Goal: Task Accomplishment & Management: Manage account settings

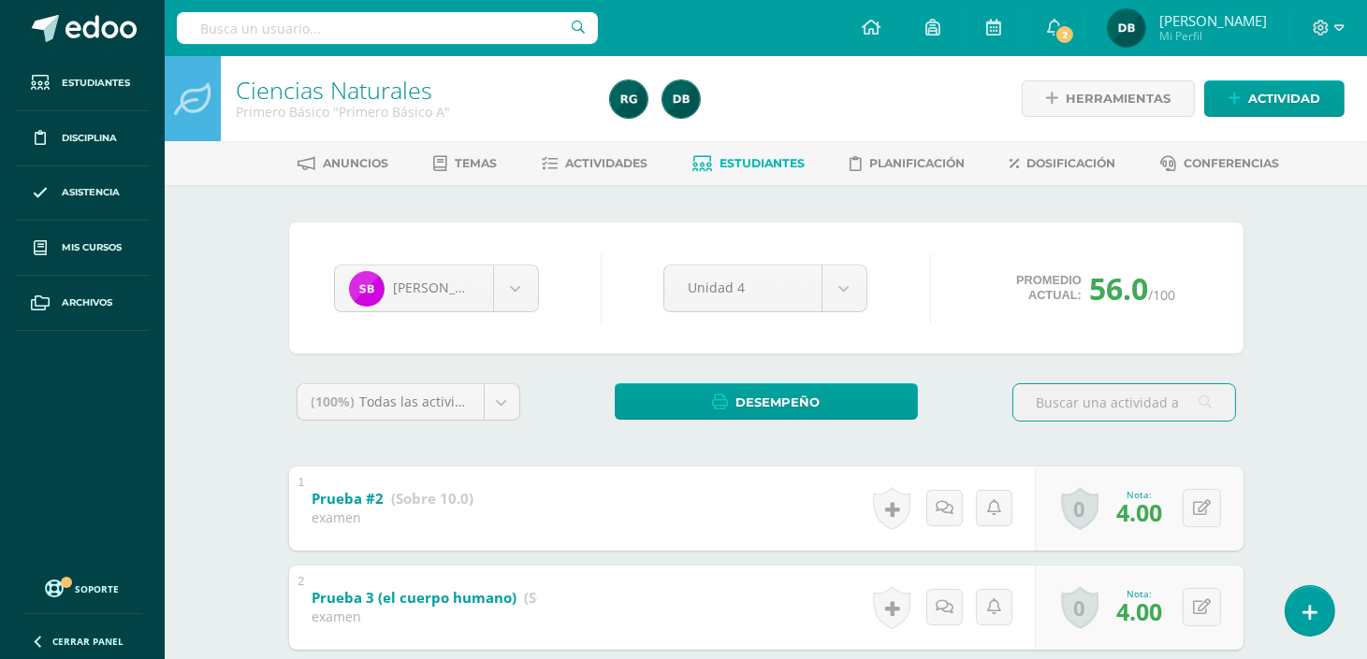
drag, startPoint x: 502, startPoint y: 474, endPoint x: 533, endPoint y: 432, distance: 52.2
click at [502, 474] on div "1 Prueba #2 (Sobre 10.0) examen Nota 4.00 0 Logros Logros obtenidos 4.00" at bounding box center [766, 509] width 954 height 84
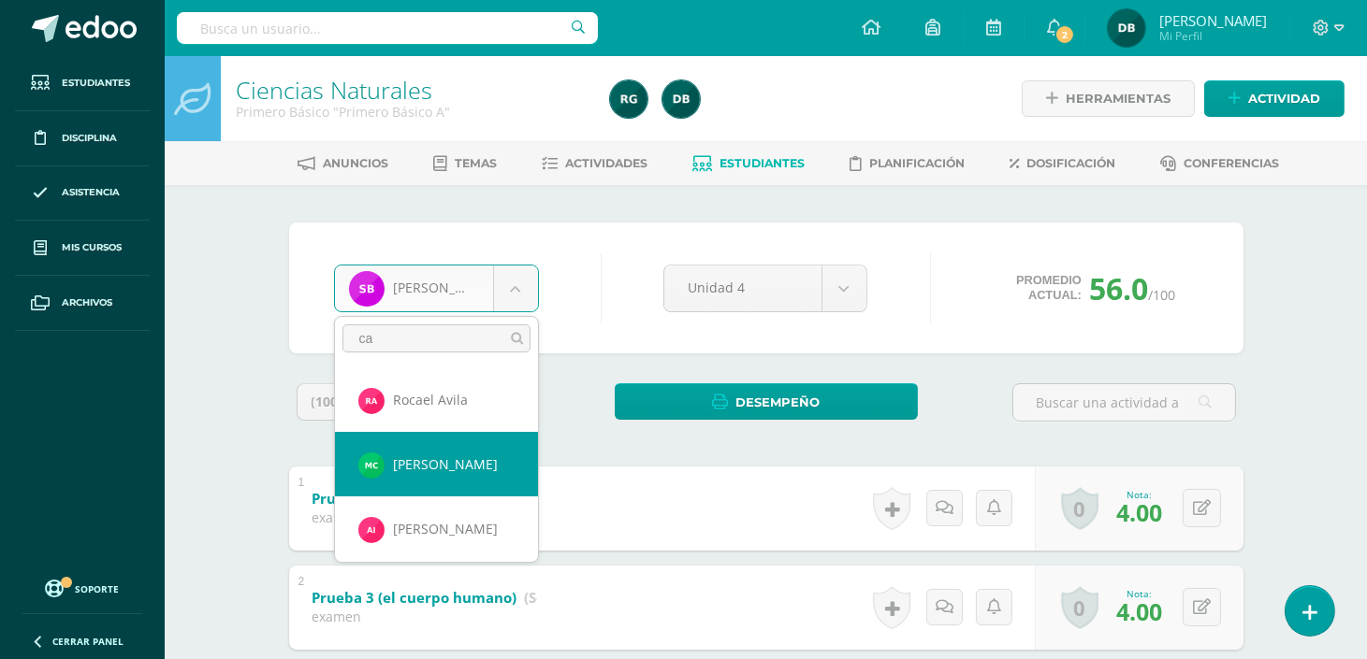
type input "ca"
select select "218"
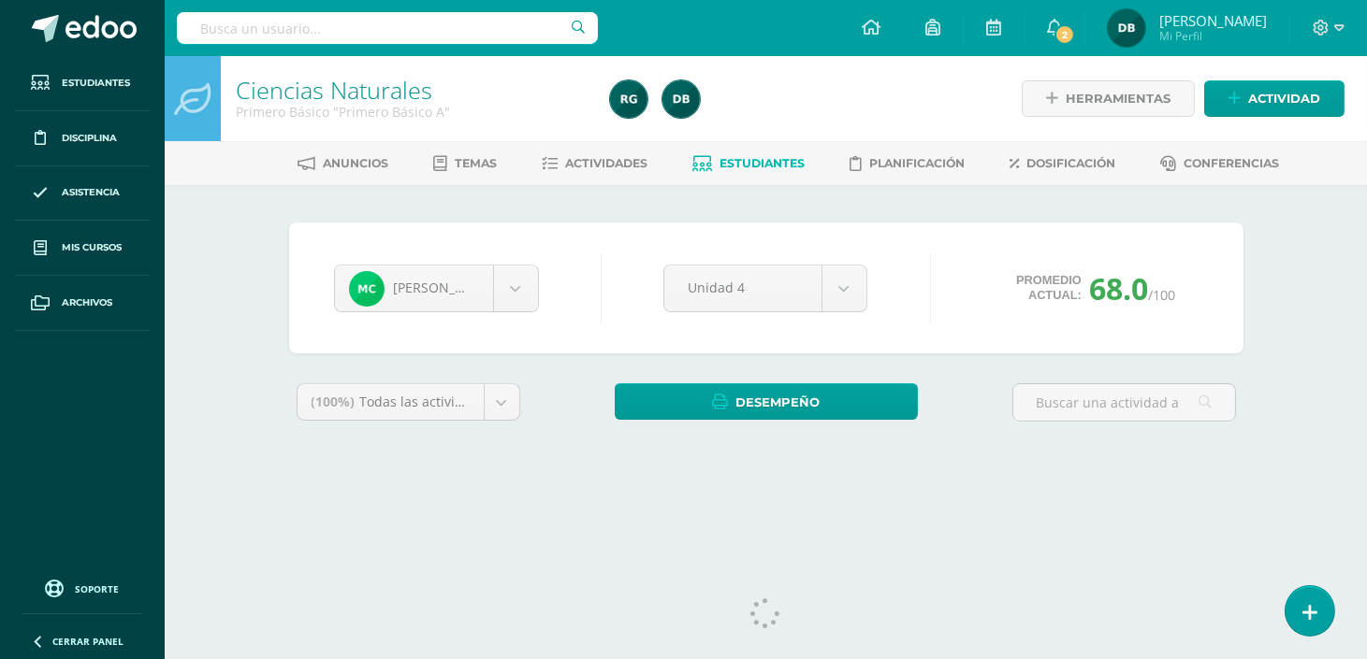
click at [756, 185] on div "Matías Castro Madelin Aguilar Mateo Anleu Rocael Avila María Blandón Sebastian …" at bounding box center [766, 344] width 1029 height 319
click at [754, 163] on span "Estudiantes" at bounding box center [761, 163] width 85 height 14
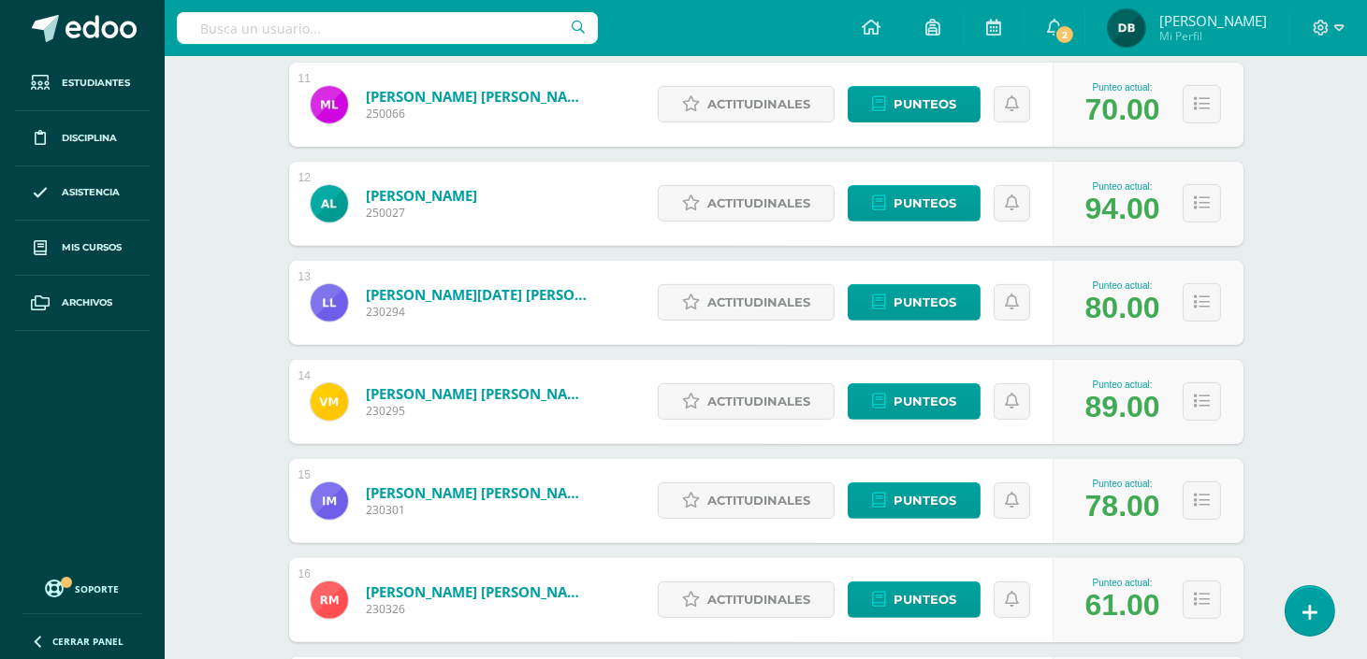
scroll to position [1341, 0]
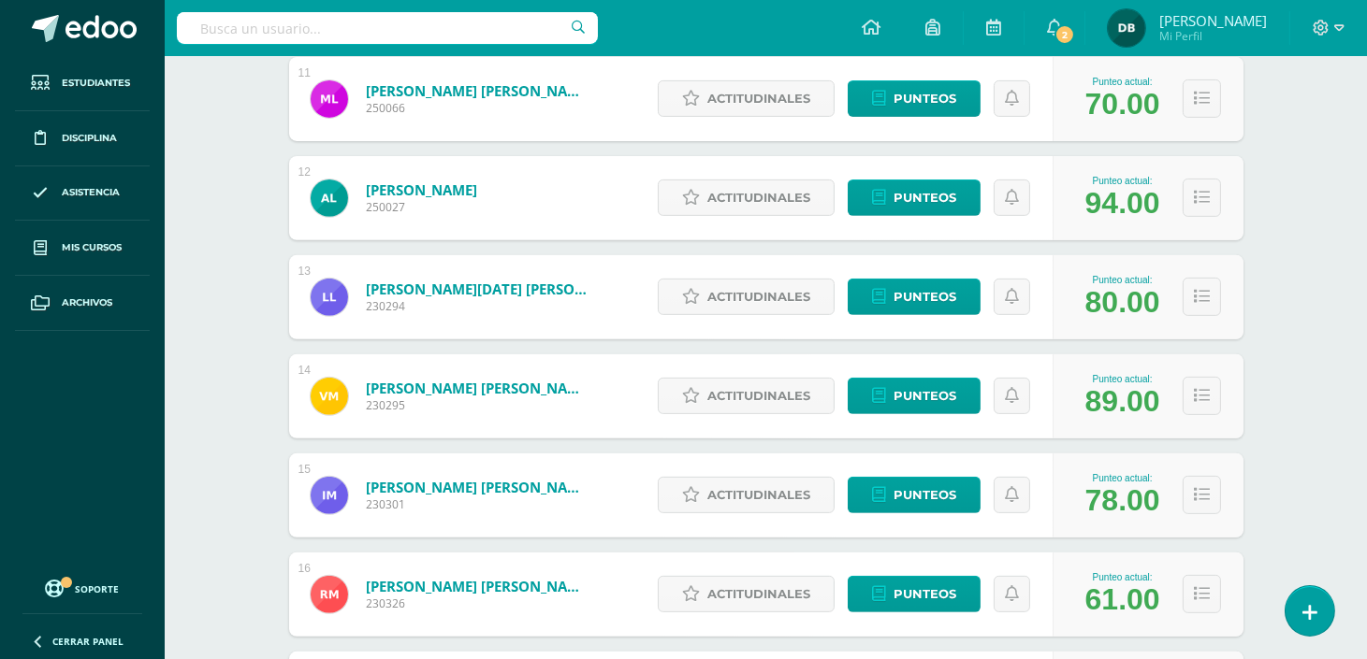
click at [1240, 263] on div "Punteo actual: 80.00" at bounding box center [1147, 297] width 191 height 84
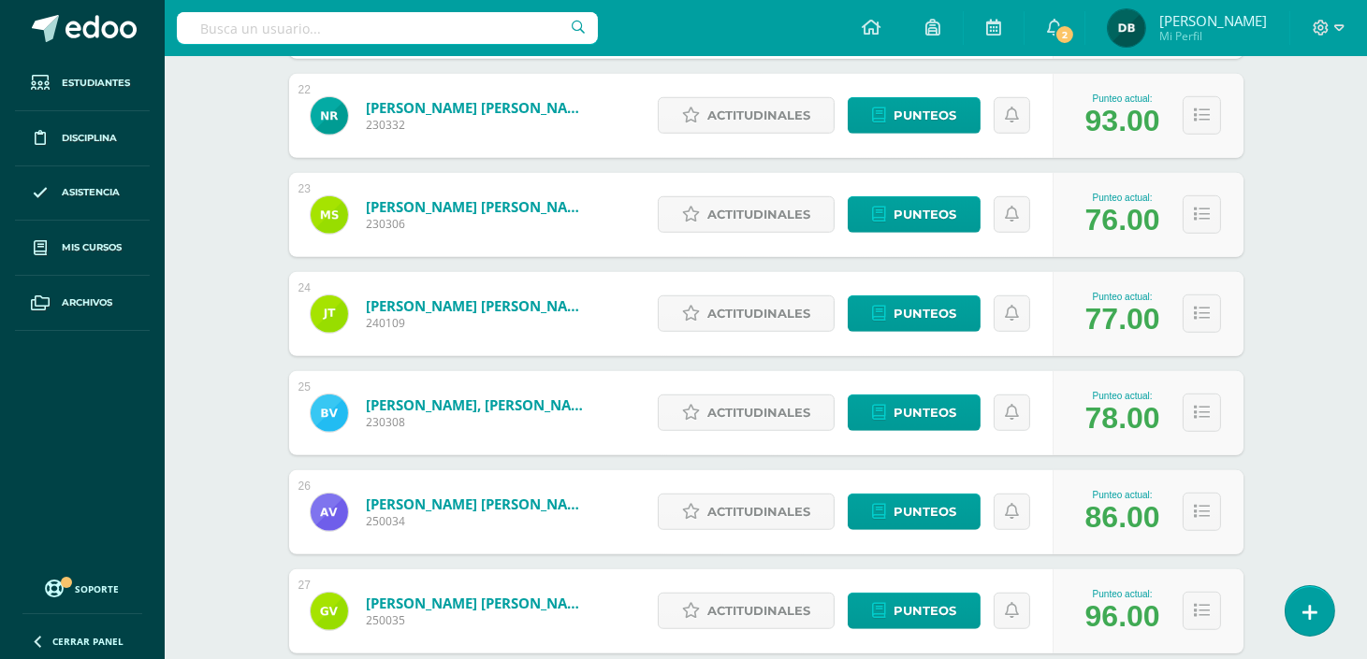
scroll to position [2485, 0]
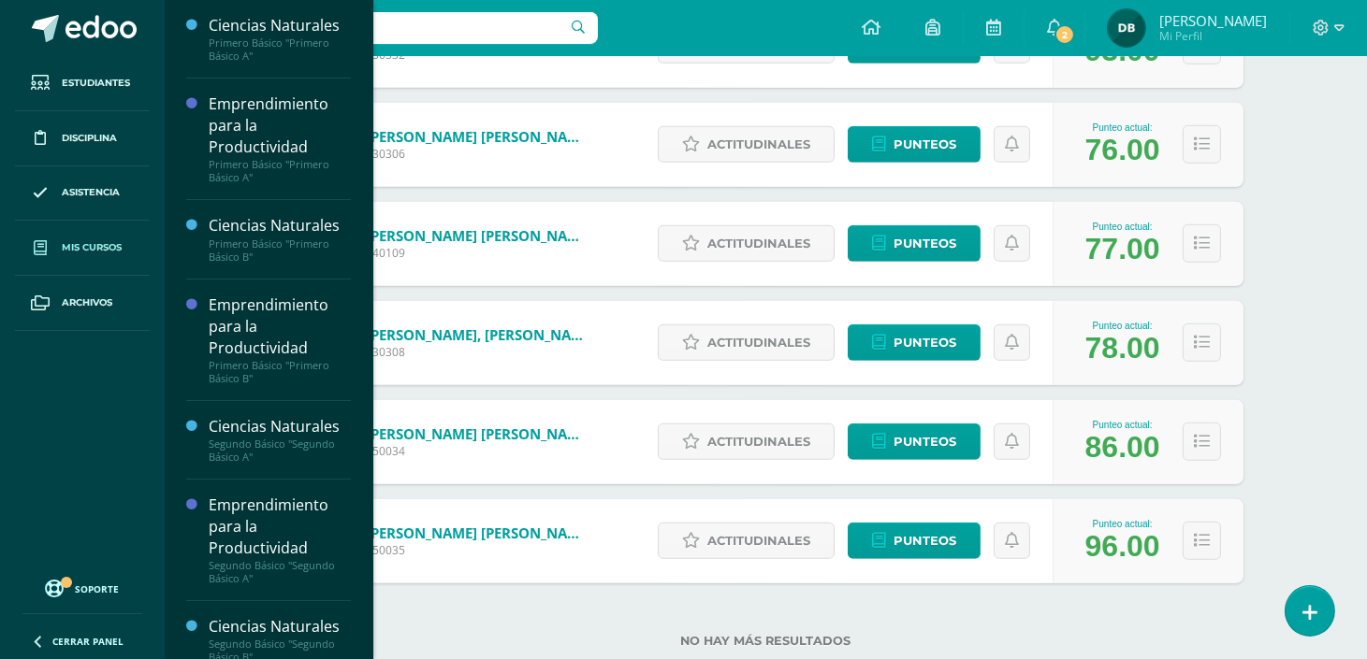
click at [87, 262] on link "Mis cursos" at bounding box center [82, 248] width 135 height 55
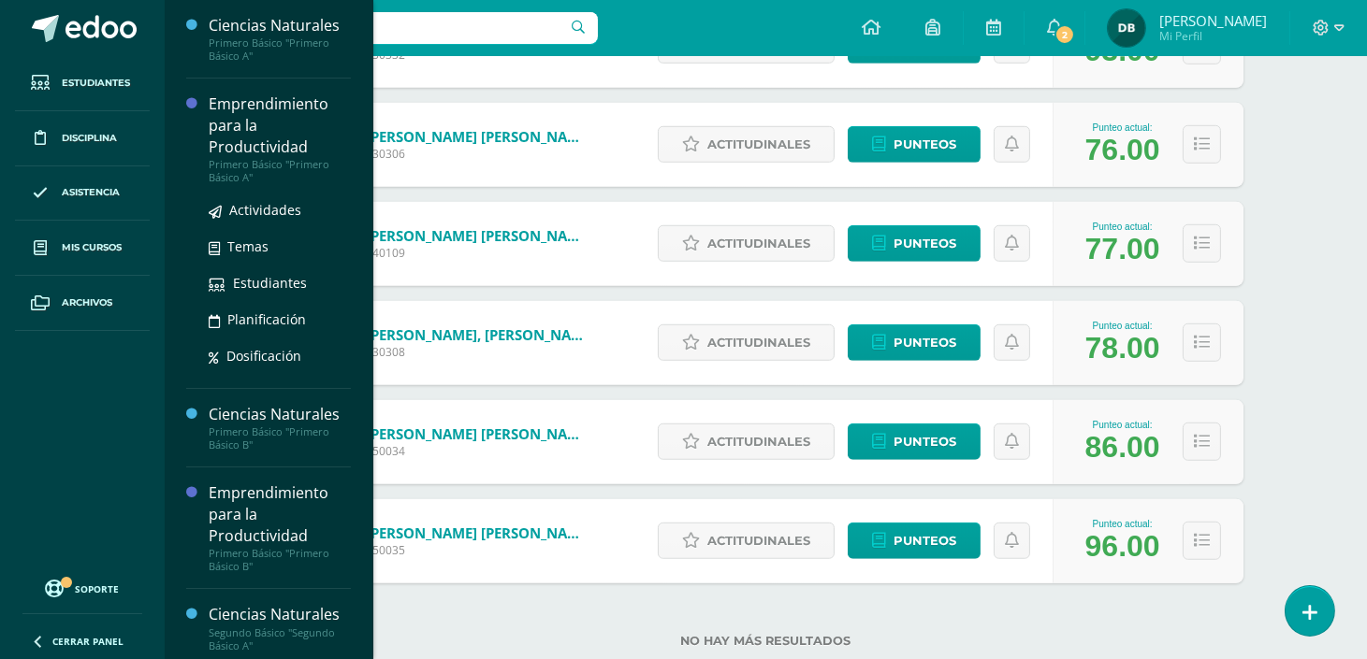
click at [224, 146] on div "Emprendimiento para la Productividad" at bounding box center [280, 126] width 142 height 65
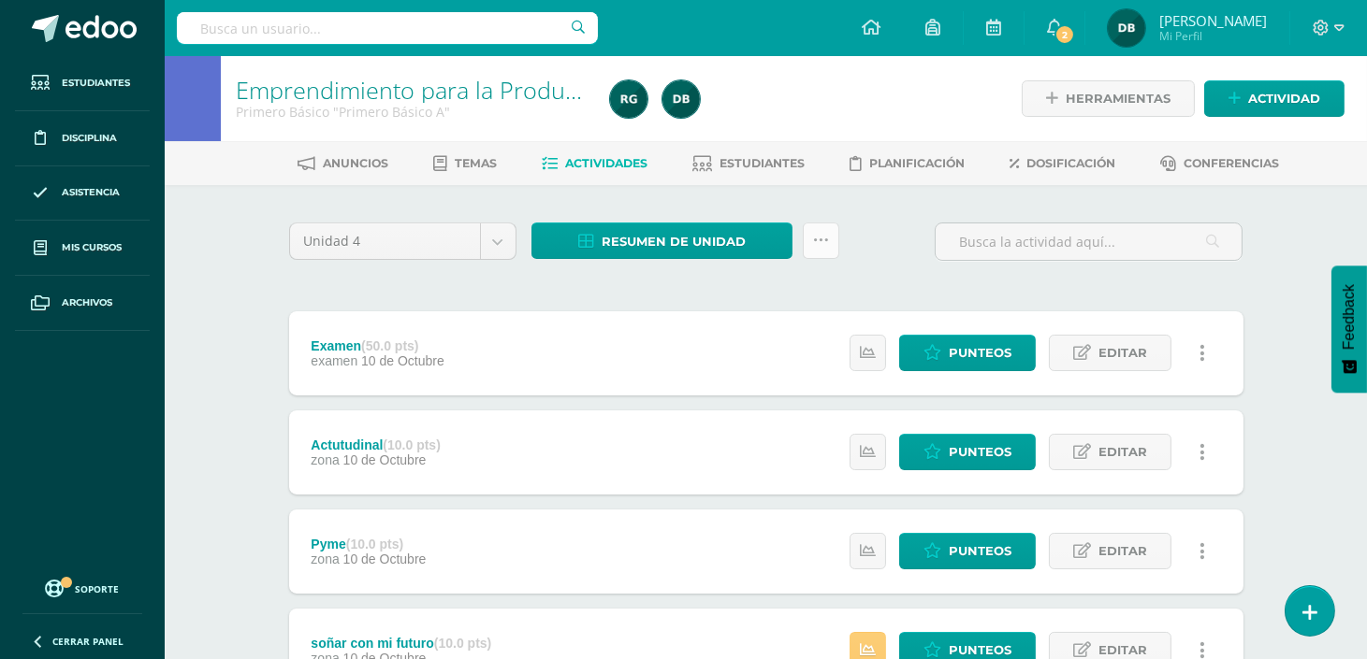
click at [815, 239] on icon at bounding box center [821, 241] width 16 height 16
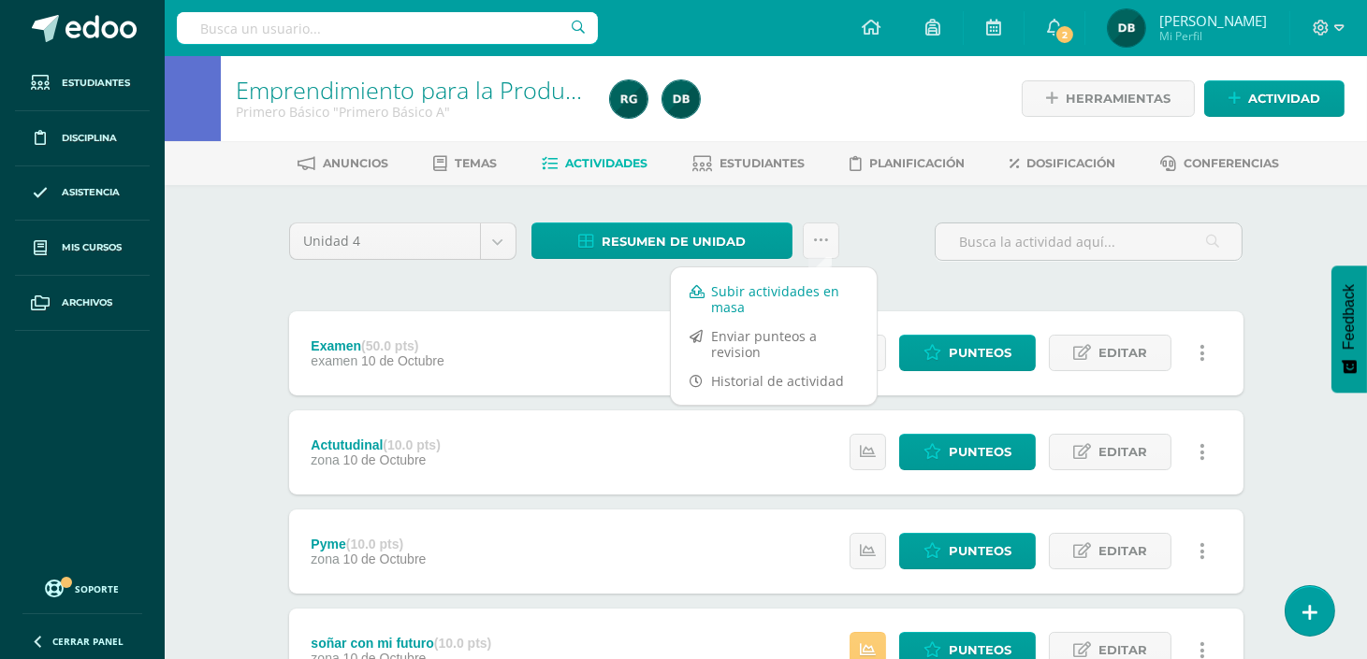
click at [815, 297] on link "Subir actividades en masa" at bounding box center [774, 299] width 206 height 45
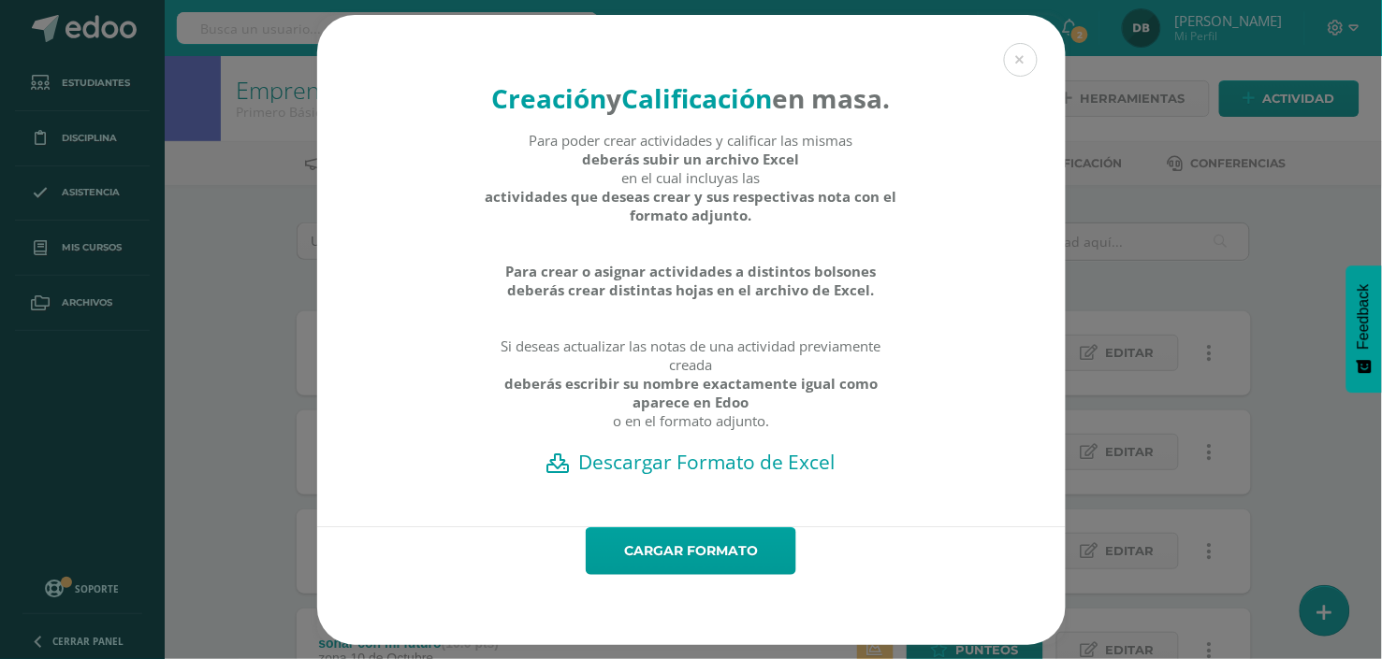
click at [746, 475] on h2 "Descargar Formato de Excel" at bounding box center [691, 462] width 683 height 26
click at [615, 561] on link "Cargar formato" at bounding box center [691, 552] width 210 height 48
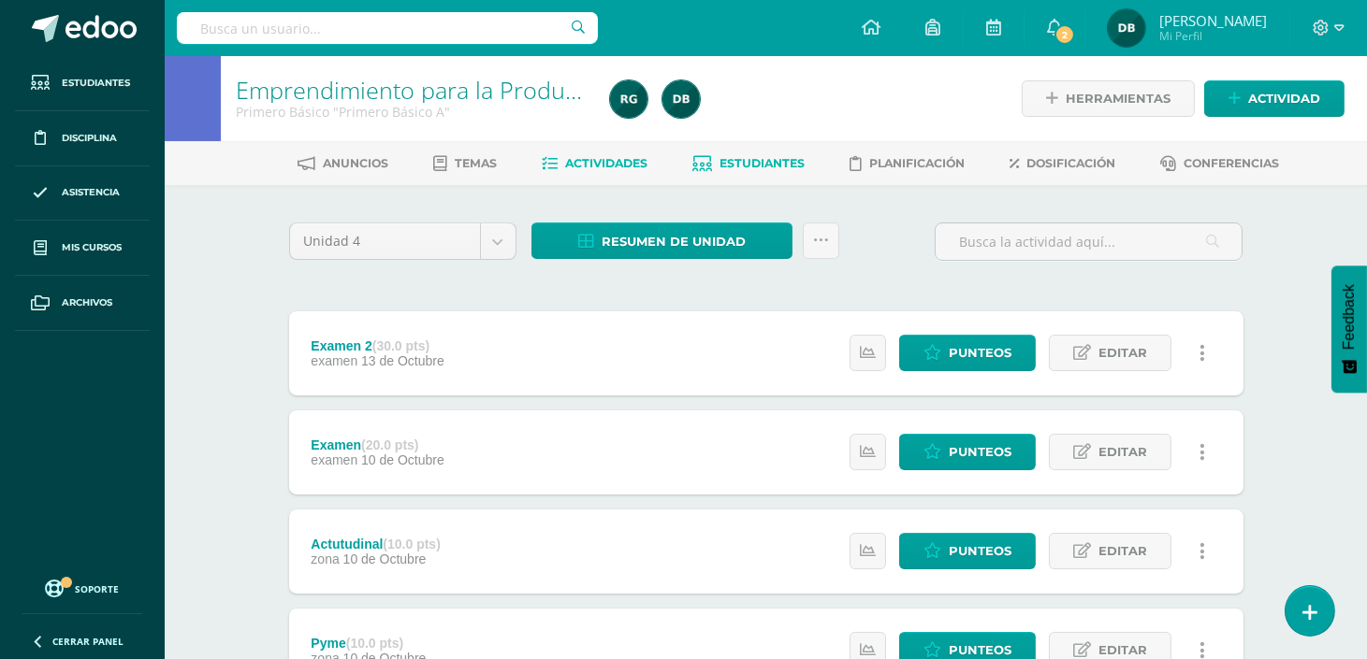
click at [773, 166] on span "Estudiantes" at bounding box center [761, 163] width 85 height 14
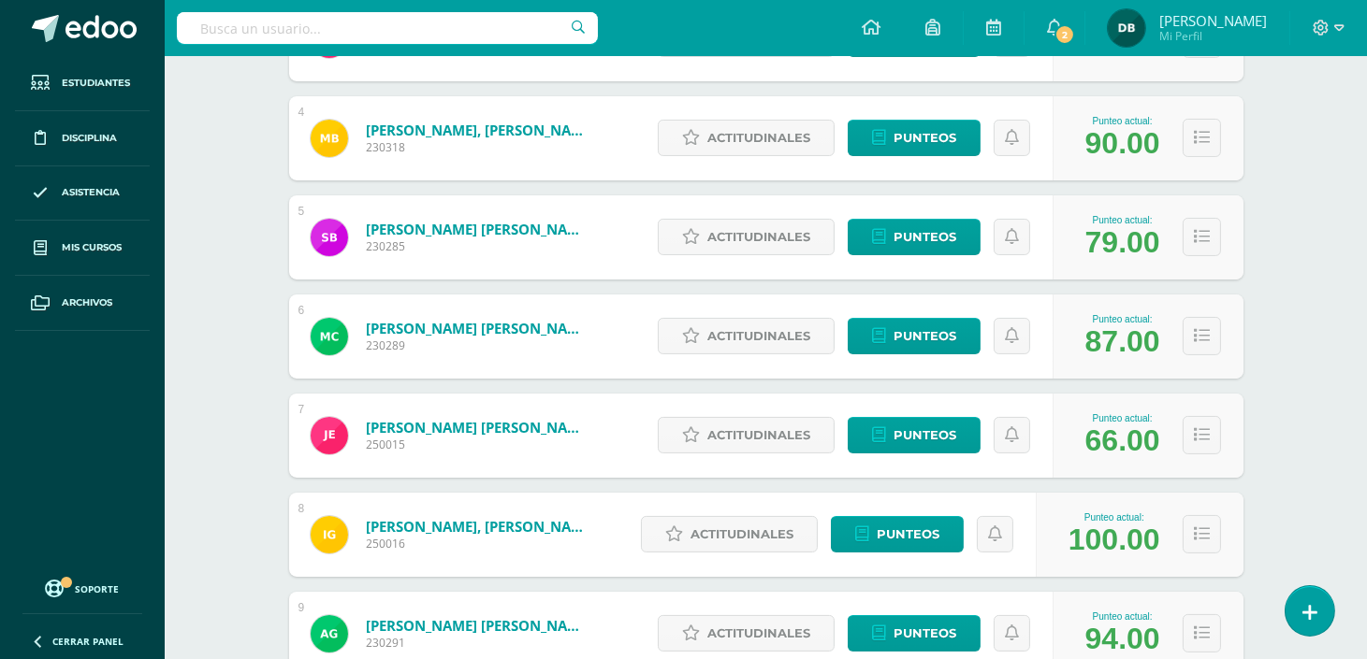
scroll to position [634, 0]
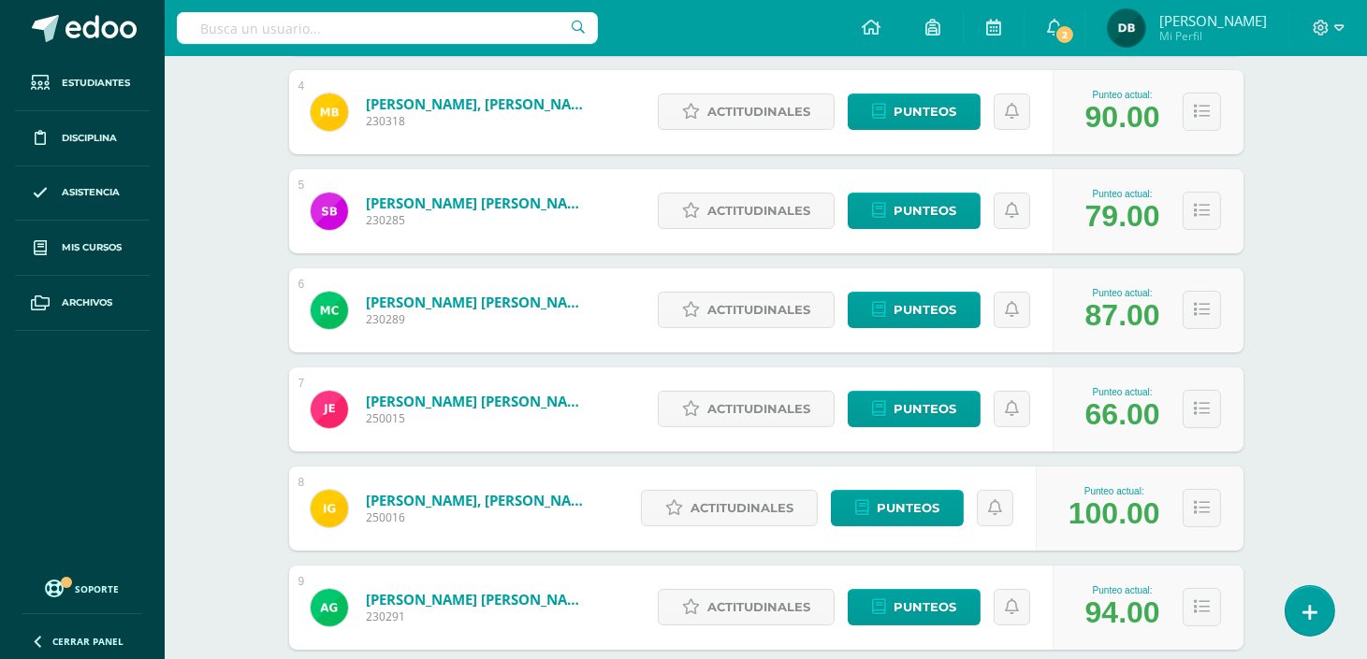
click at [1231, 250] on div "Punteo actual: 79.00" at bounding box center [1147, 211] width 191 height 84
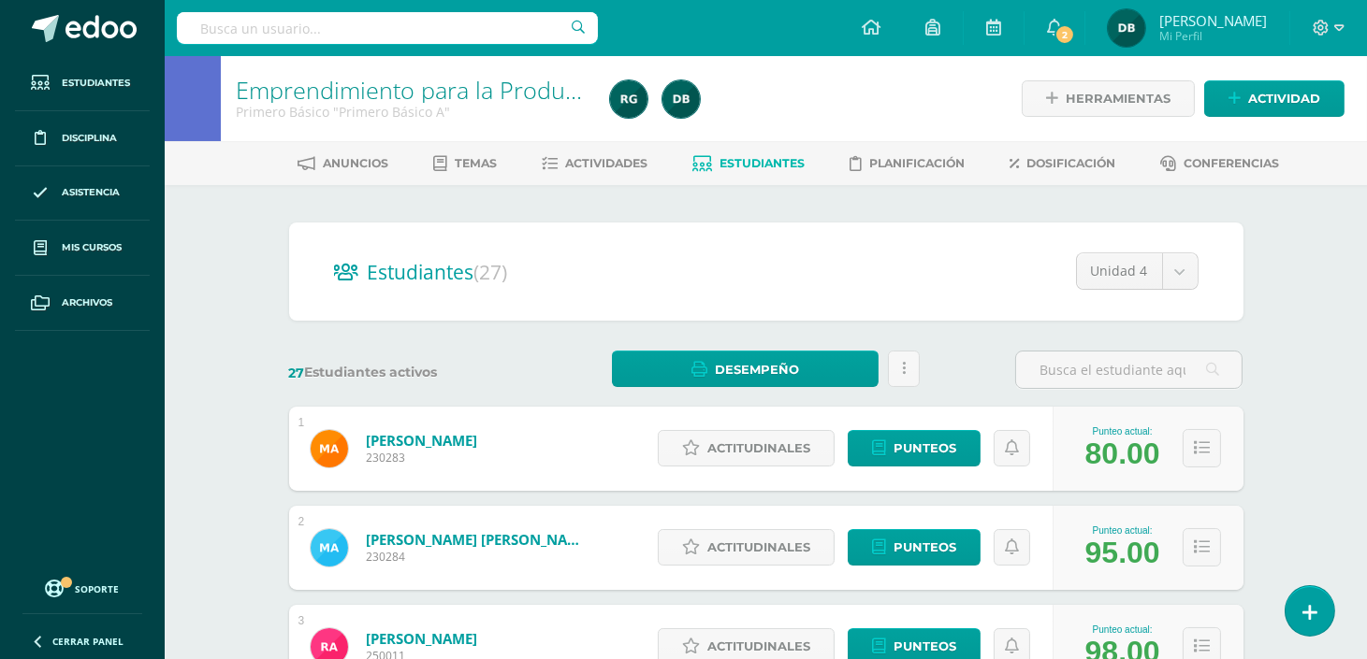
scroll to position [297, 0]
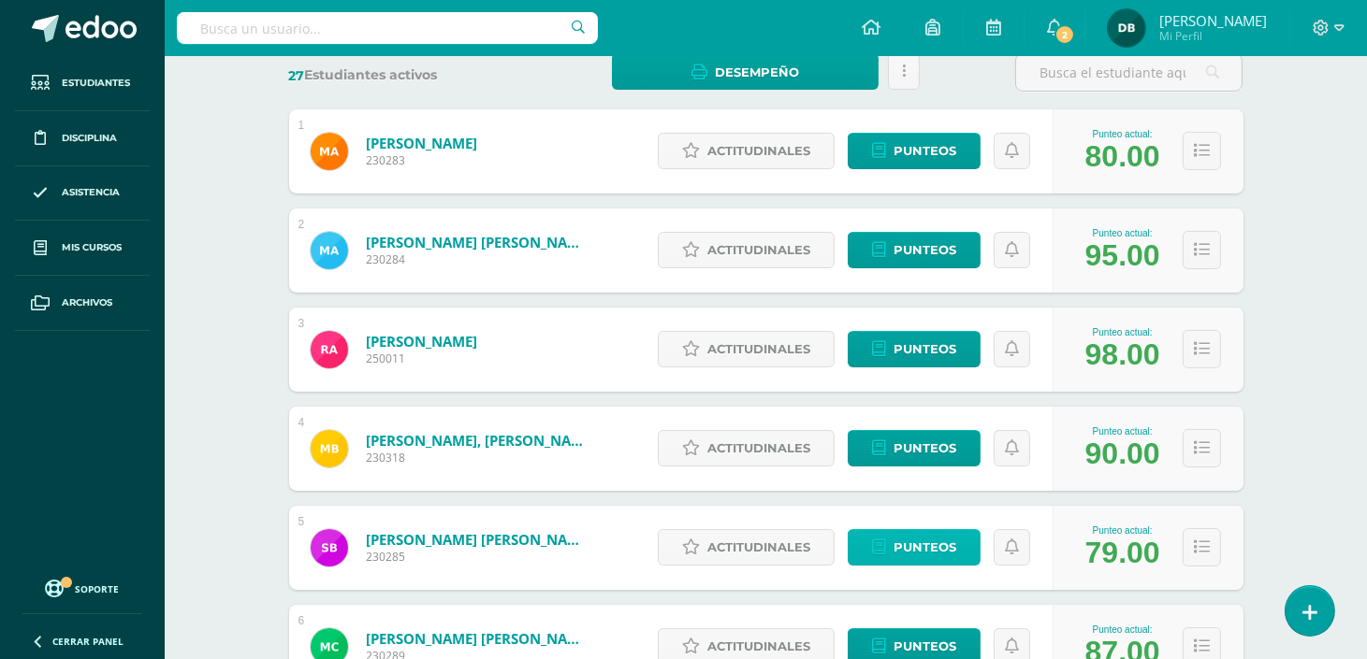
click at [937, 543] on span "Punteos" at bounding box center [924, 547] width 63 height 35
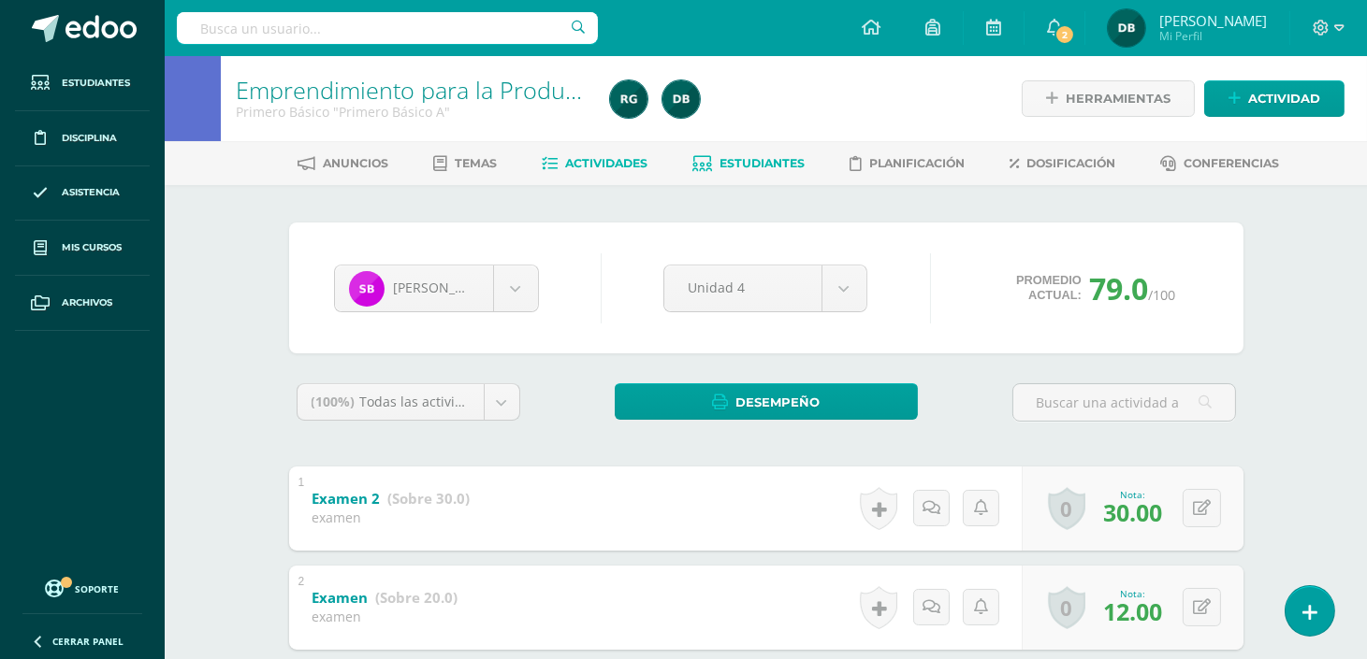
click at [609, 161] on span "Actividades" at bounding box center [606, 163] width 82 height 14
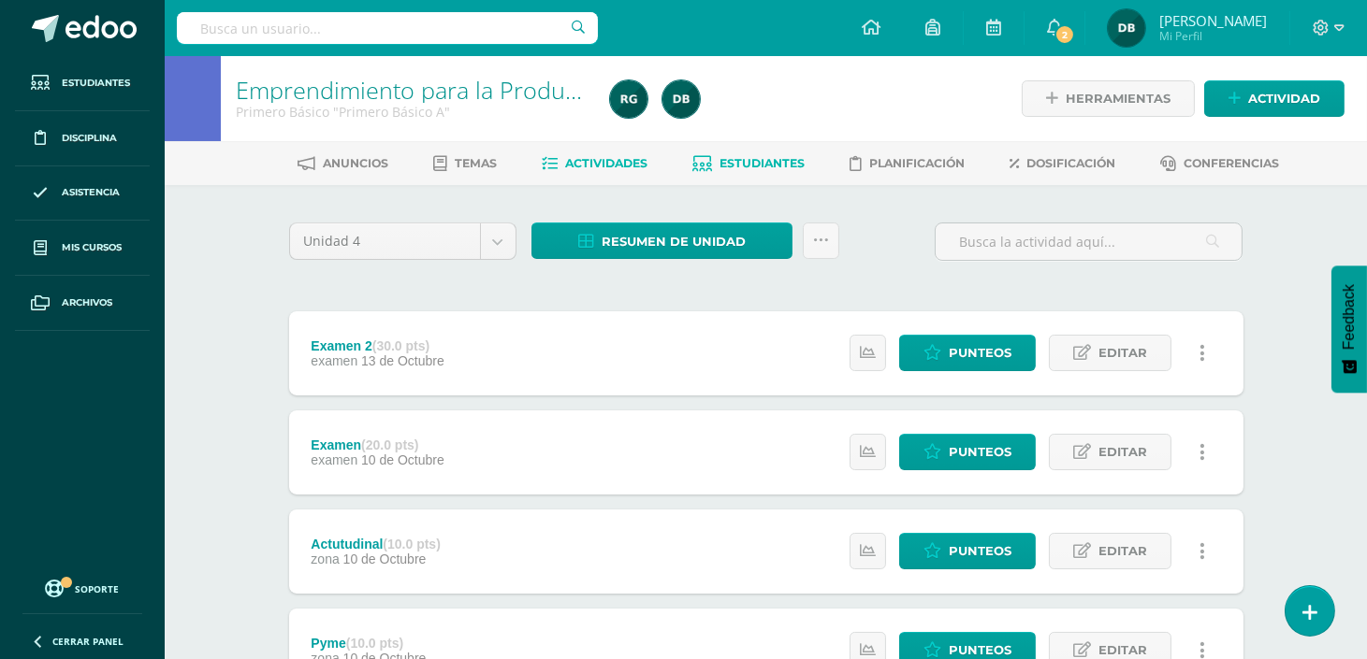
click at [745, 163] on span "Estudiantes" at bounding box center [761, 163] width 85 height 14
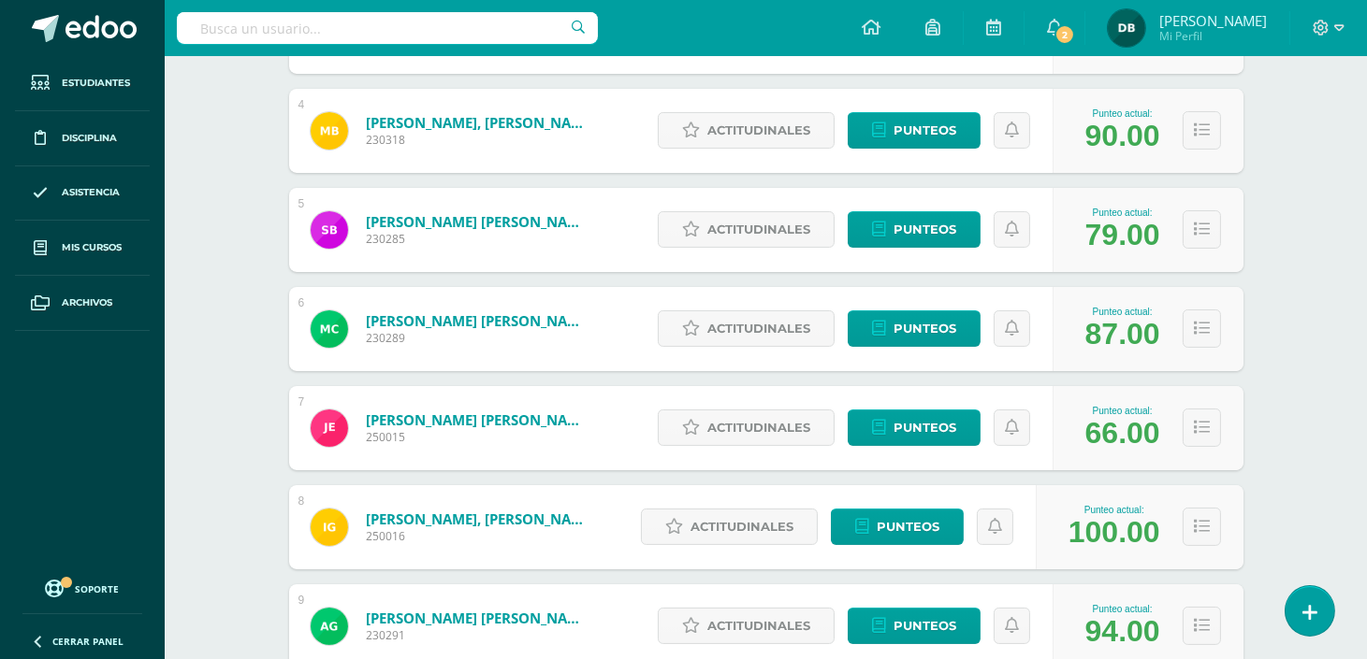
scroll to position [1704, 0]
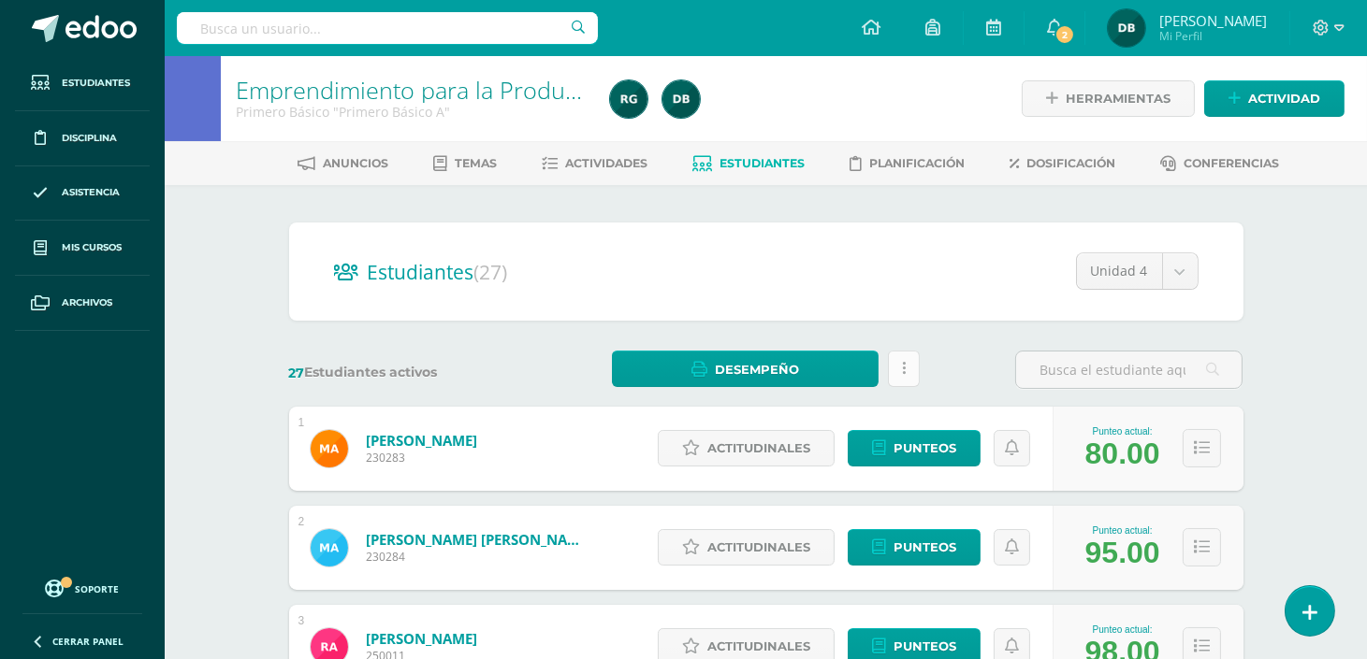
click at [896, 366] on link at bounding box center [904, 369] width 32 height 36
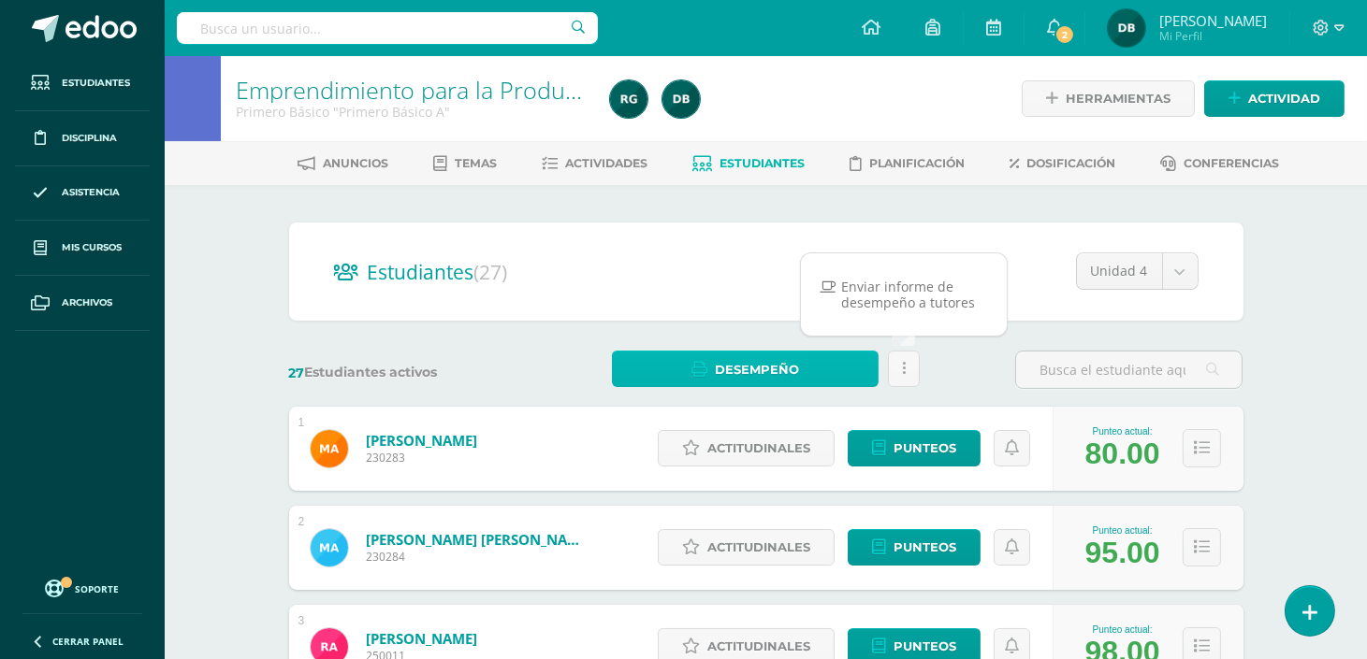
click at [756, 353] on span "Desempeño" at bounding box center [757, 370] width 84 height 35
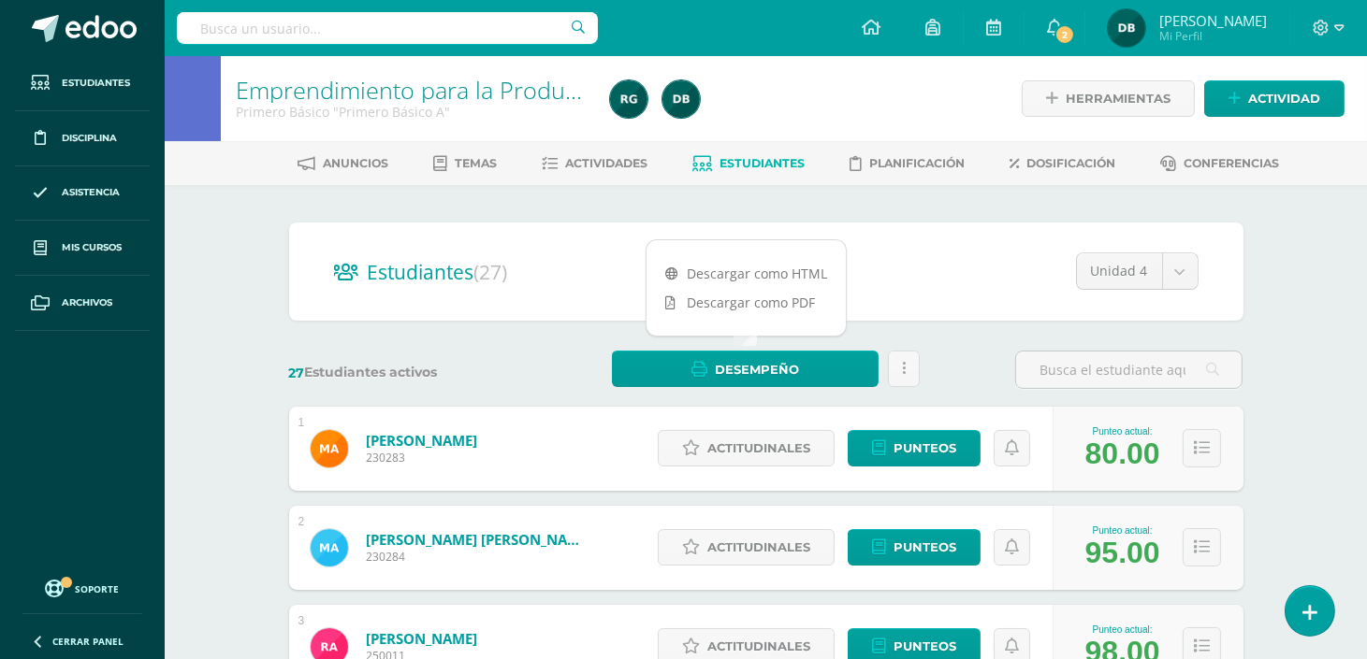
click at [536, 316] on div "Estudiantes (27) Unidad 4 Unidad 1 Unidad 2 Unidad 3 Unidad 4" at bounding box center [766, 272] width 954 height 98
click at [630, 176] on link "Actividades" at bounding box center [595, 164] width 106 height 30
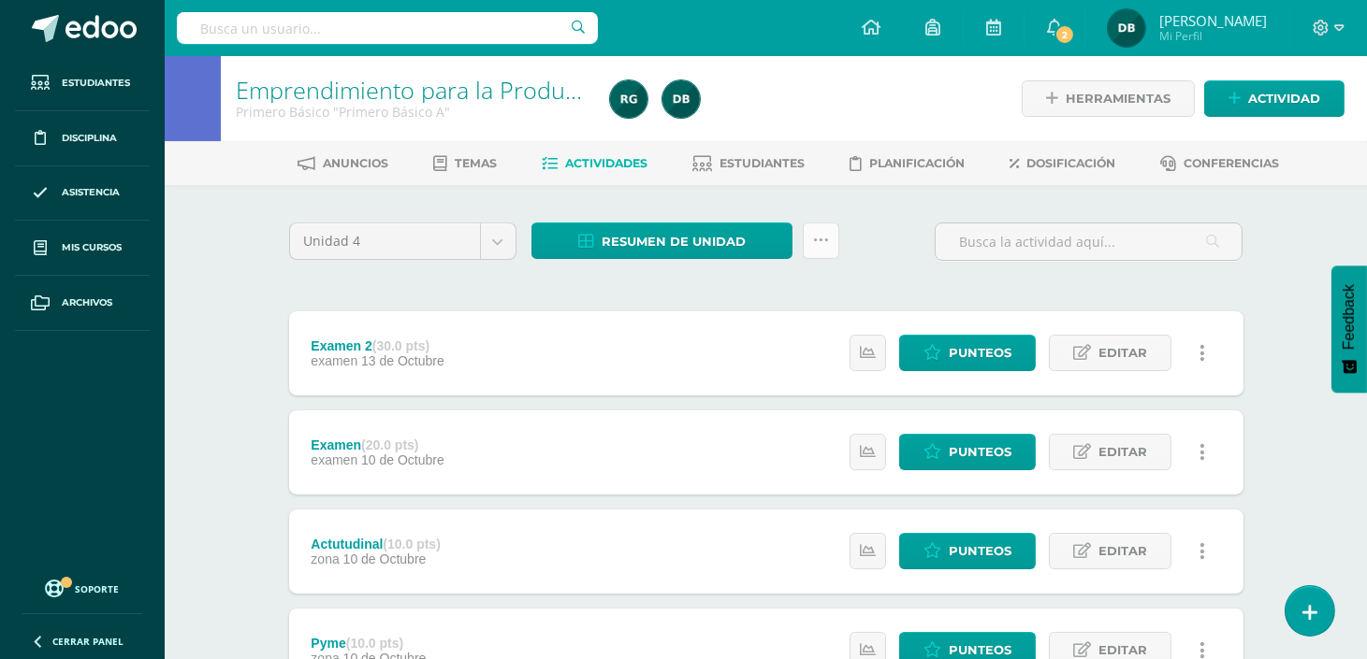
click at [814, 236] on icon at bounding box center [821, 241] width 16 height 16
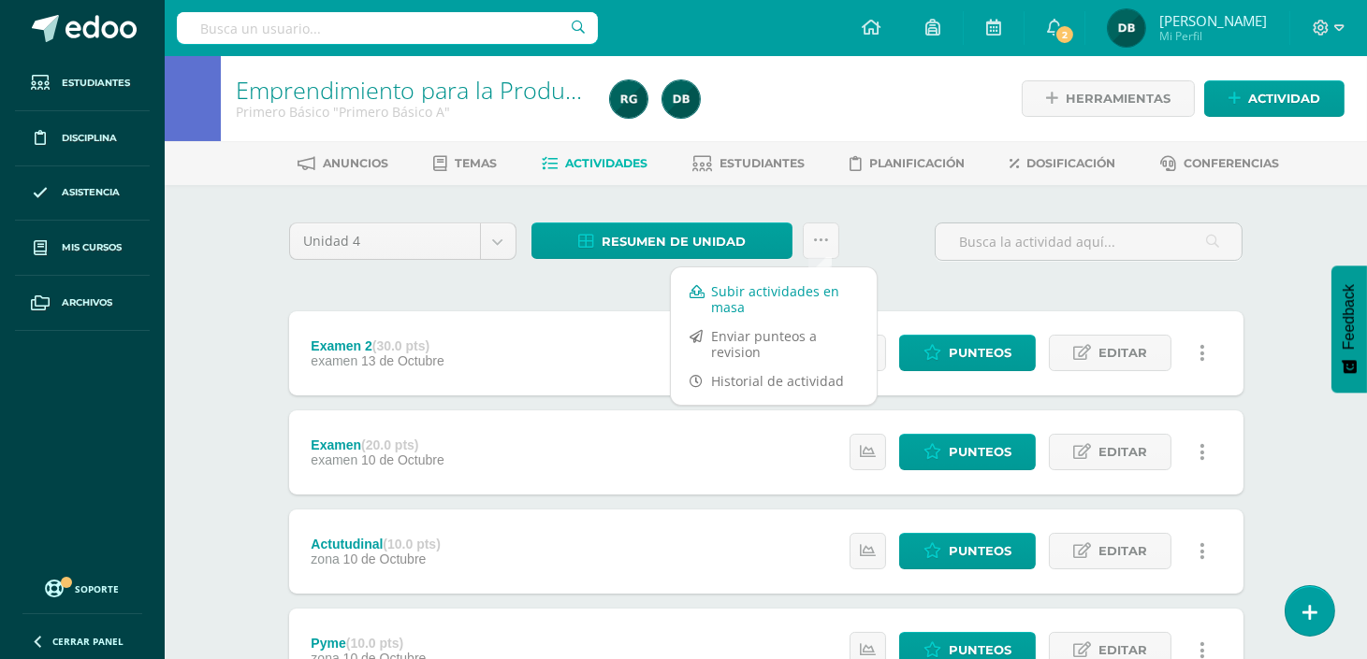
click at [807, 291] on link "Subir actividades en masa" at bounding box center [774, 299] width 206 height 45
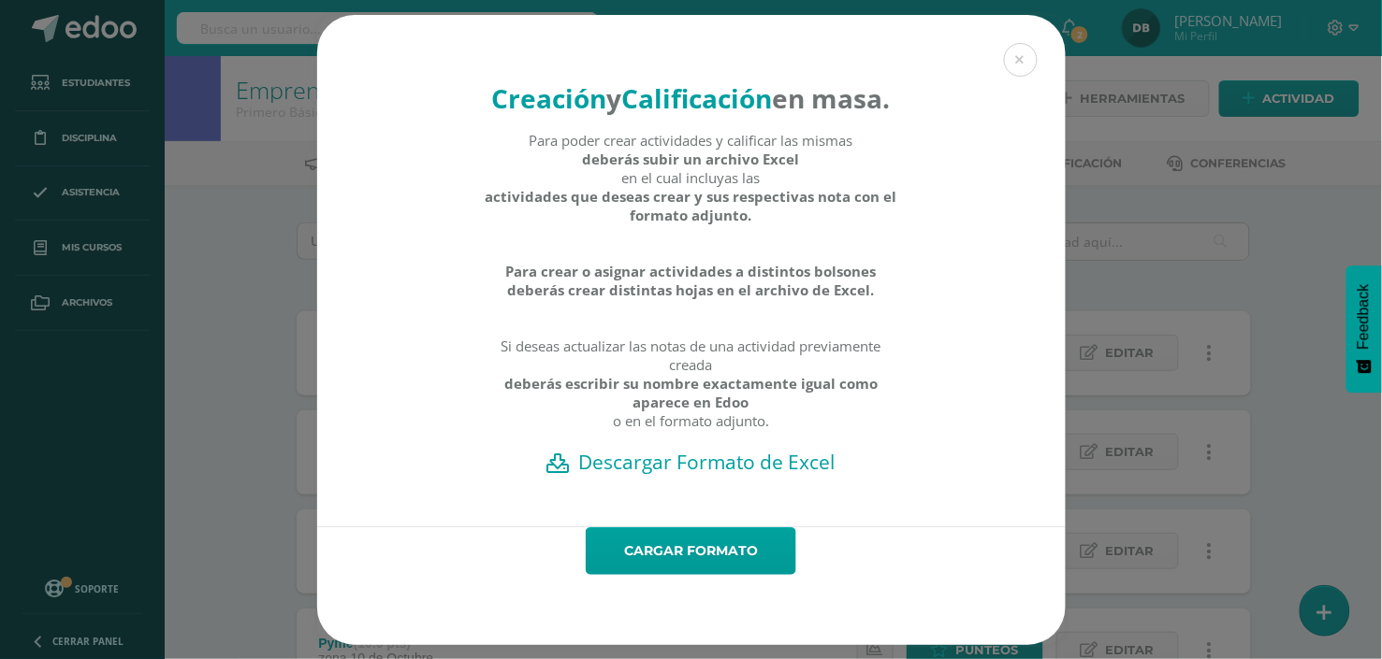
click at [825, 475] on h2 "Descargar Formato de Excel" at bounding box center [691, 462] width 683 height 26
click at [255, 292] on div "Creación y Calificación en masa. Para poder crear actividades y calificar las m…" at bounding box center [690, 330] width 1367 height 630
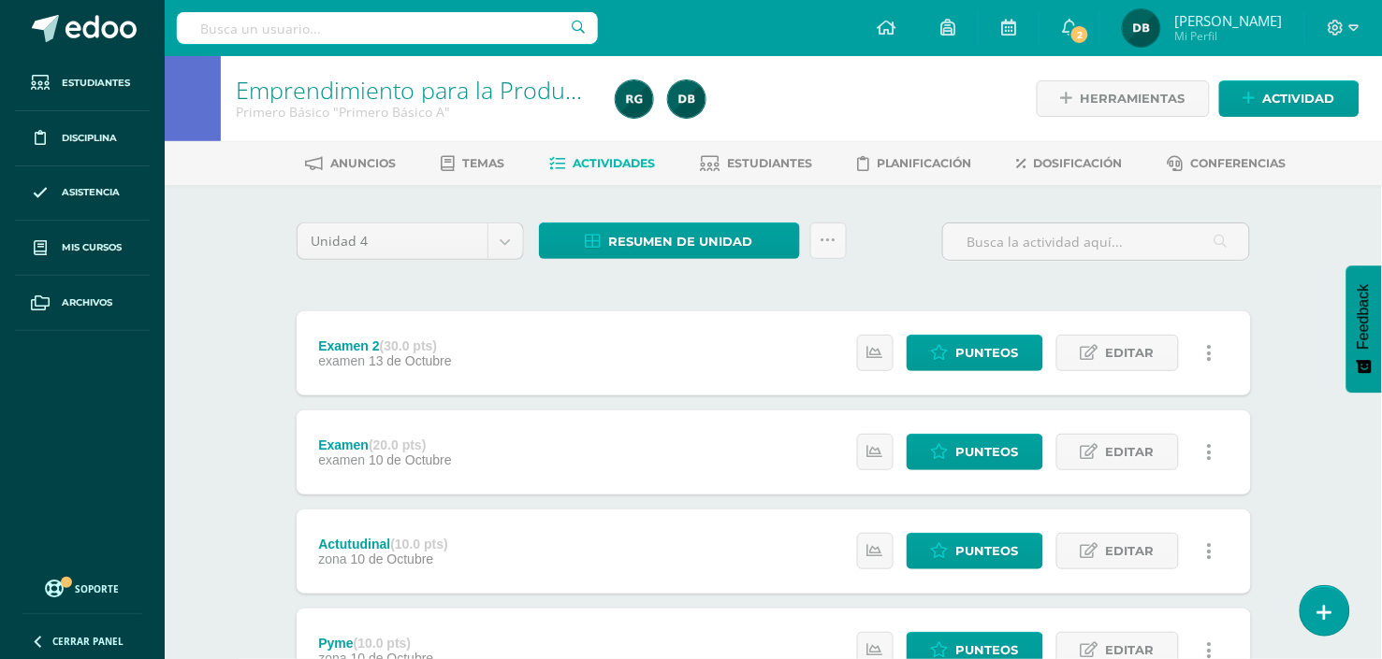
click at [255, 292] on div "Creación y Calificación en masa. Para poder crear actividades y calificar las m…" at bounding box center [690, 330] width 1367 height 630
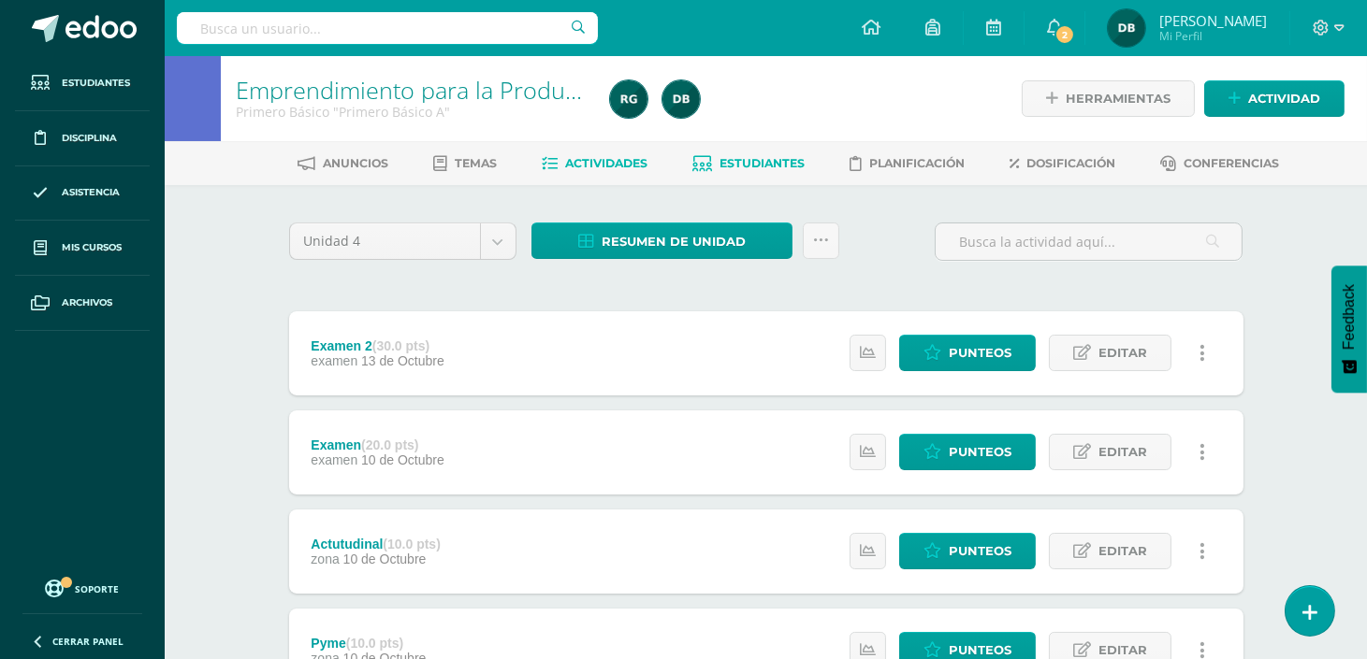
click at [765, 170] on link "Estudiantes" at bounding box center [748, 164] width 112 height 30
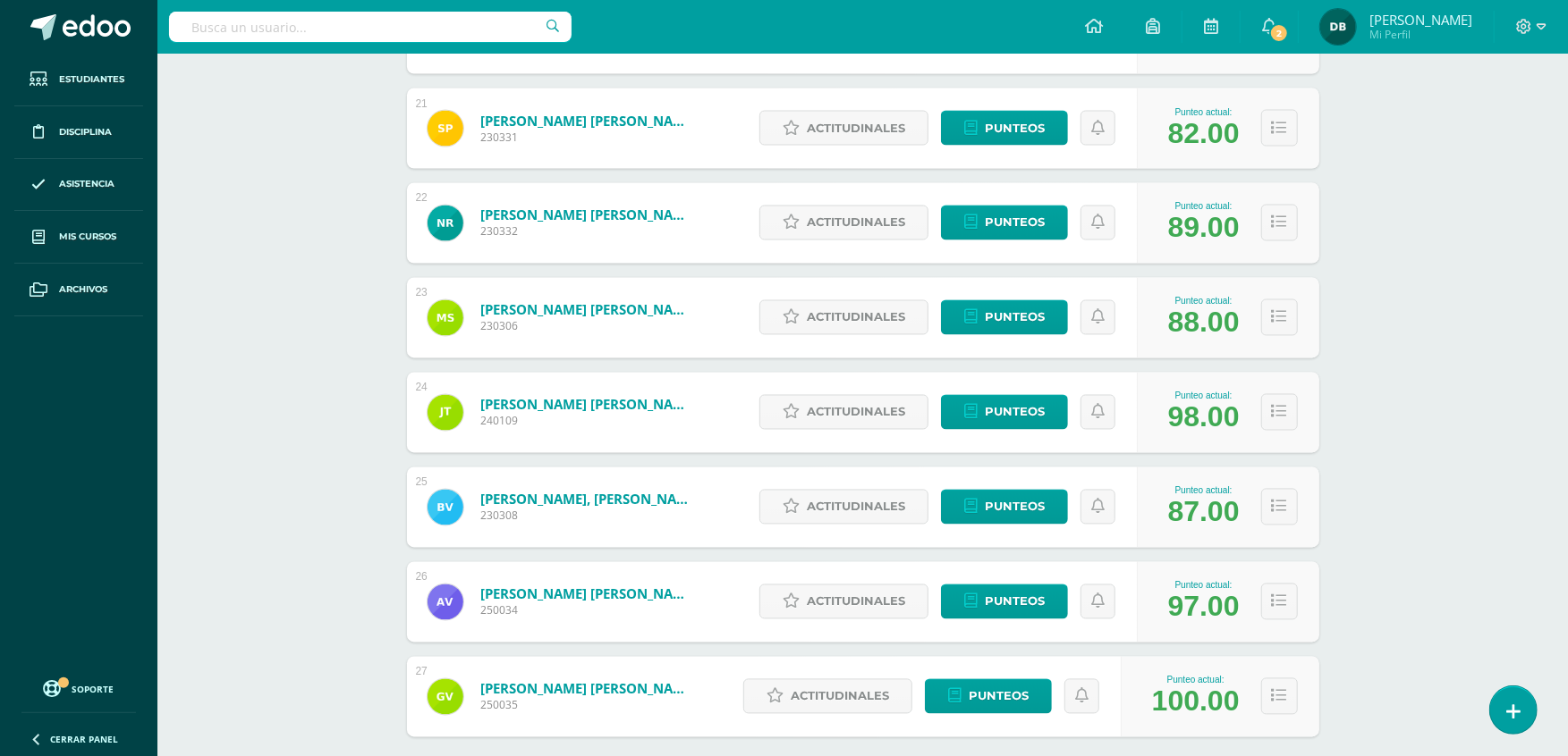
scroll to position [2200, 0]
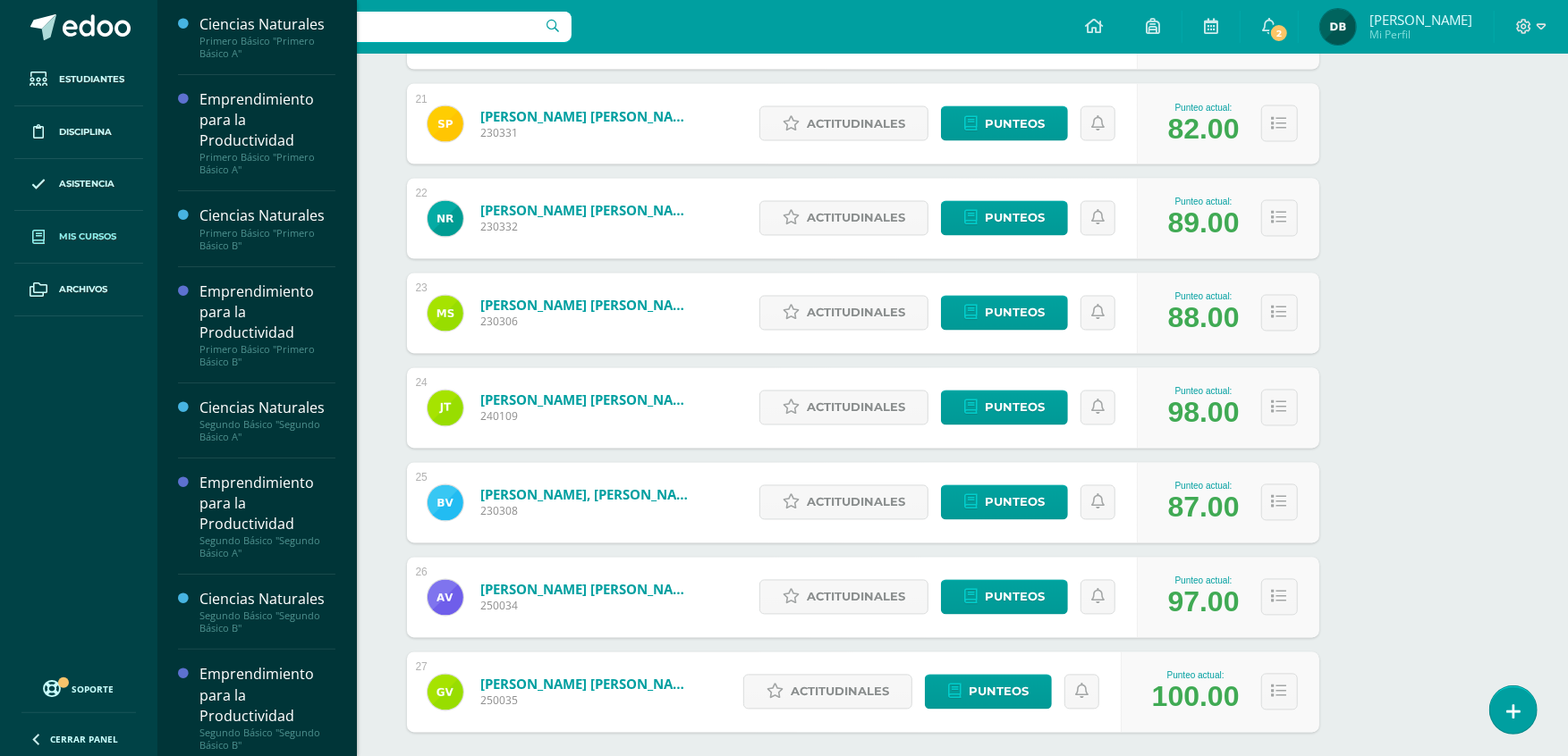
click at [97, 227] on link "Mis cursos" at bounding box center [78, 237] width 129 height 53
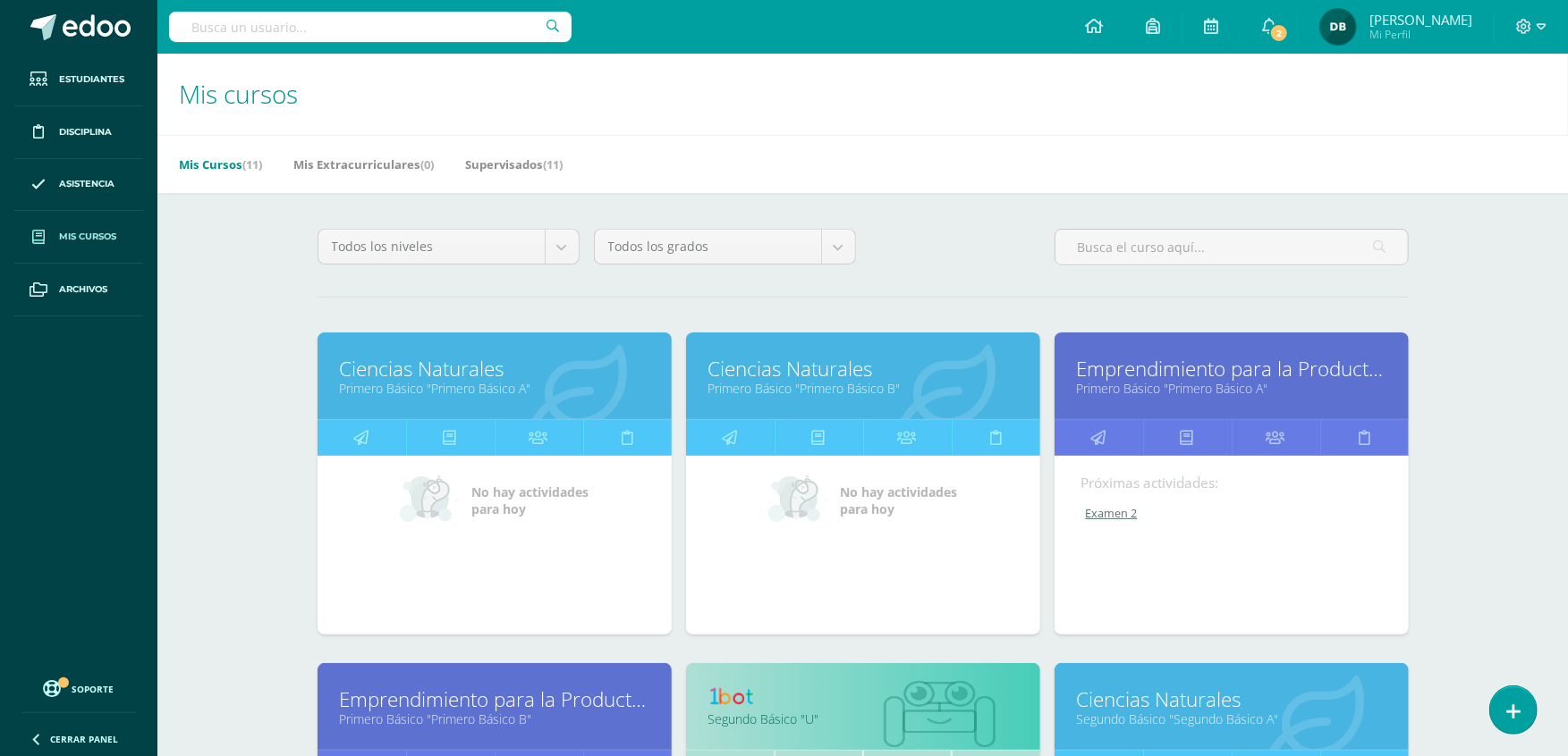
click at [816, 359] on link "Ciencias Naturales" at bounding box center [863, 368] width 310 height 28
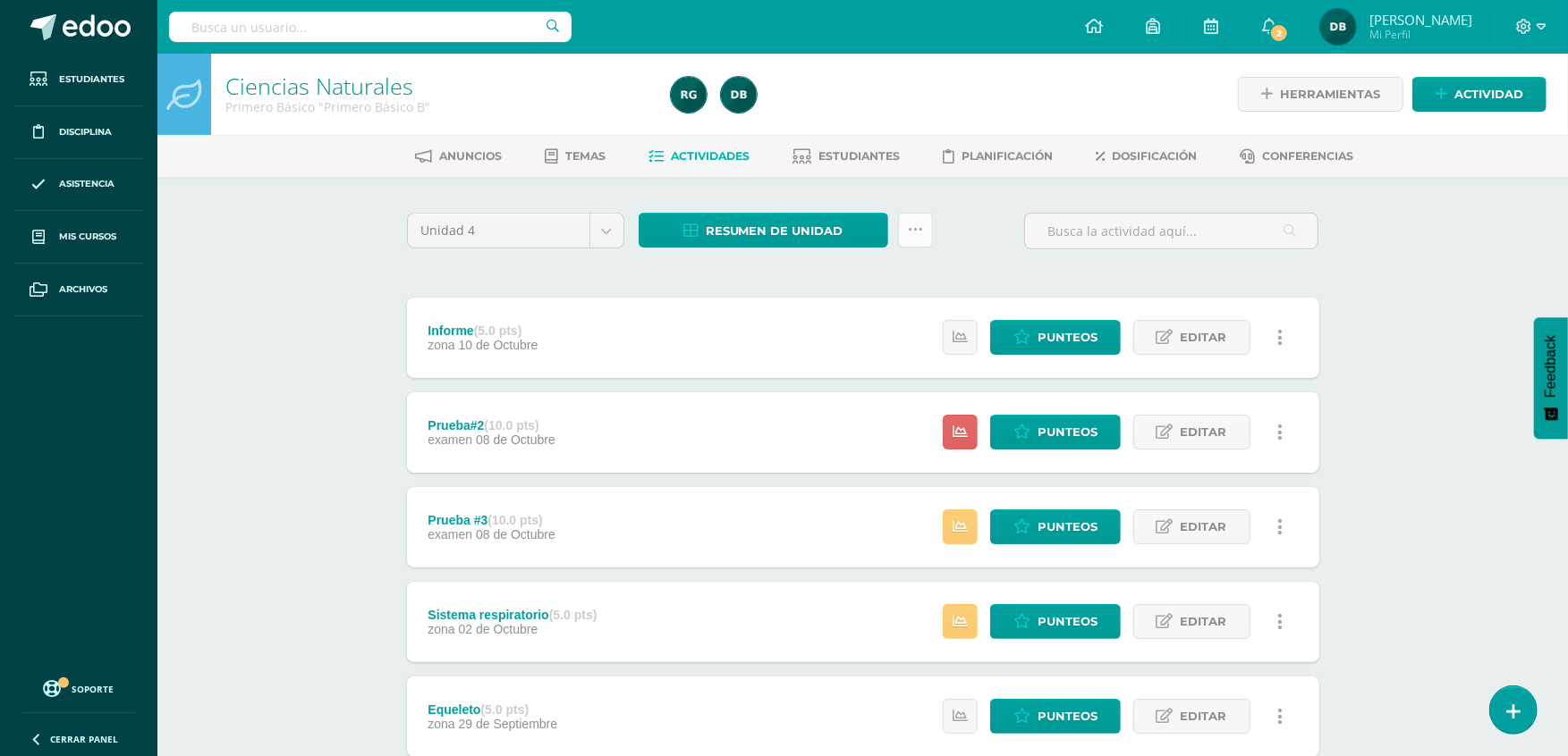
click at [912, 227] on icon at bounding box center [915, 230] width 15 height 15
click at [894, 270] on link "Subir actividades en masa" at bounding box center [870, 286] width 197 height 43
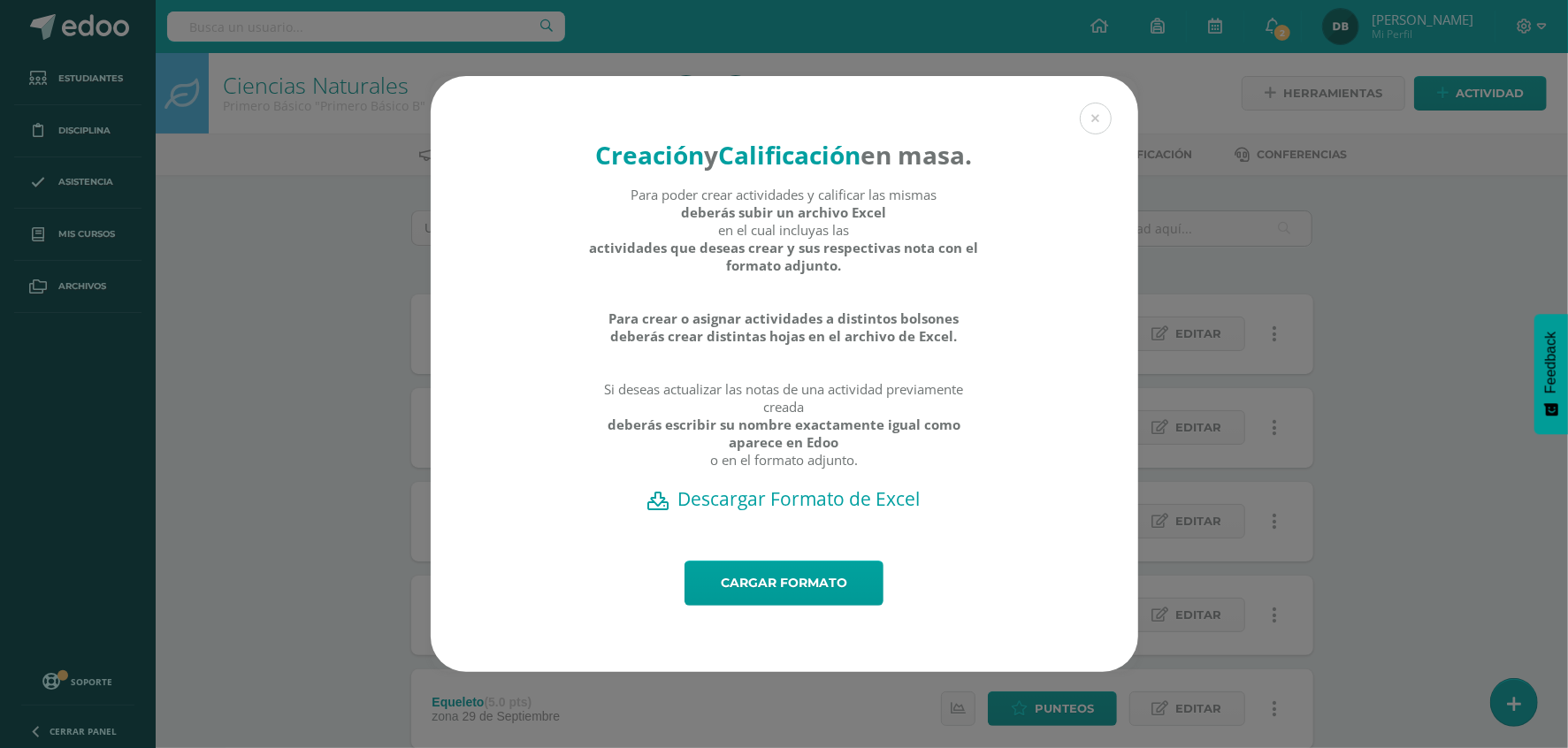
click at [791, 507] on h2 "Descargar Formato de Excel" at bounding box center [784, 498] width 646 height 25
click at [348, 298] on div "Creación y Calificación en masa. Para poder crear actividades y calificar las m…" at bounding box center [783, 374] width 1554 height 596
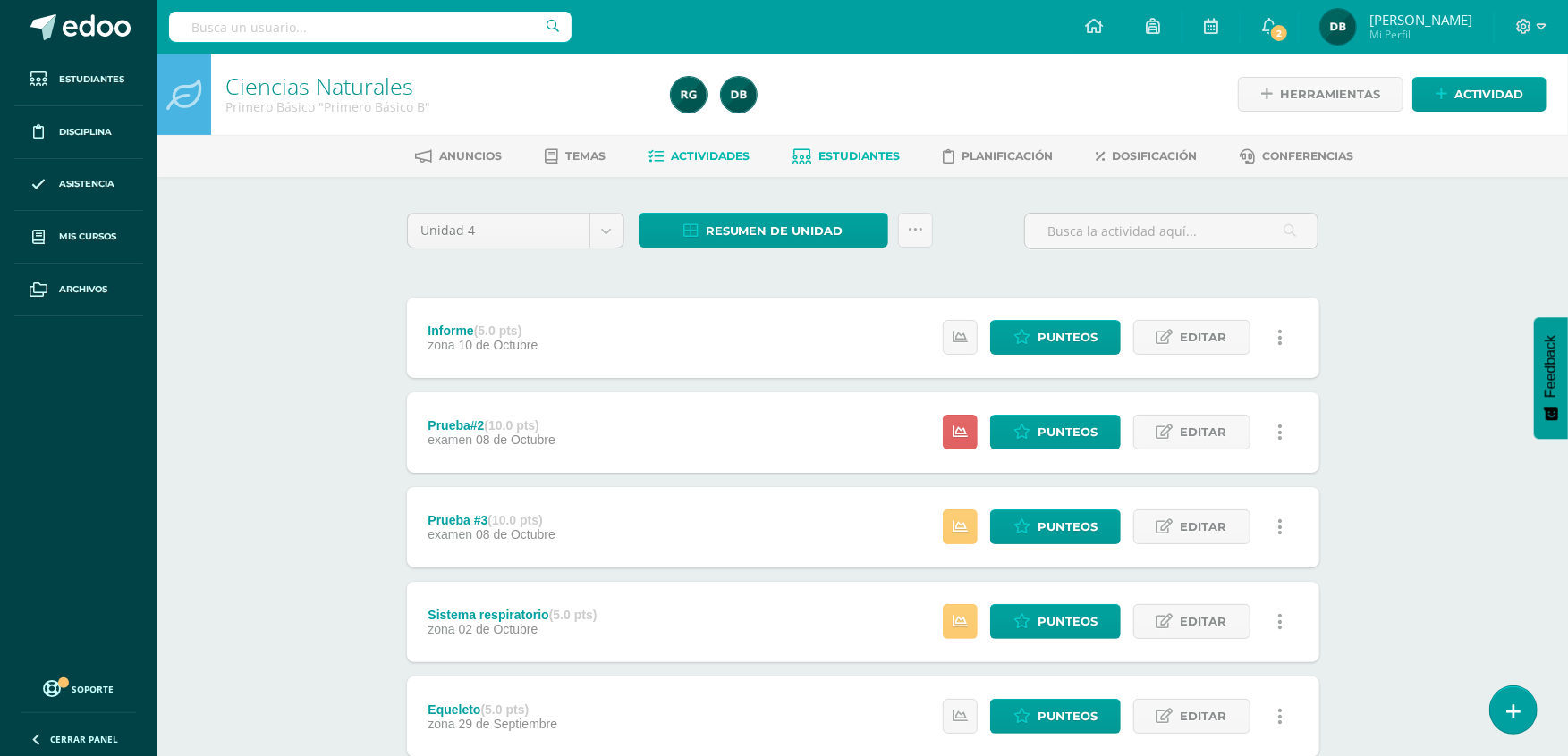
click at [855, 169] on link "Estudiantes" at bounding box center [846, 157] width 107 height 29
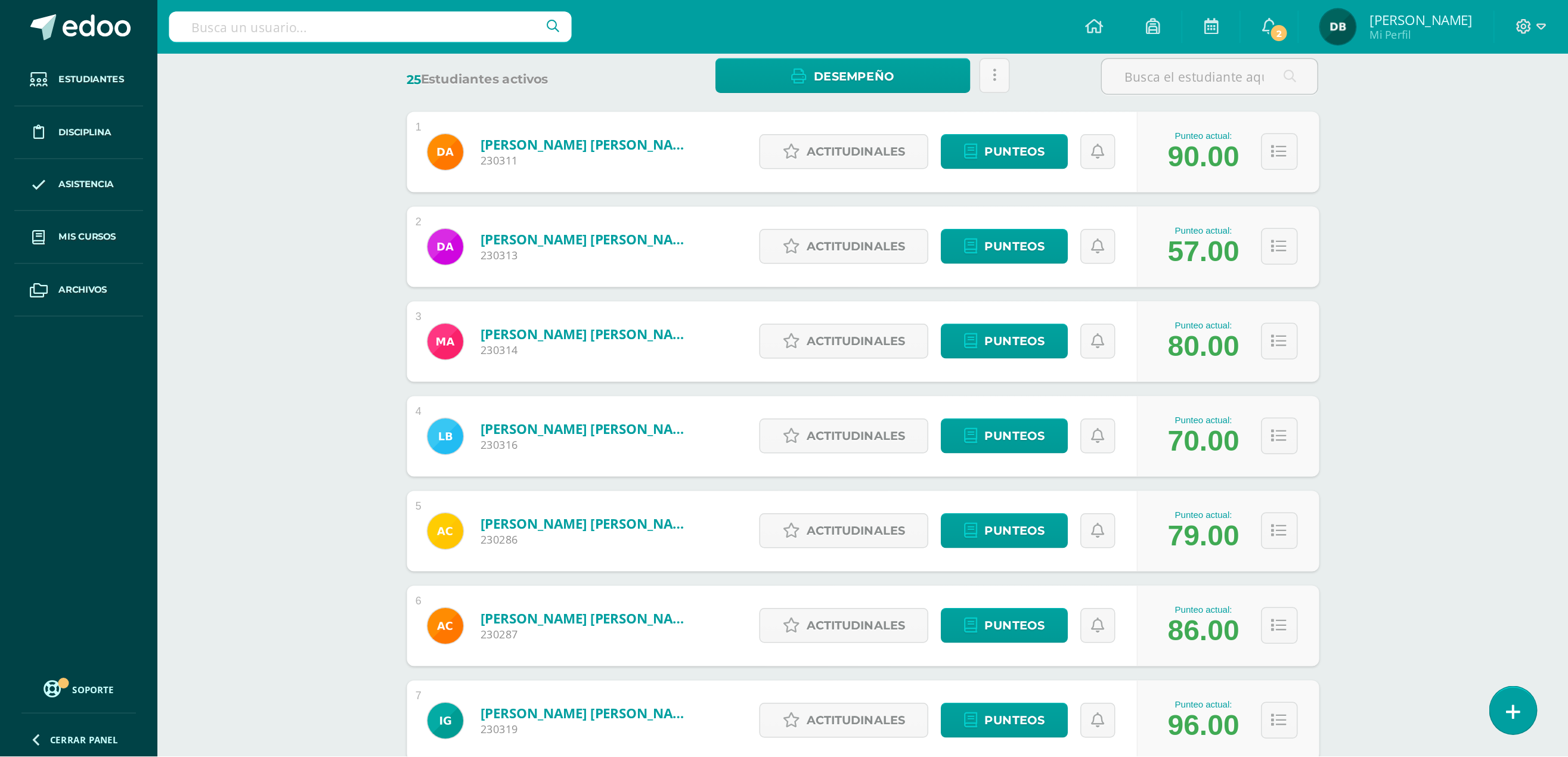
scroll to position [212, 0]
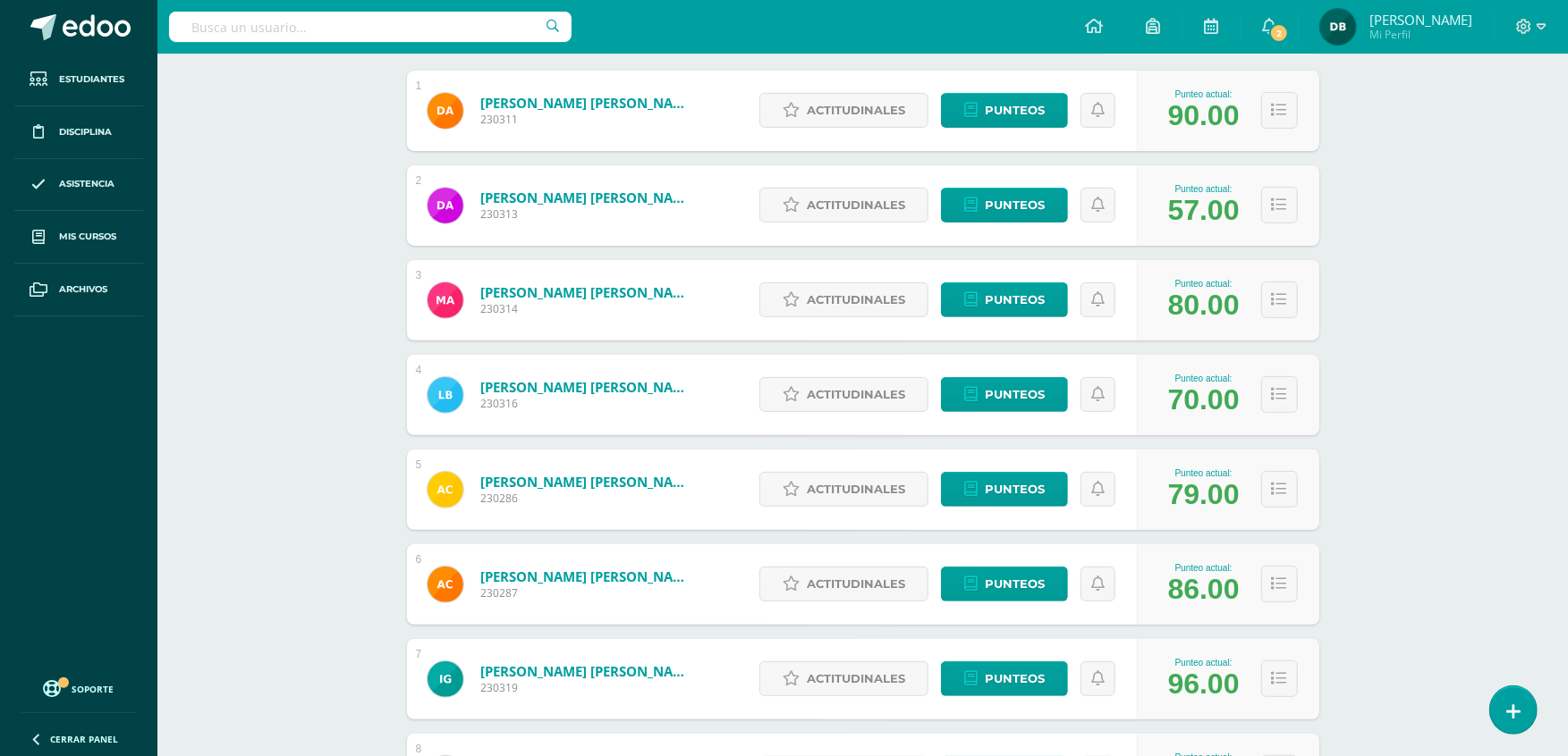
click at [1227, 536] on div "1 [PERSON_NAME] [PERSON_NAME] 230311 Punteo actual: 90.00 Actitudinales Punteos…" at bounding box center [863, 537] width 912 height 934
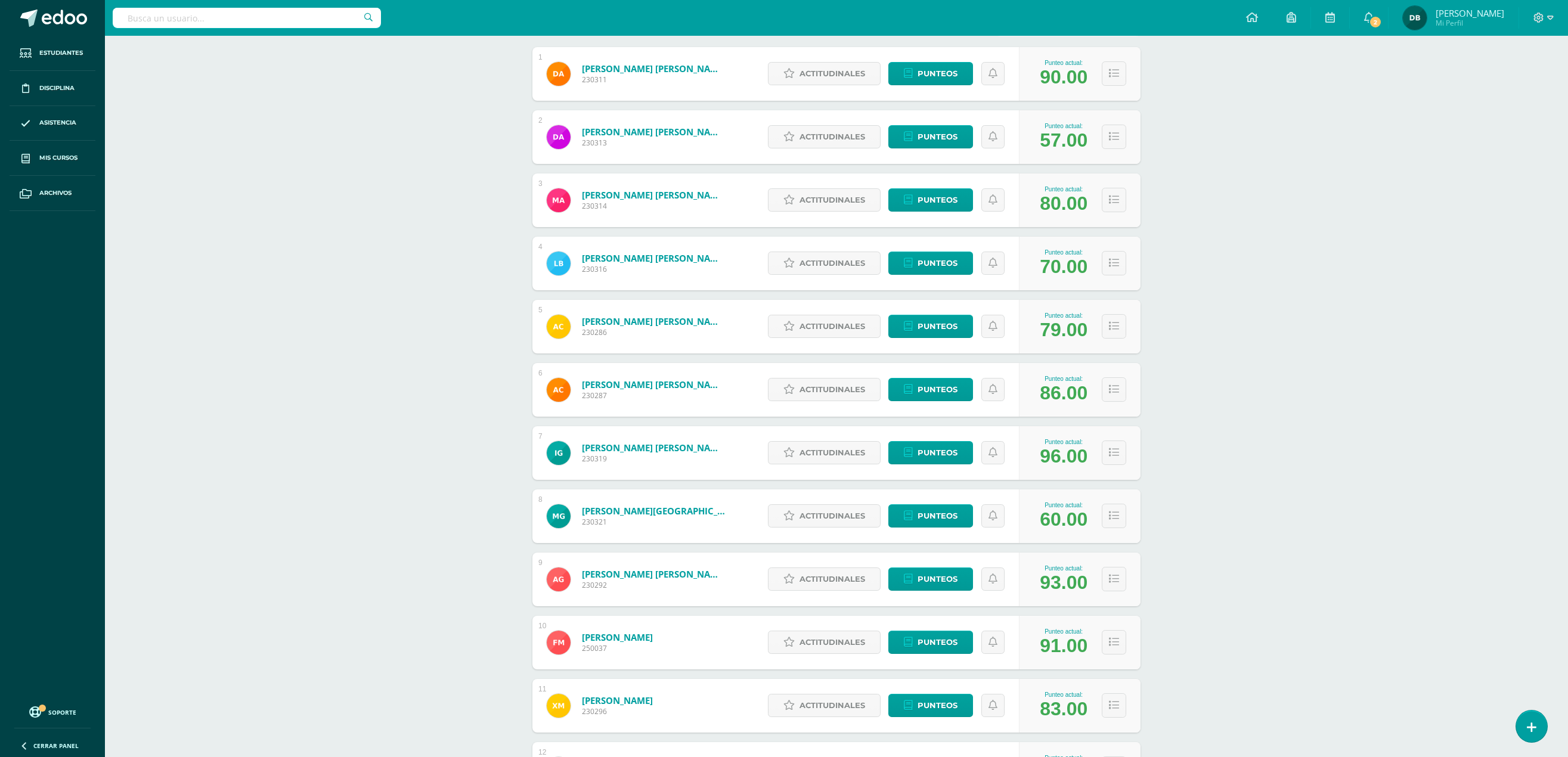
click at [1057, 503] on div "Ciencias Naturales Primero Básico "Primero Básico B" Herramientas Detalle de as…" at bounding box center [836, 600] width 1463 height 1553
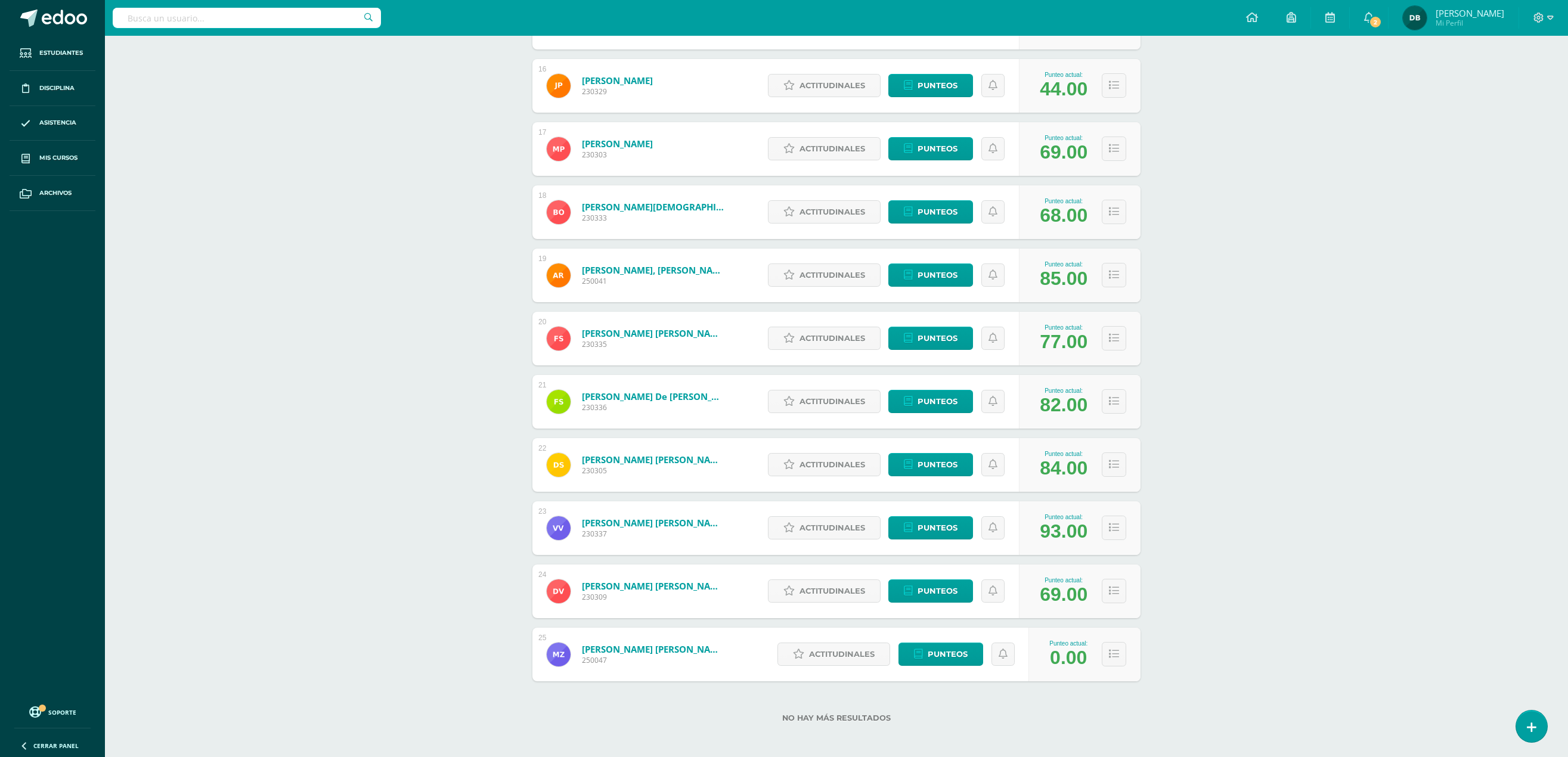
scroll to position [1150, 0]
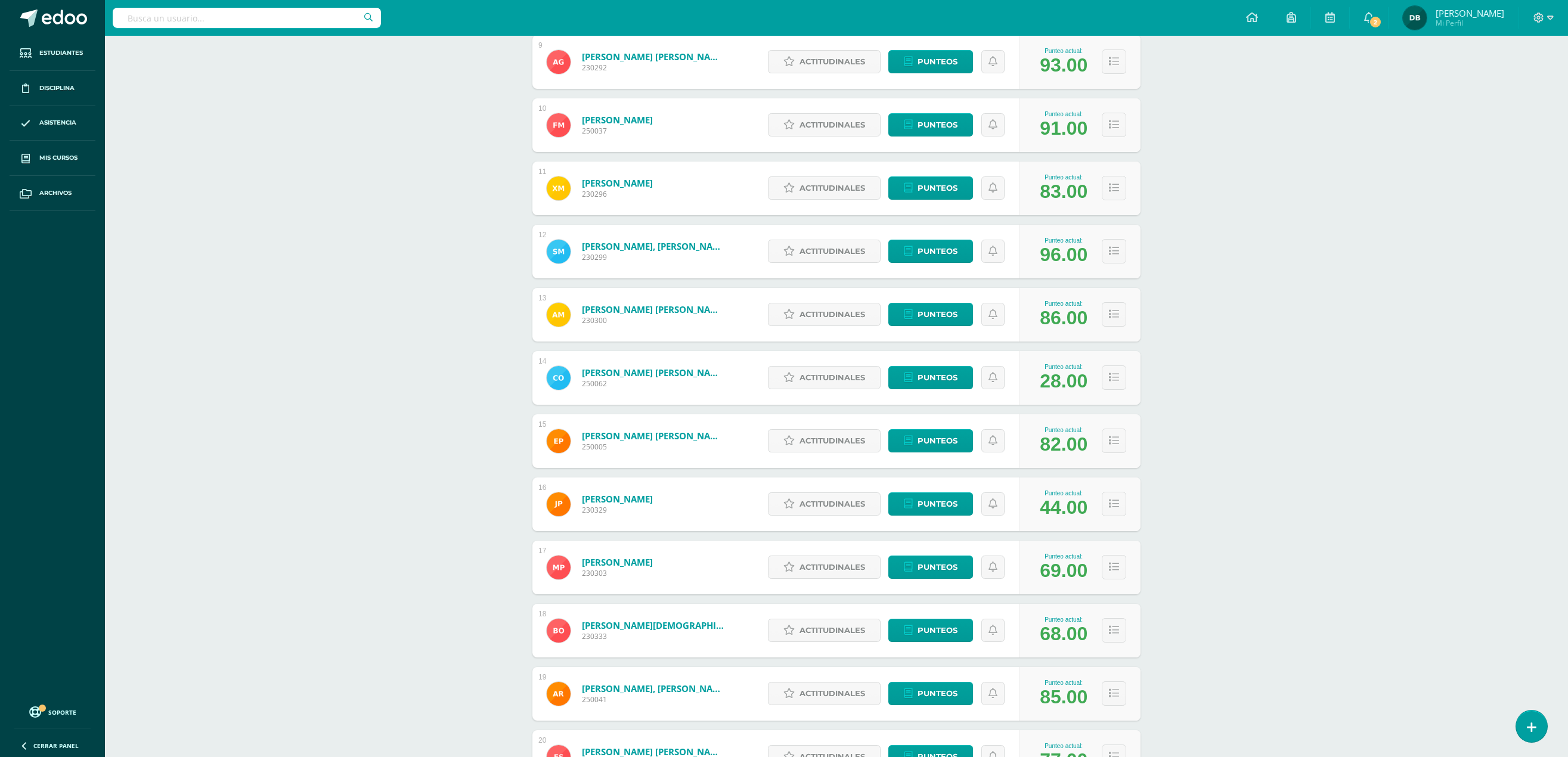
scroll to position [689, 0]
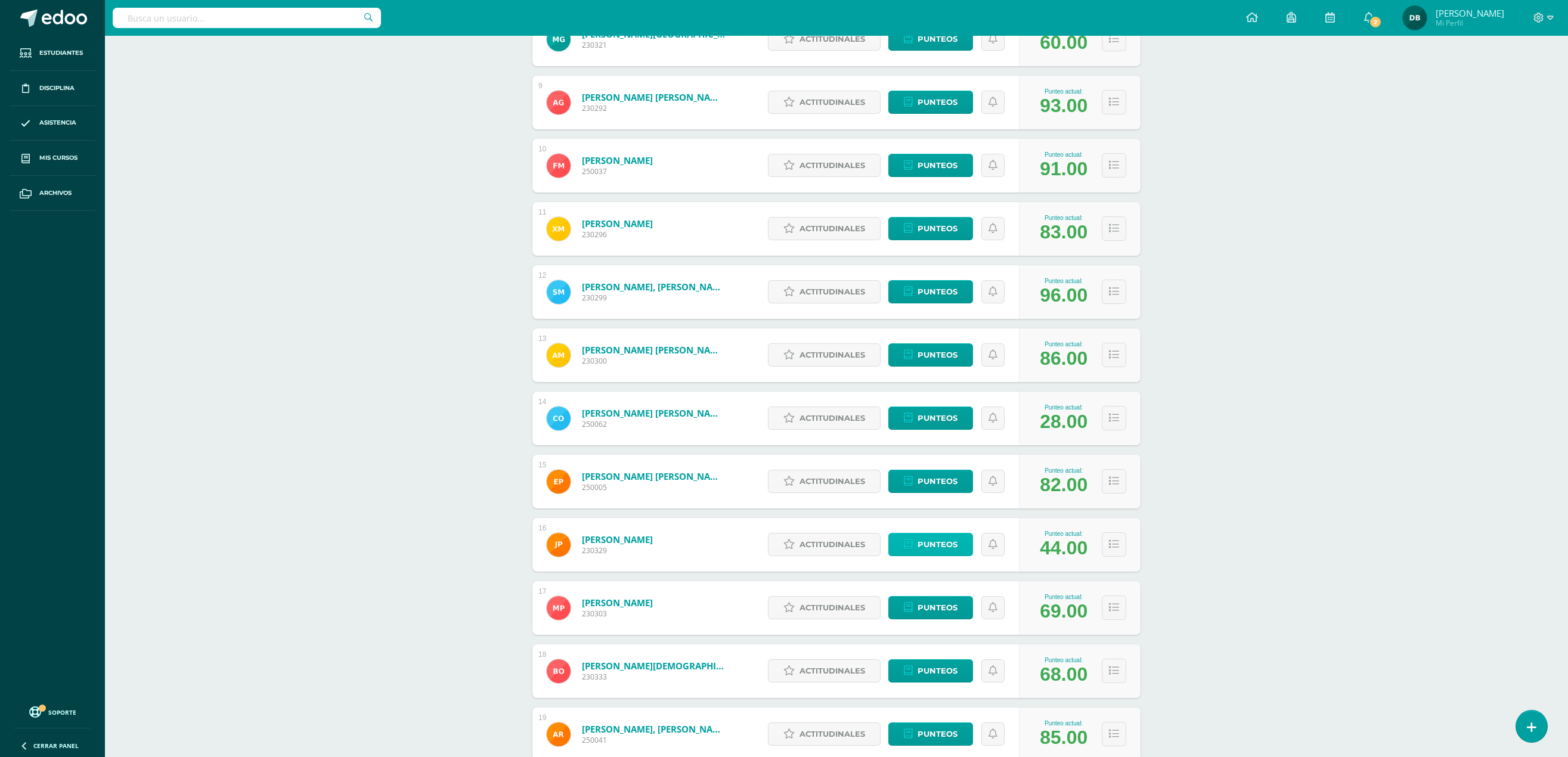
click at [945, 503] on span "Punteos" at bounding box center [938, 544] width 40 height 22
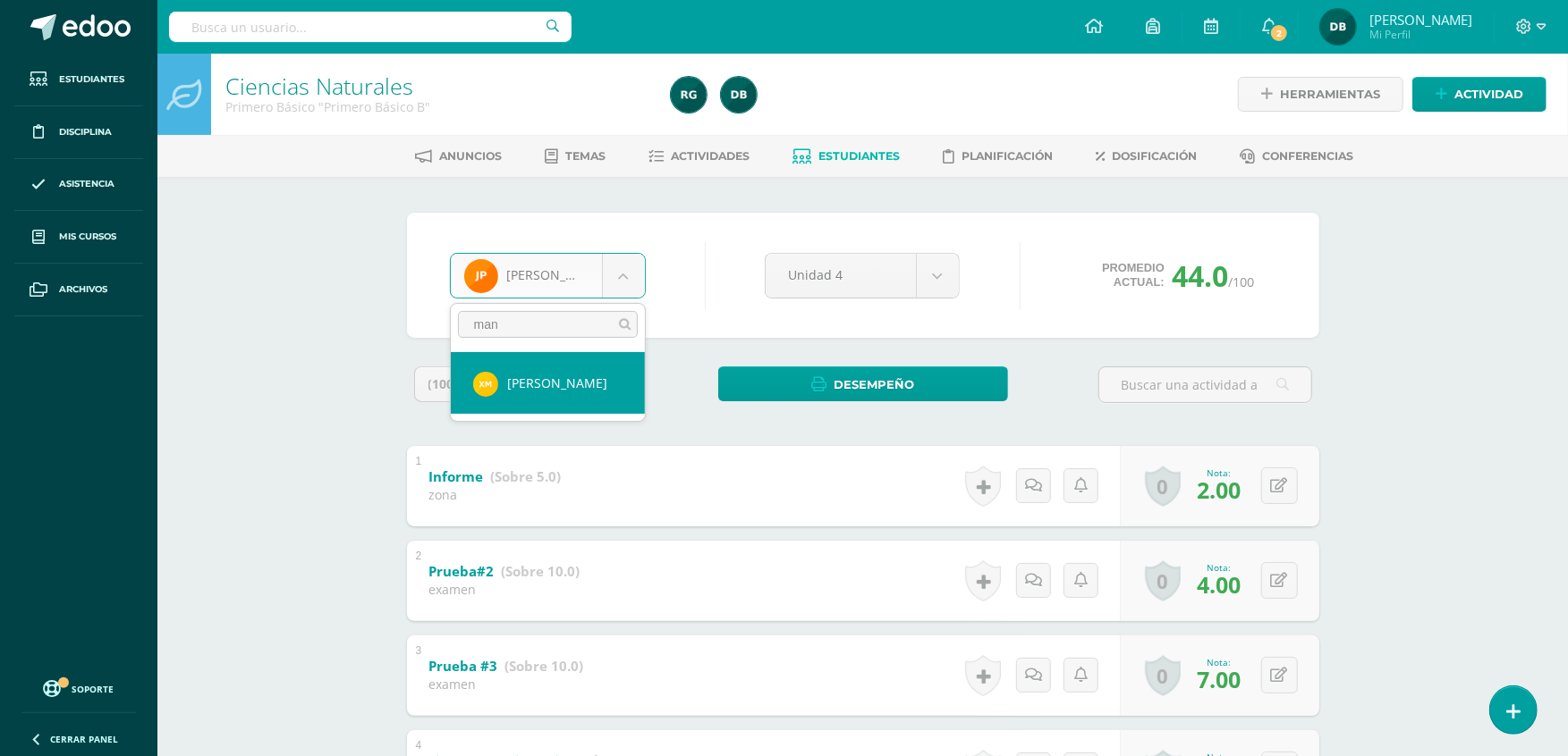
type input "man"
select select "194"
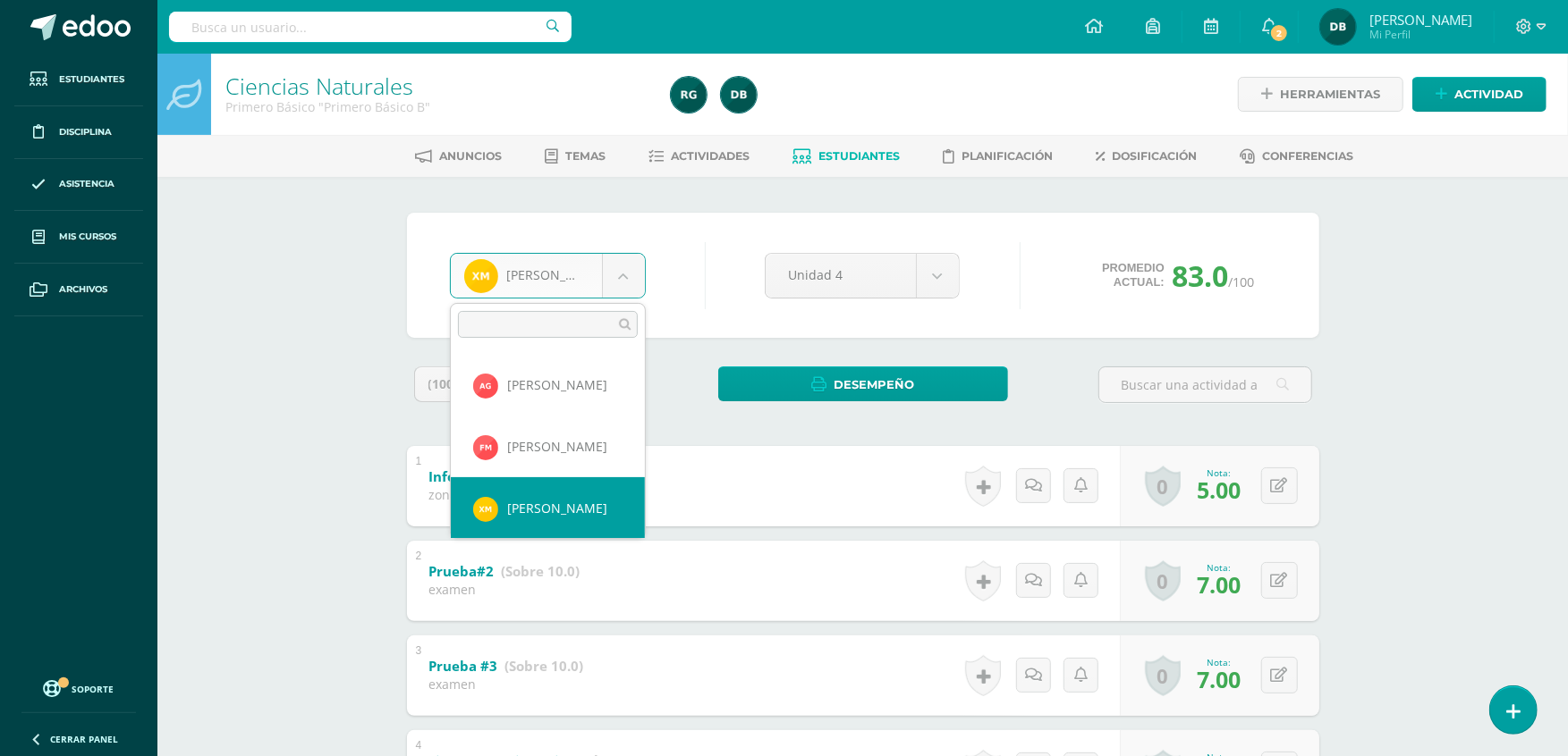
scroll to position [438, 0]
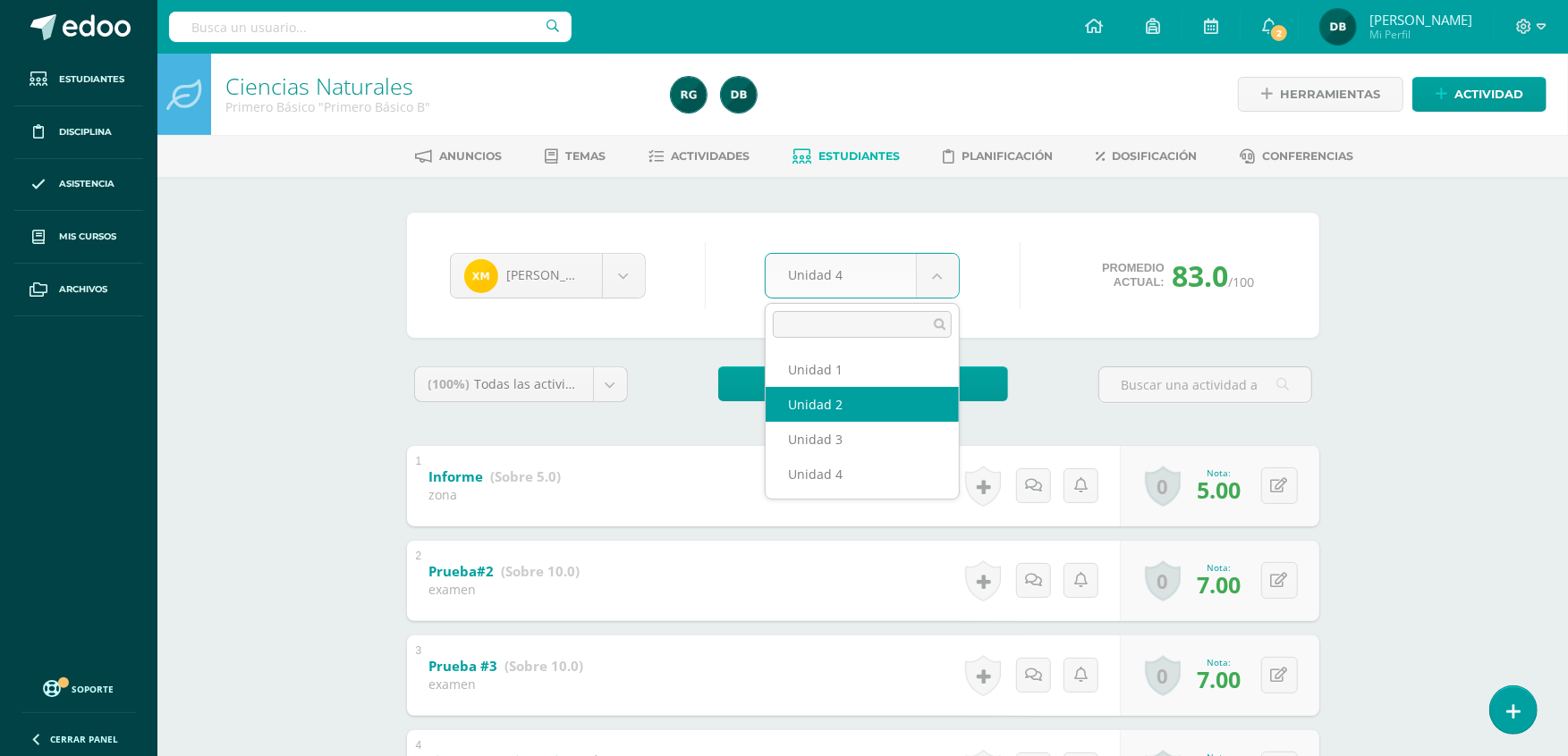
select select "Unidad 2"
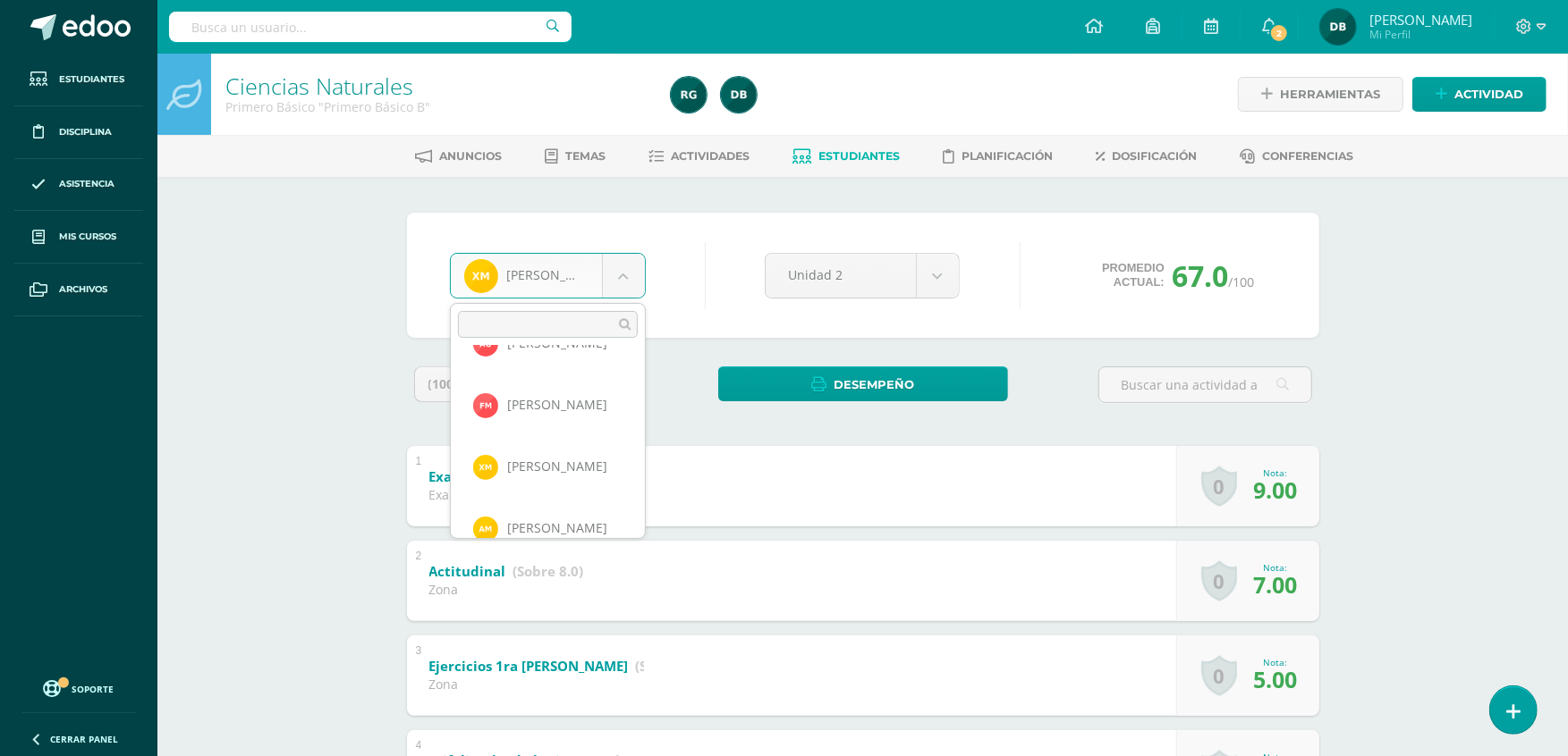
scroll to position [554, 0]
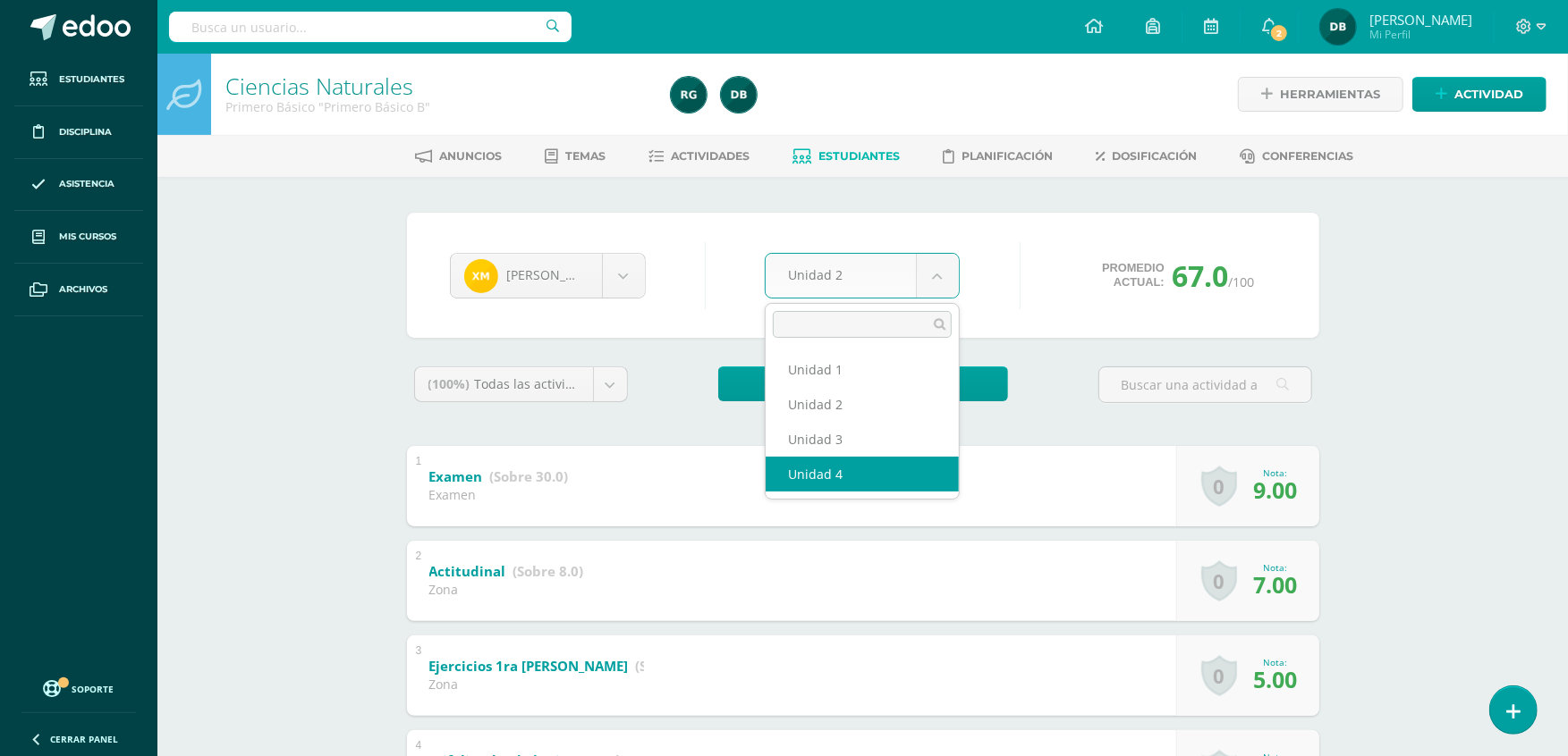
select select "Unidad 4"
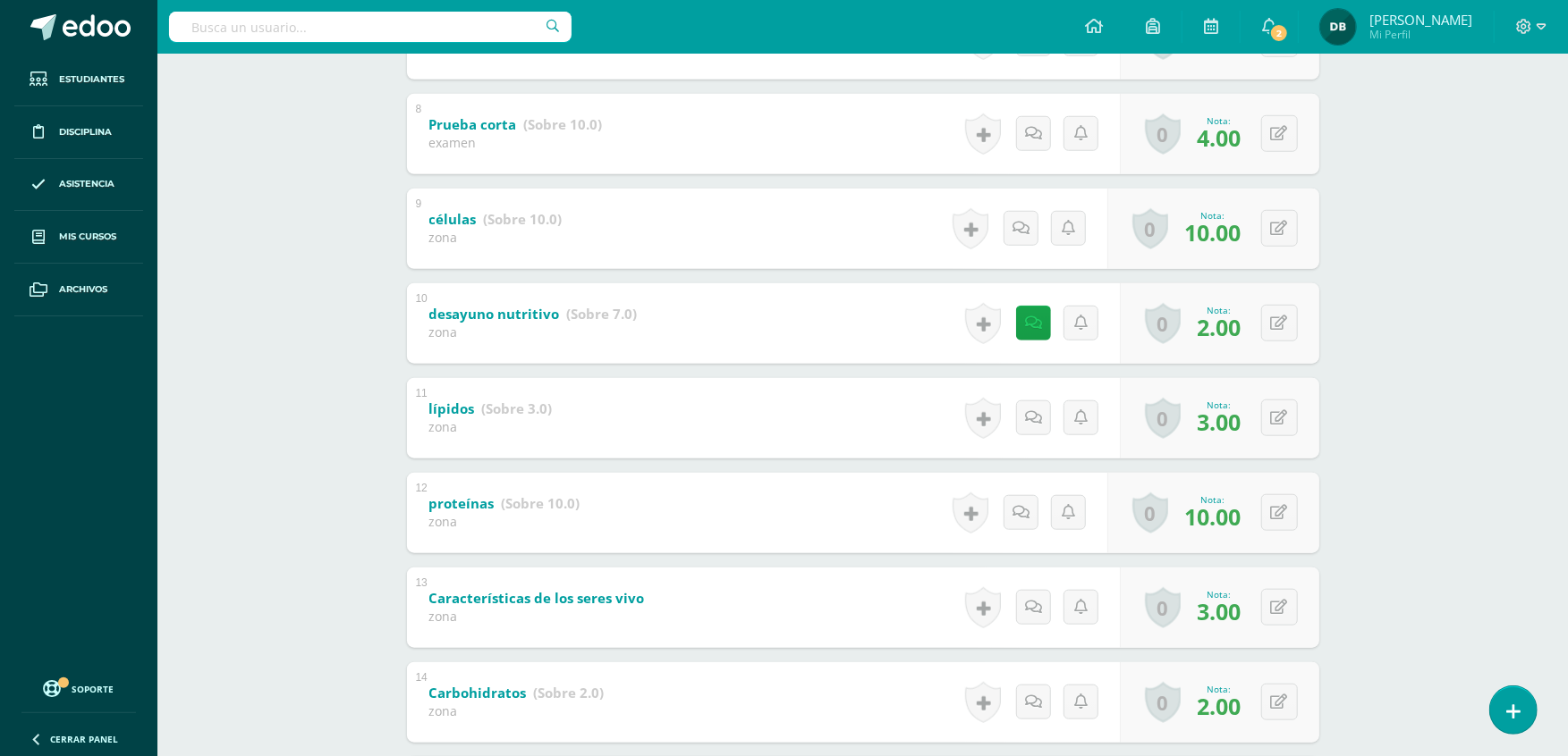
scroll to position [1214, 0]
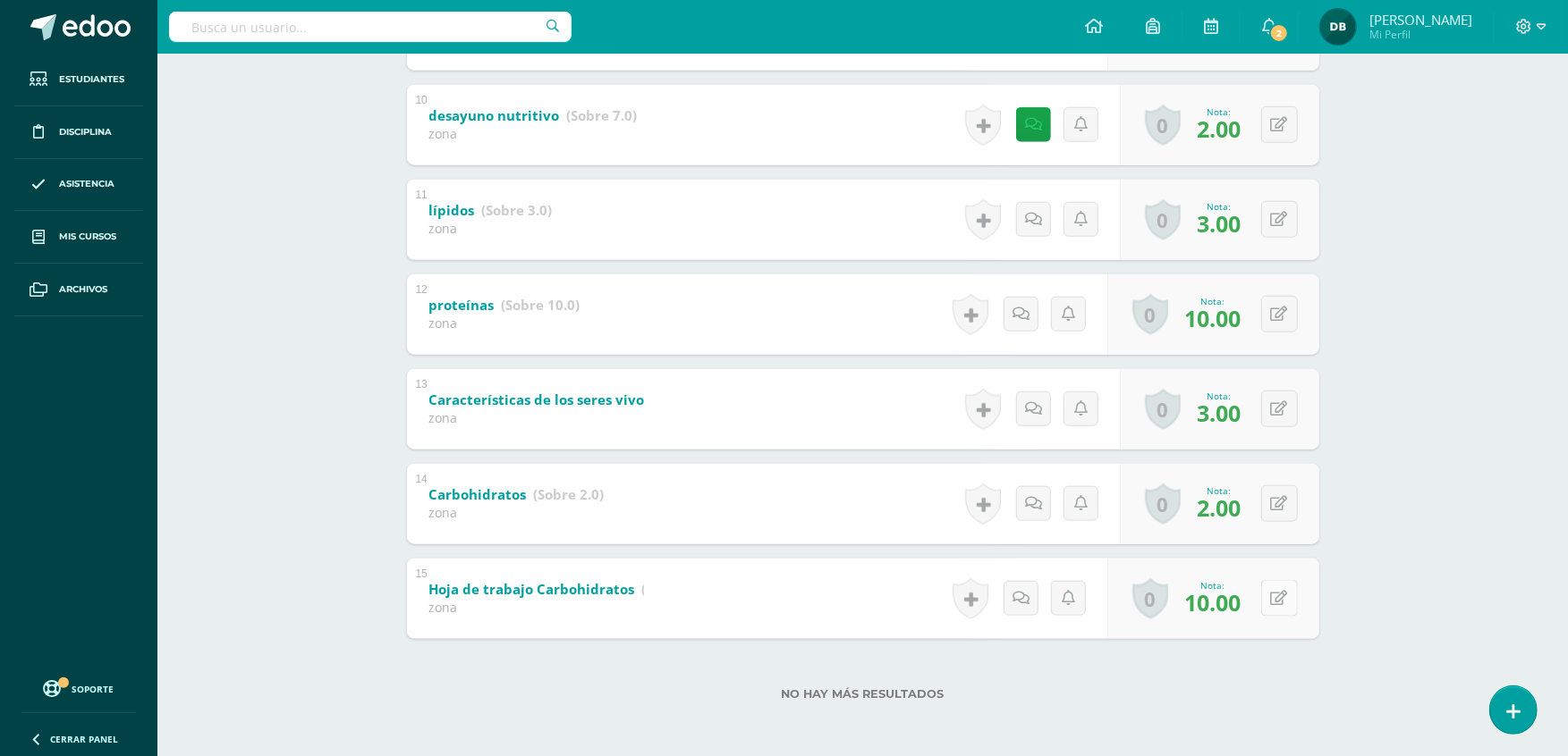
click at [1274, 601] on button at bounding box center [1279, 598] width 36 height 36
click at [1304, 640] on div "No hay más resultados" at bounding box center [863, 680] width 912 height 83
click at [1274, 598] on button at bounding box center [1279, 598] width 36 height 36
type input "8"
click at [1232, 602] on link at bounding box center [1243, 604] width 35 height 35
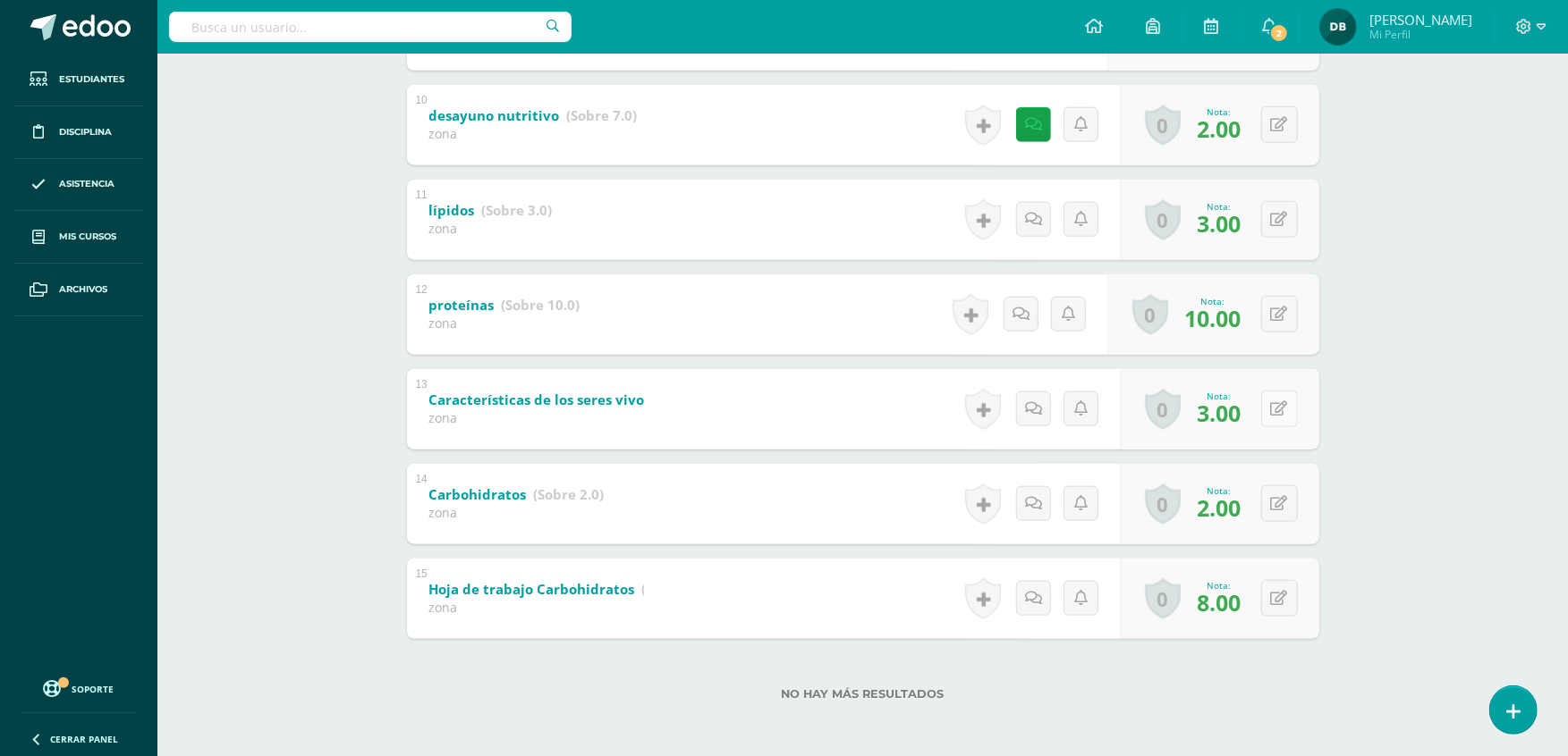
scroll to position [0, 0]
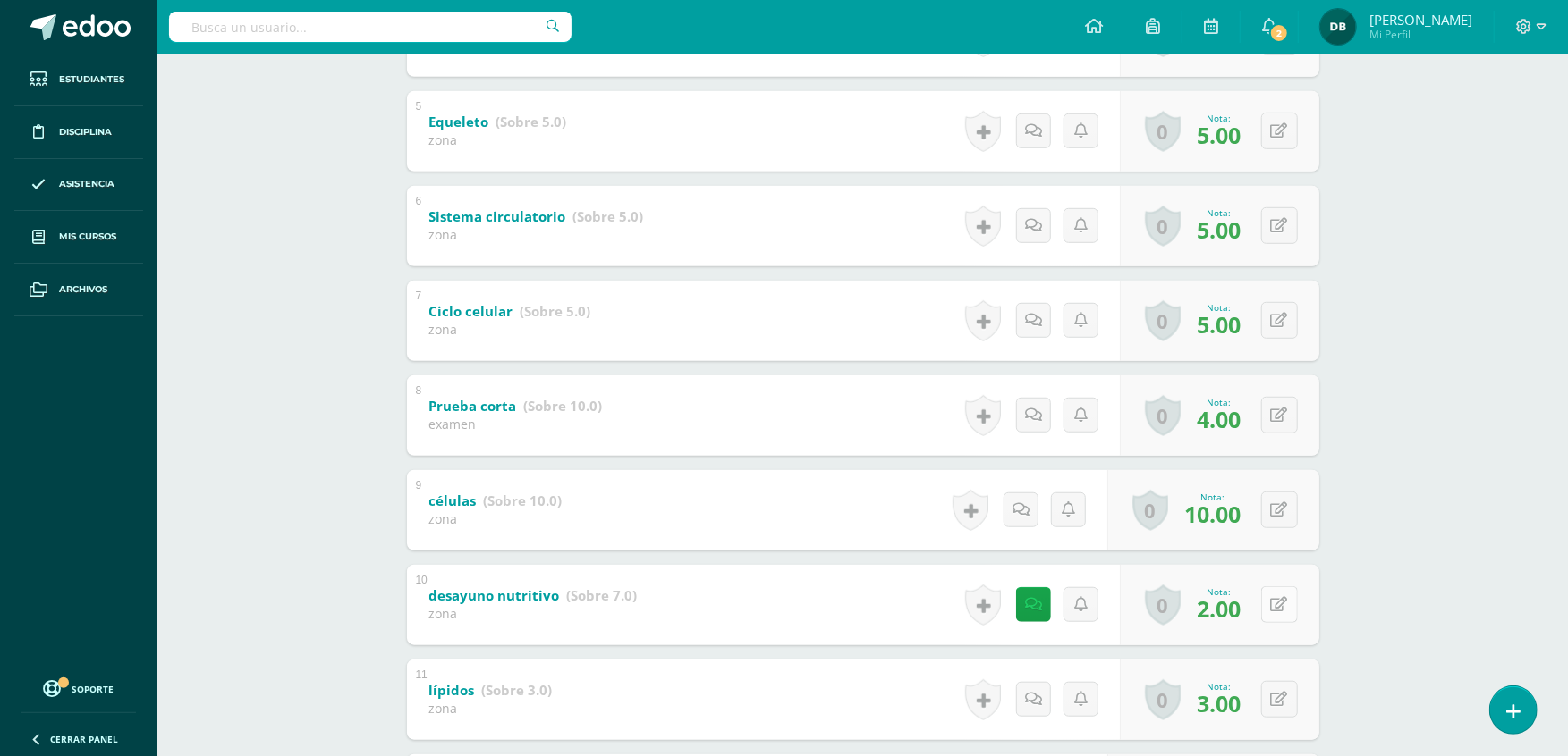
scroll to position [1214, 0]
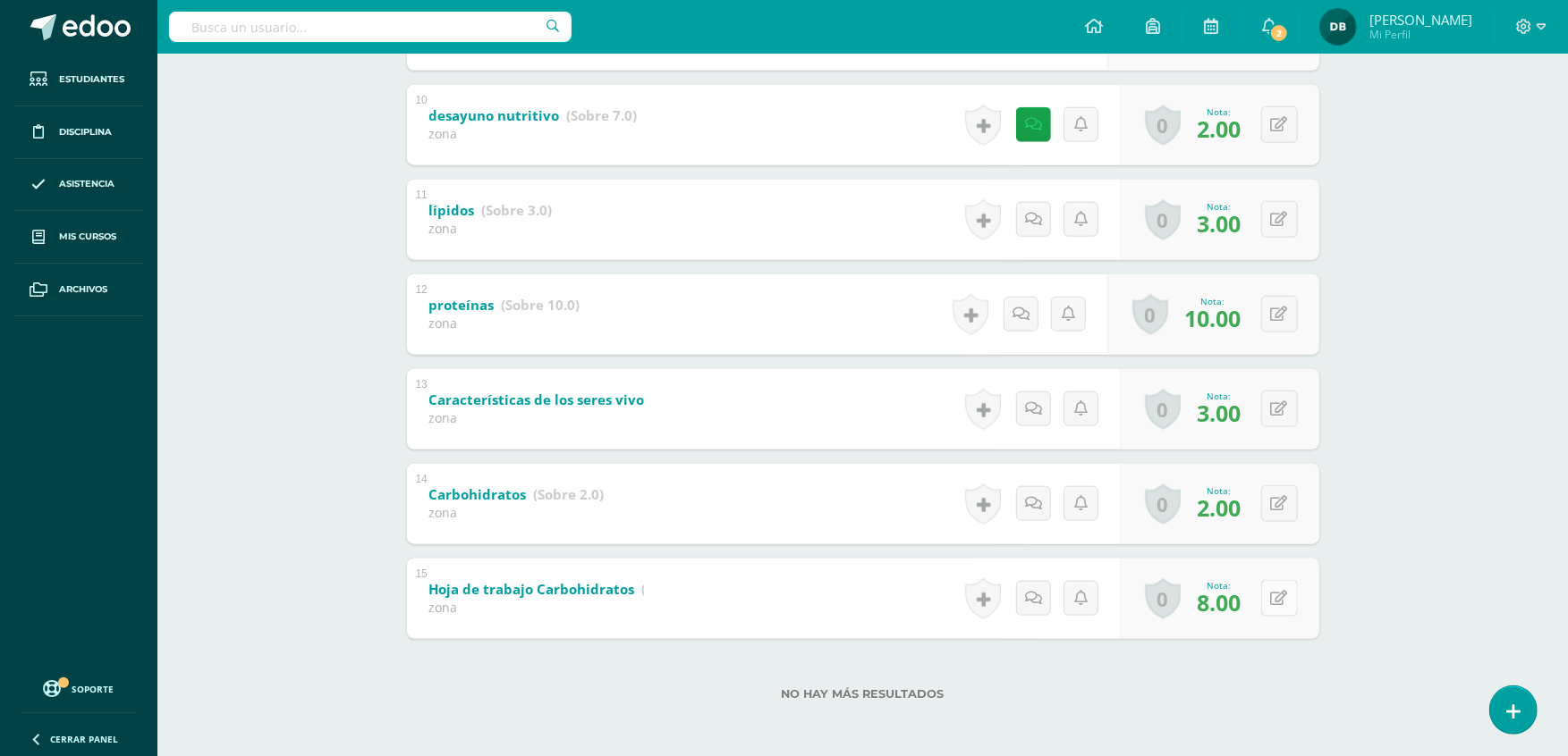
click at [1281, 610] on button at bounding box center [1279, 598] width 36 height 36
click at [1281, 557] on form "Hoja de trabajo Carbohidratos (Sobre 10.0) zona Nota 8.00 0 Logros Logros obten…" at bounding box center [862, 557] width 940 height 0
type input "10"
click at [1236, 597] on icon at bounding box center [1244, 605] width 16 height 15
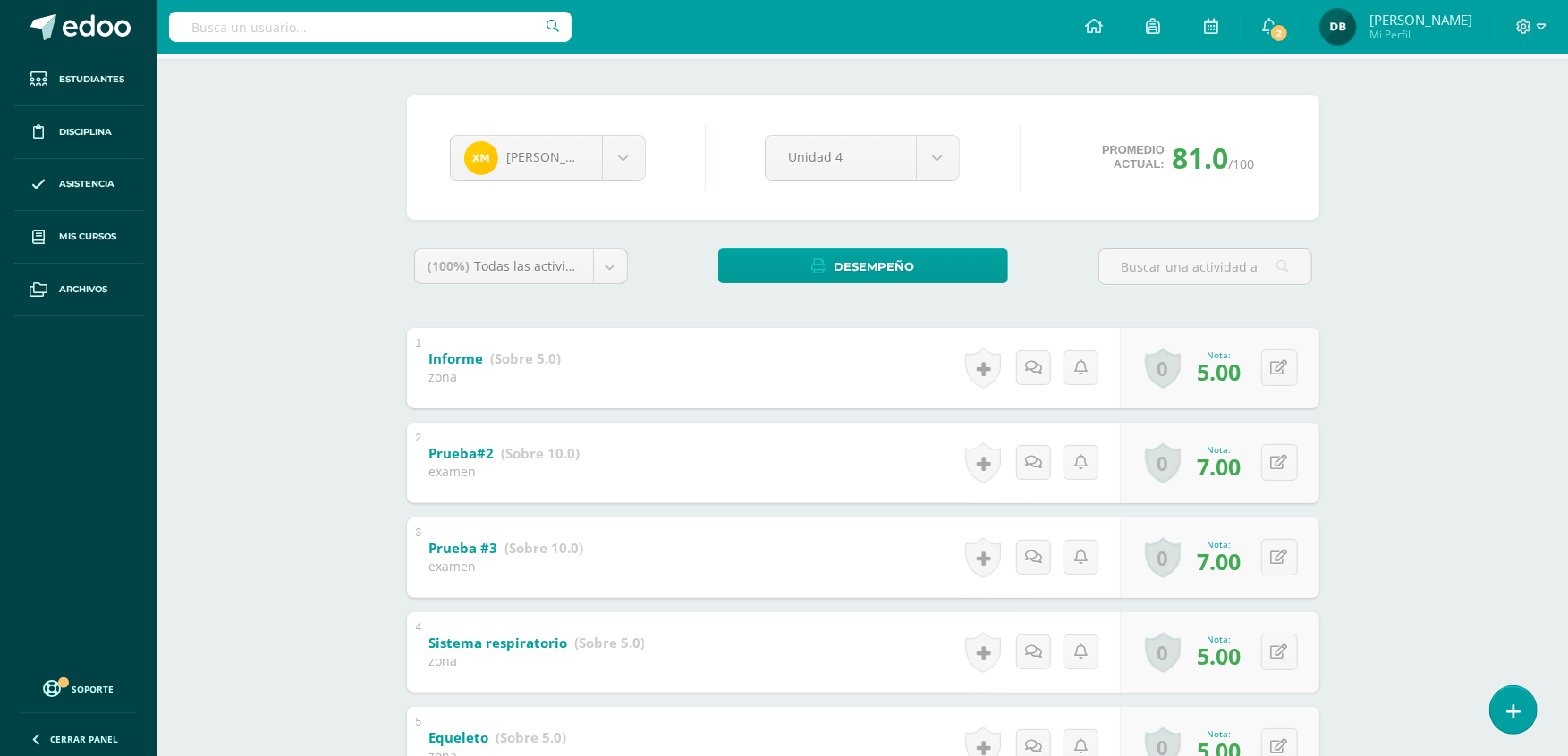
scroll to position [0, 0]
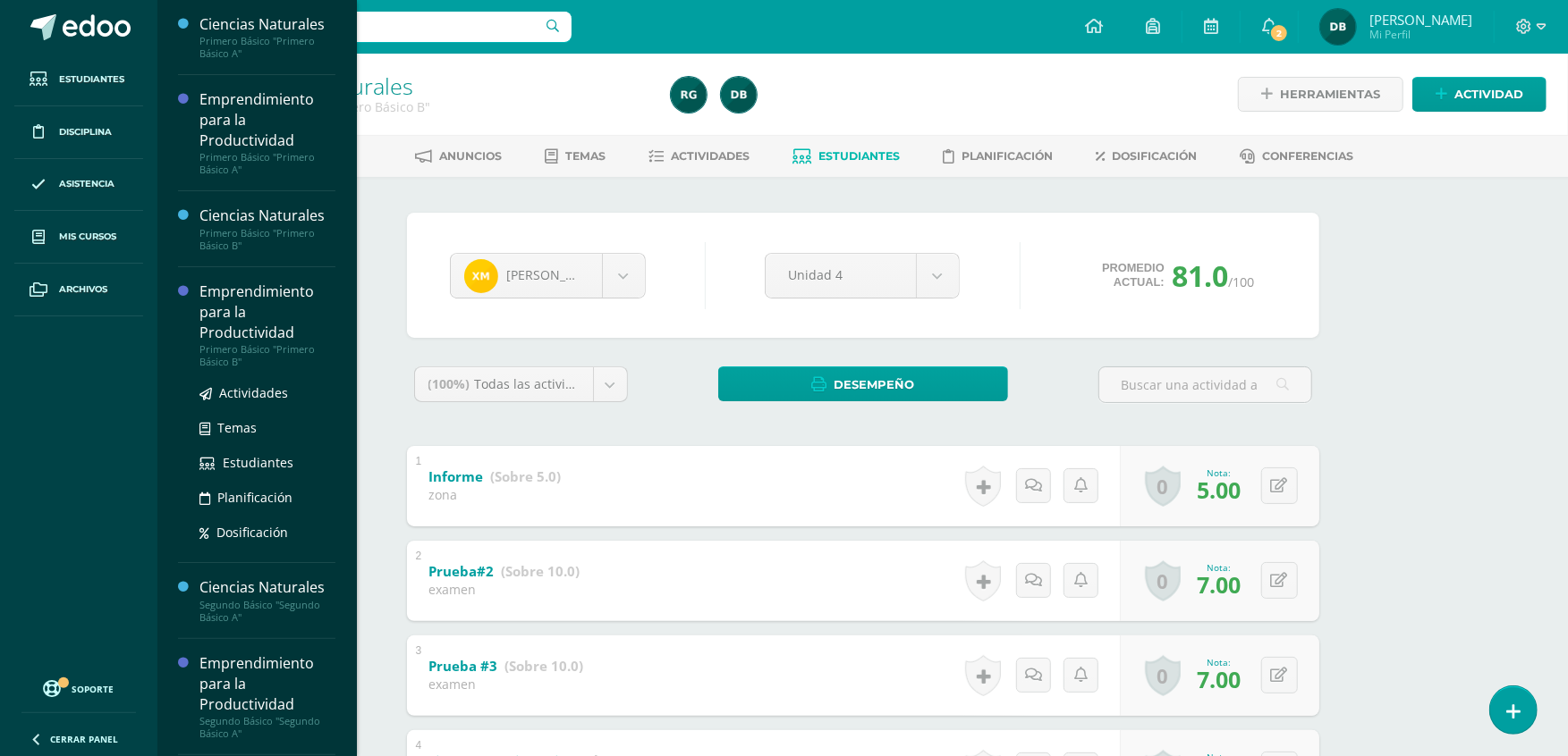
click at [208, 298] on div "Emprendimiento para la Productividad" at bounding box center [268, 313] width 136 height 62
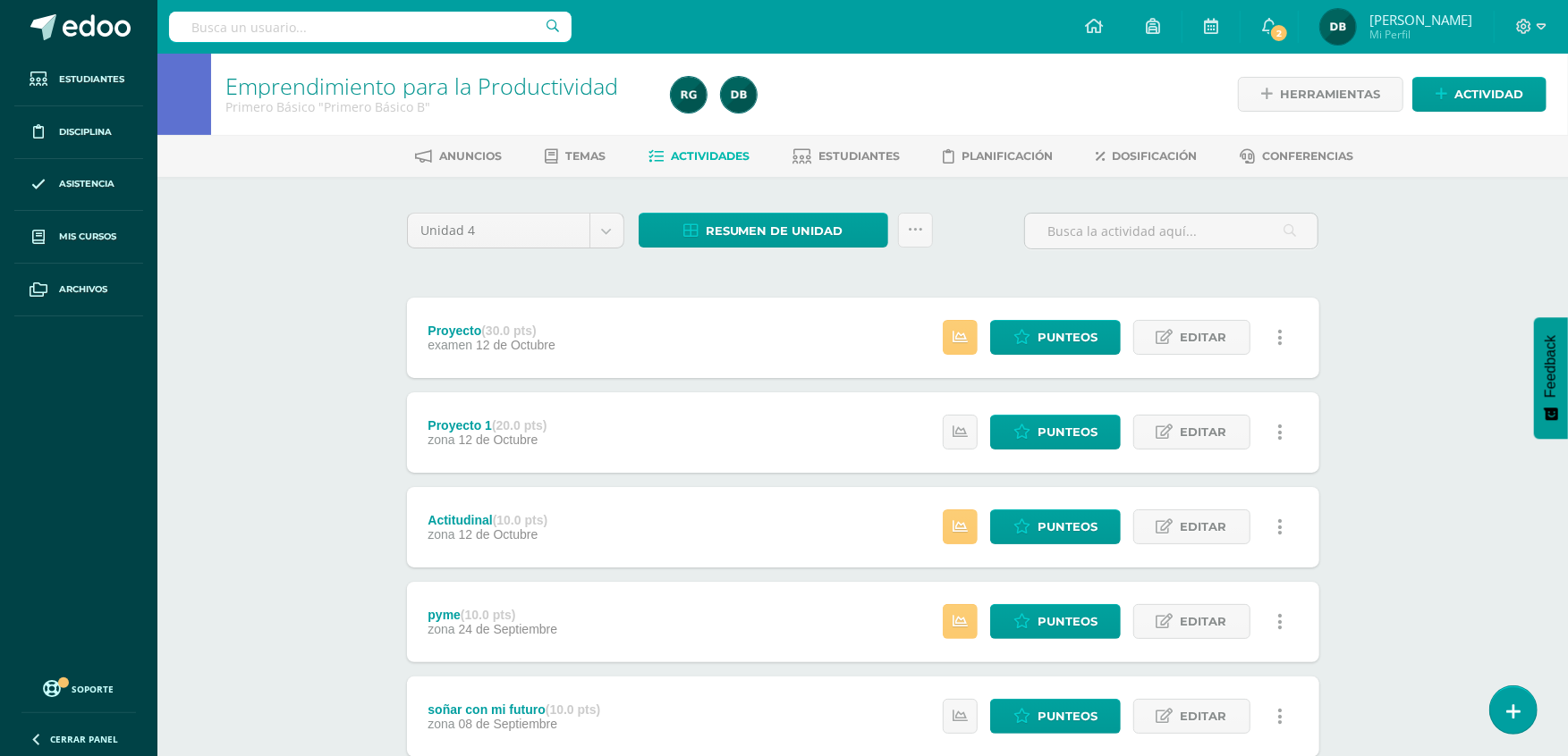
click at [926, 252] on div "Resumen de unidad Descargar como HTML Descargar como PDF Descargar como XLS Sub…" at bounding box center [785, 238] width 309 height 51
click at [910, 227] on icon at bounding box center [915, 230] width 15 height 15
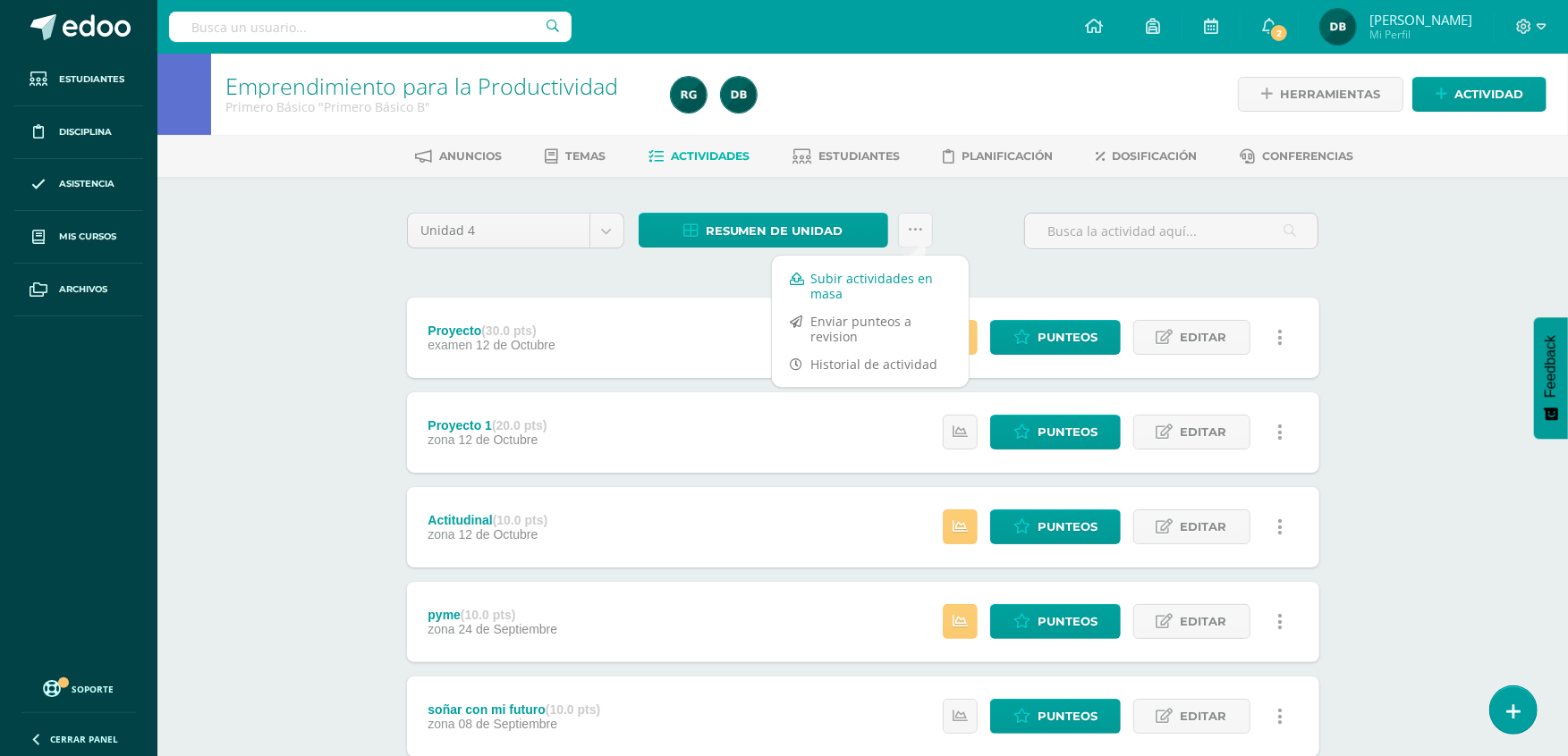
click at [905, 279] on link "Subir actividades en masa" at bounding box center [870, 286] width 197 height 43
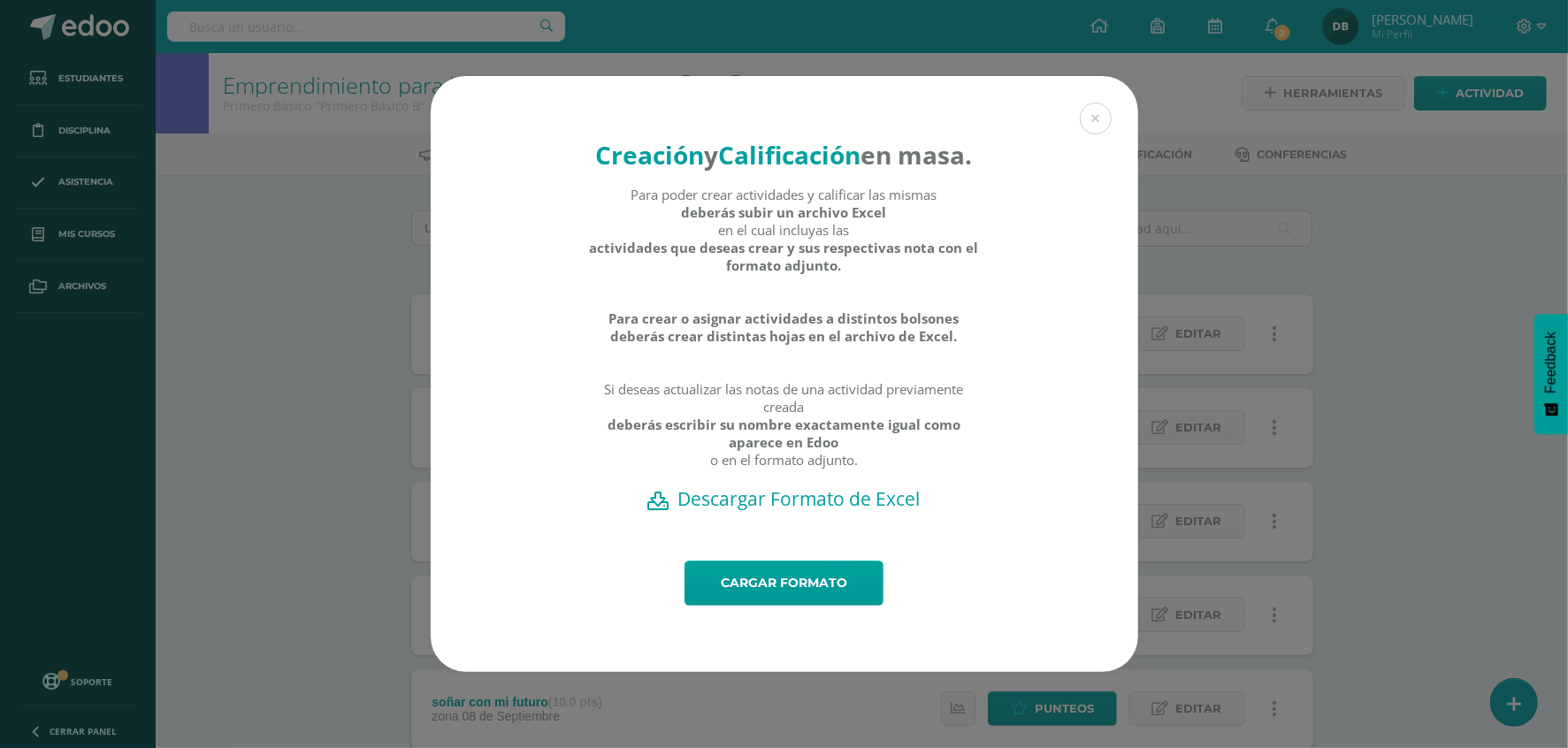
click at [897, 504] on h2 "Descargar Formato de Excel" at bounding box center [784, 498] width 646 height 25
click at [264, 366] on div "Creación y Calificación en masa. Para poder crear actividades y calificar las m…" at bounding box center [783, 374] width 1554 height 596
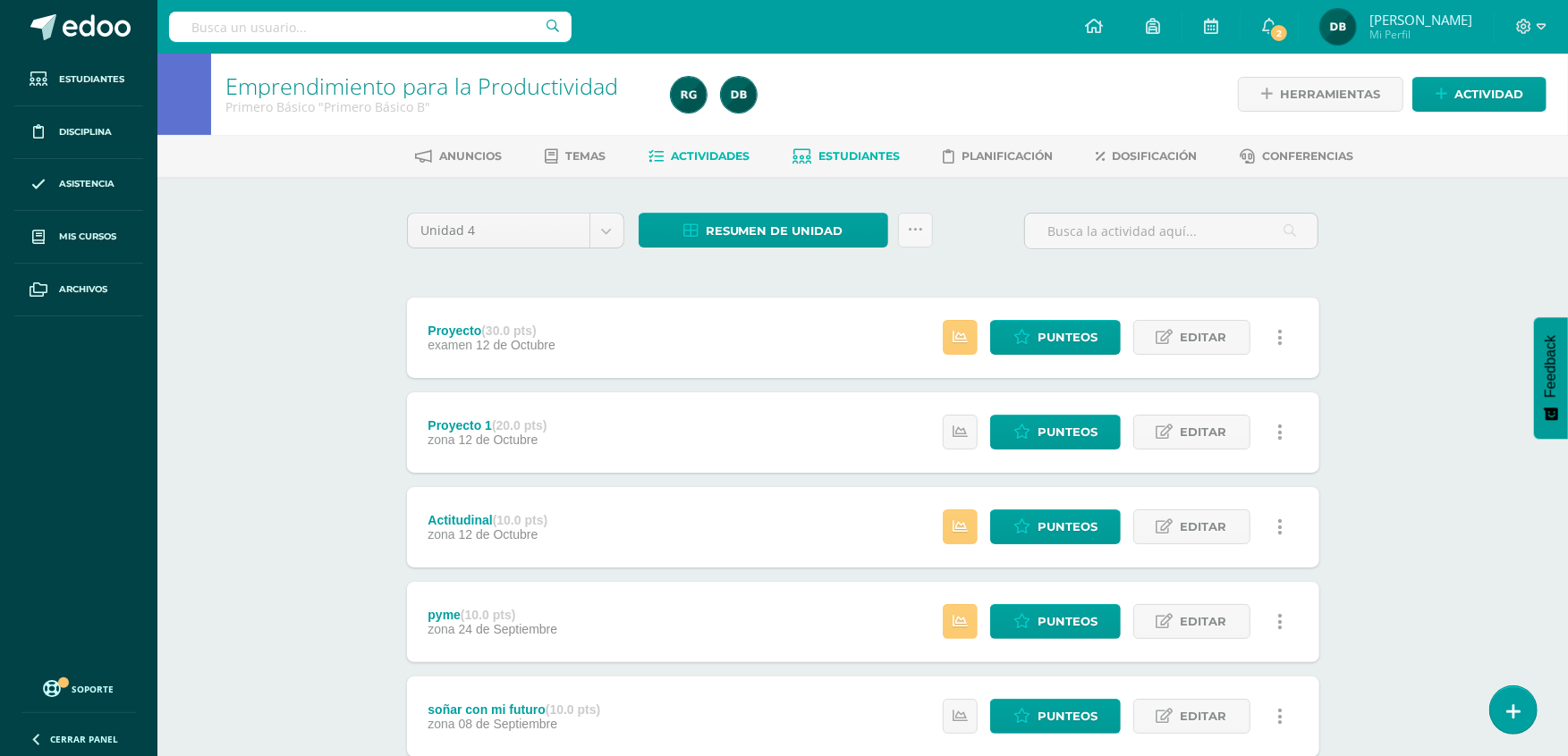
click at [888, 151] on span "Estudiantes" at bounding box center [859, 156] width 81 height 13
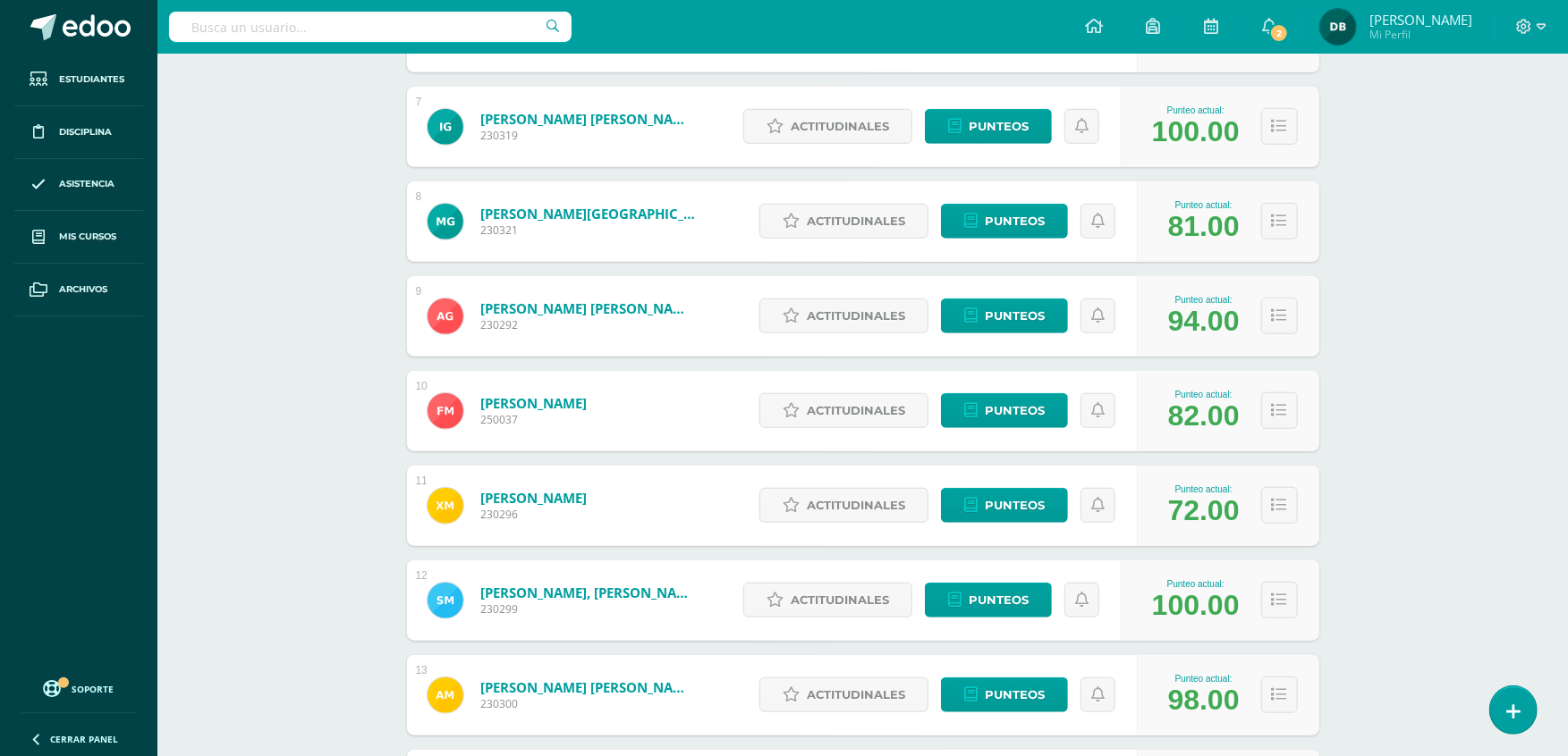
scroll to position [981, 0]
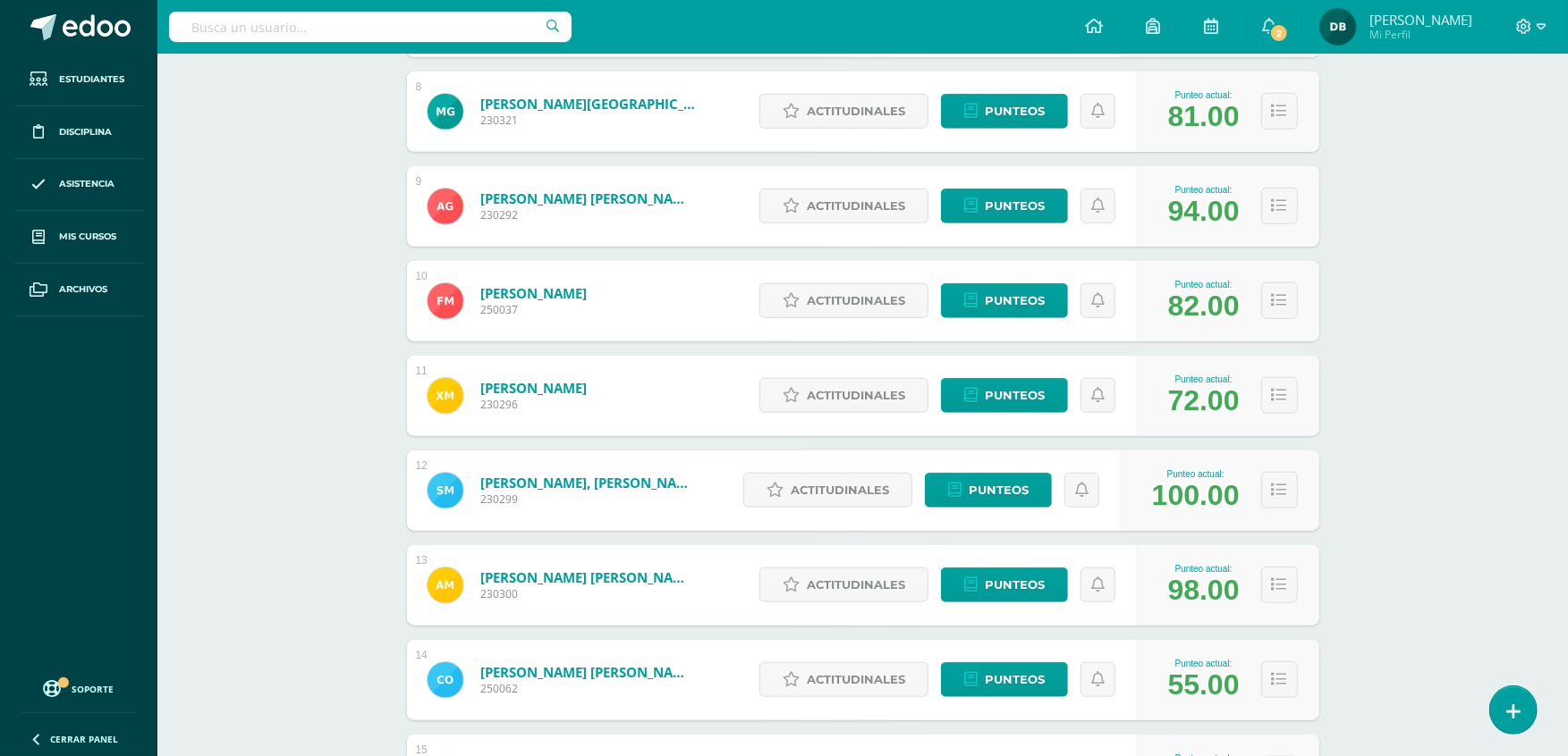
click at [1458, 487] on div "Emprendimiento para la Productividad Primero Básico "Primero Básico B" Herramie…" at bounding box center [862, 477] width 1410 height 2809
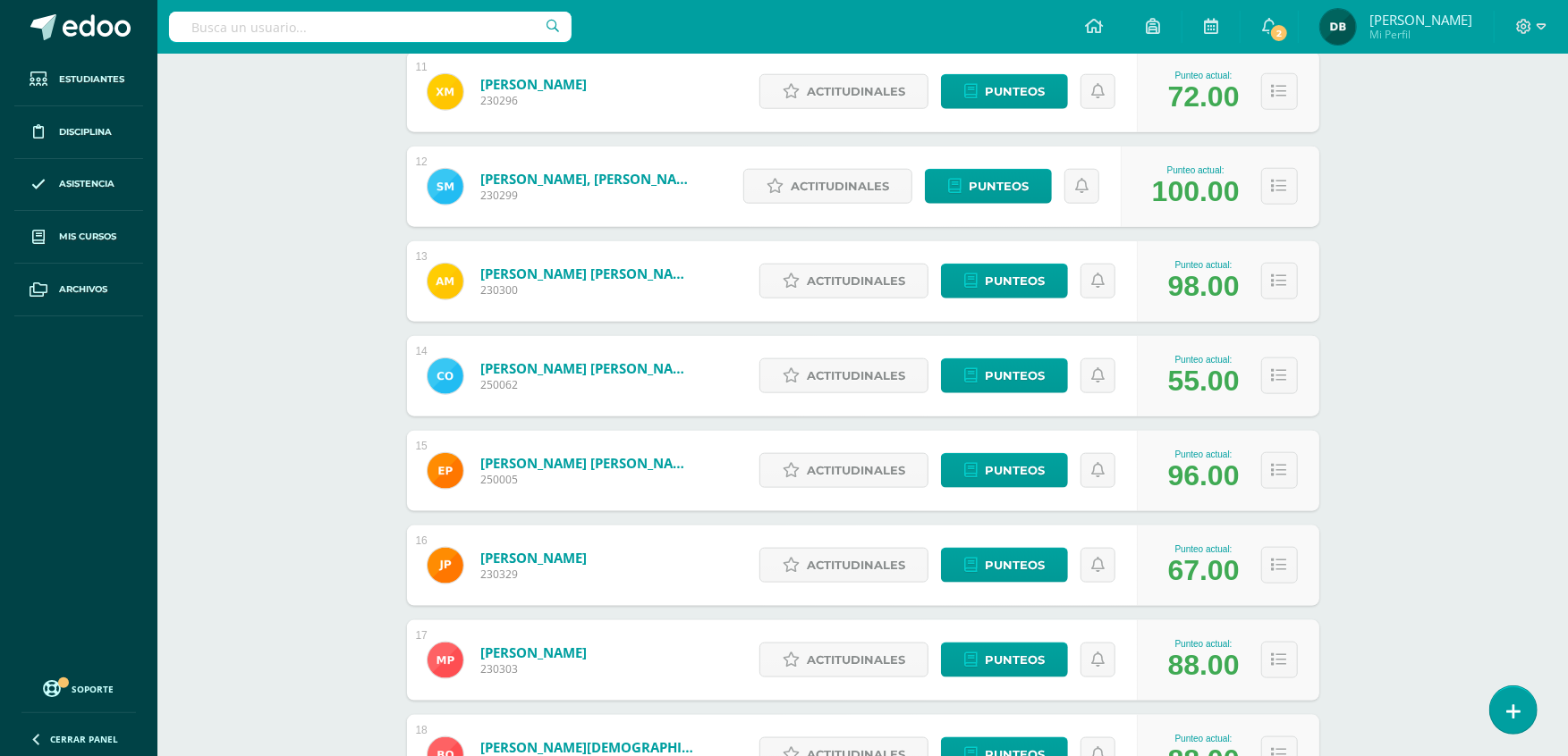
scroll to position [1364, 0]
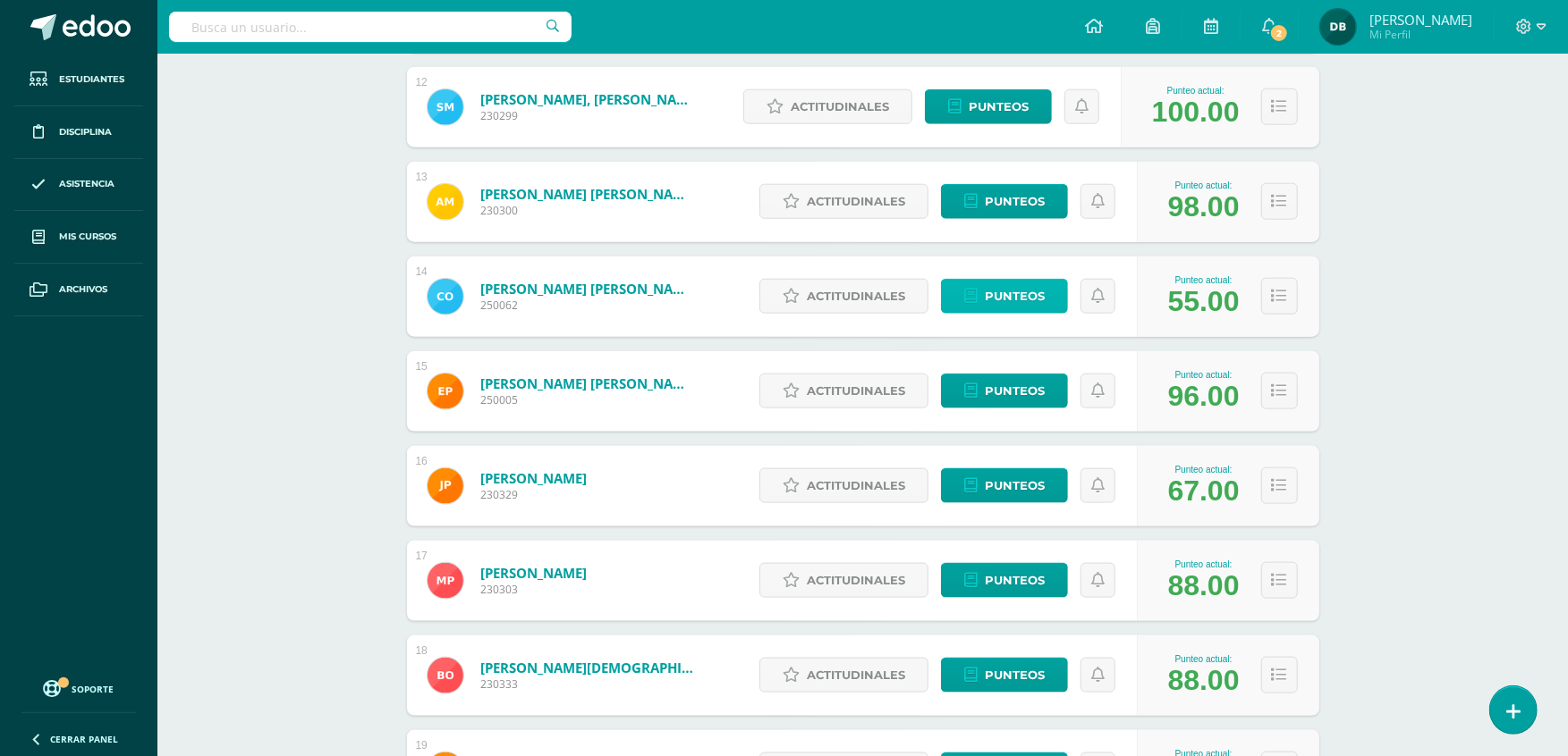
click at [1000, 297] on span "Punteos" at bounding box center [1014, 296] width 60 height 33
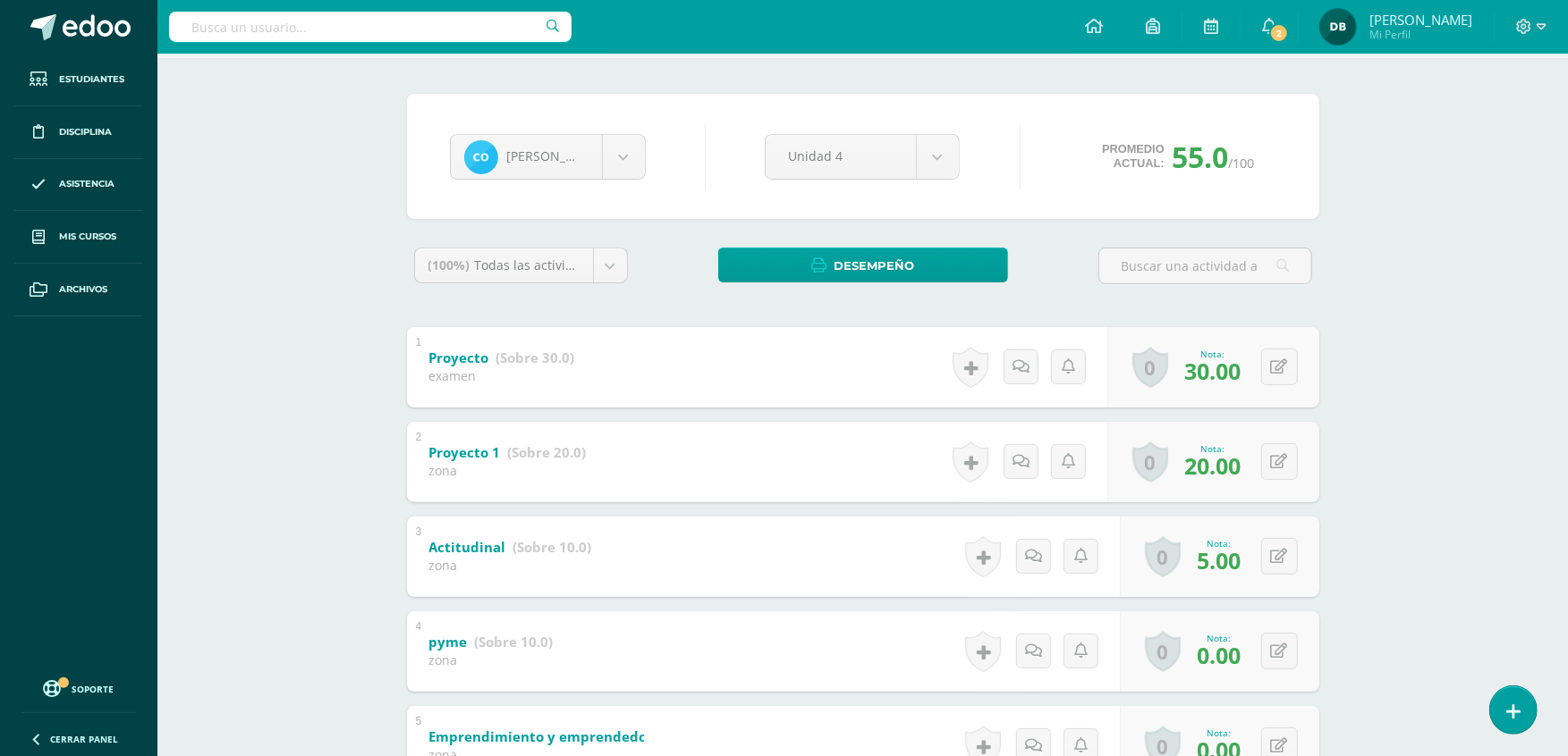
scroll to position [159, 0]
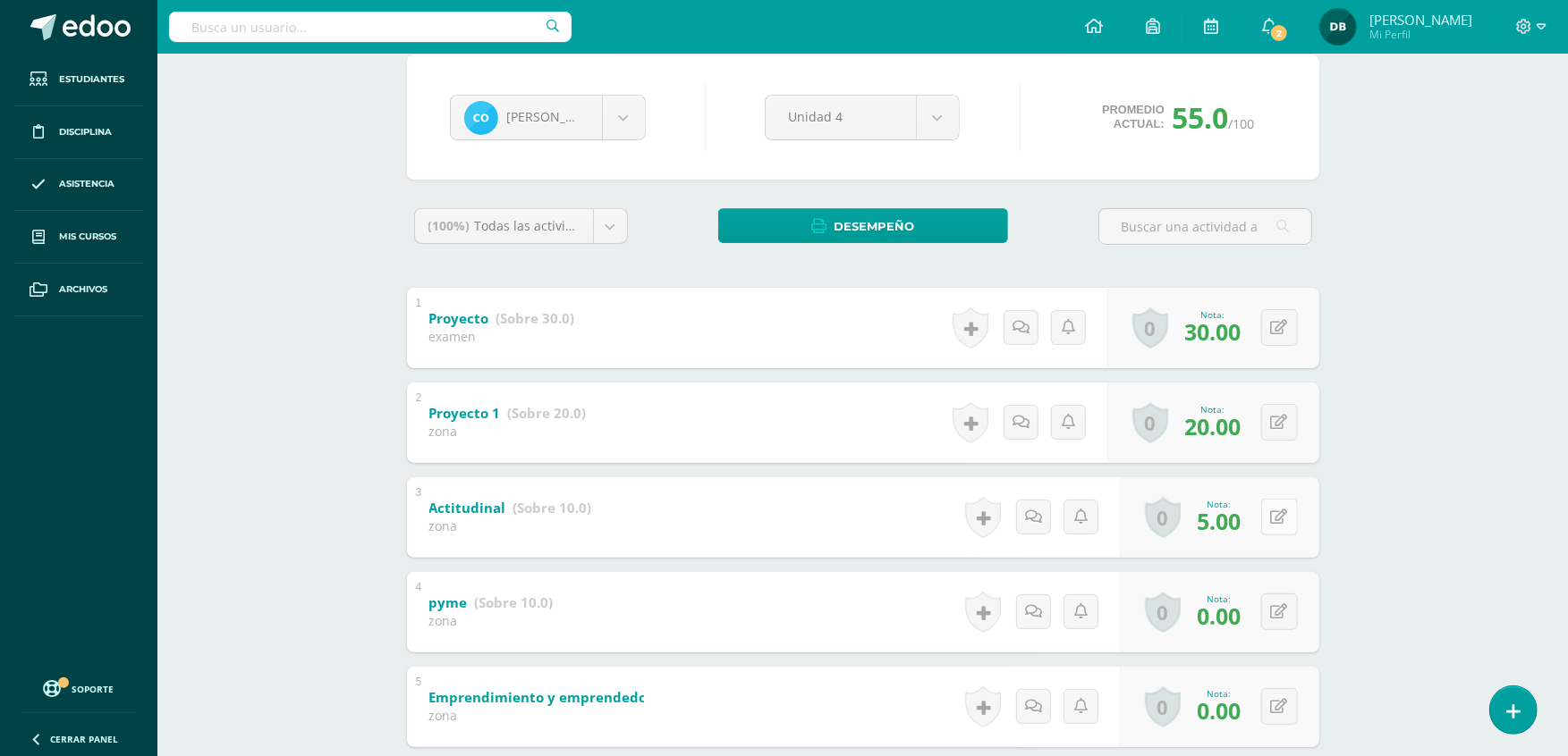
click at [1289, 529] on button at bounding box center [1279, 517] width 36 height 36
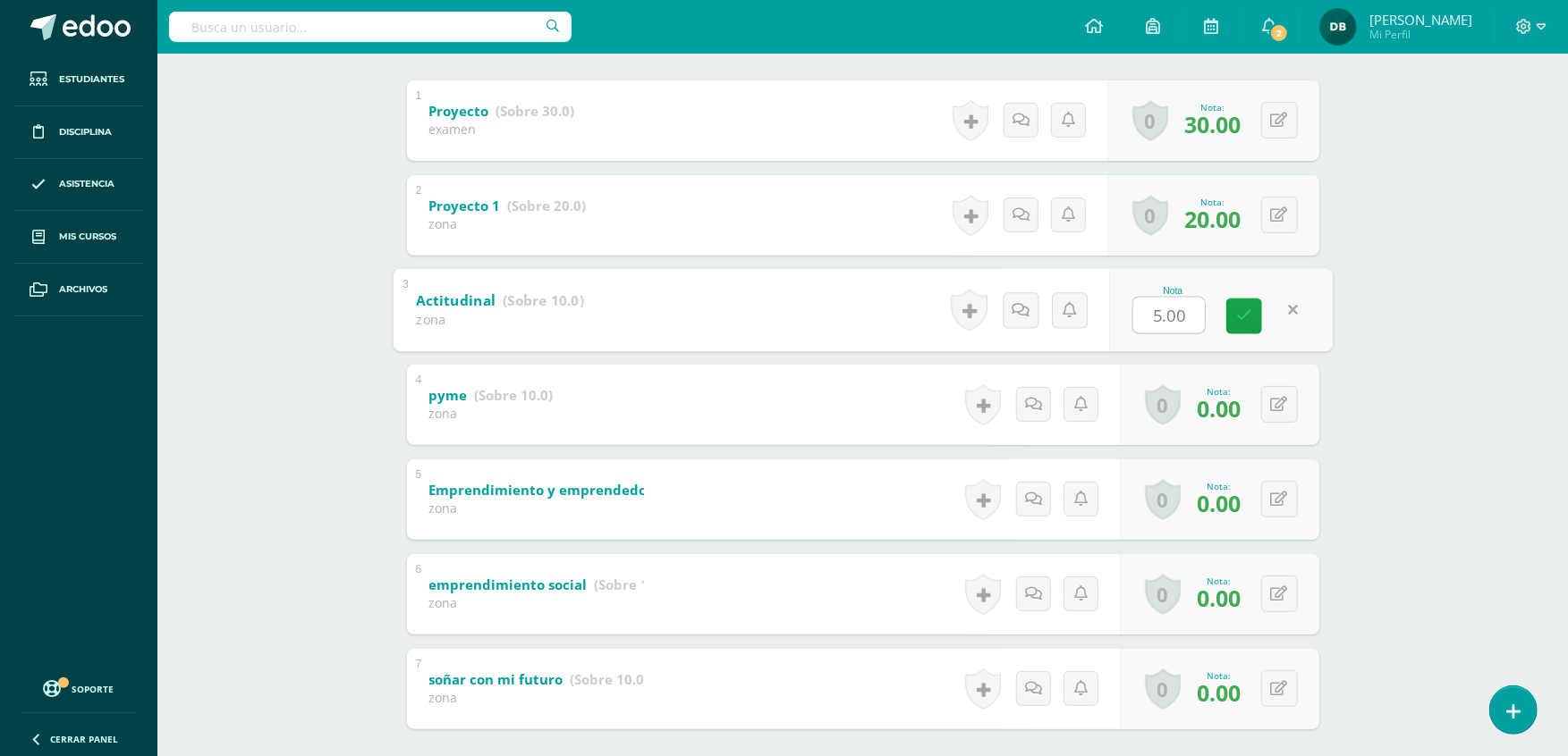
scroll to position [456, 0]
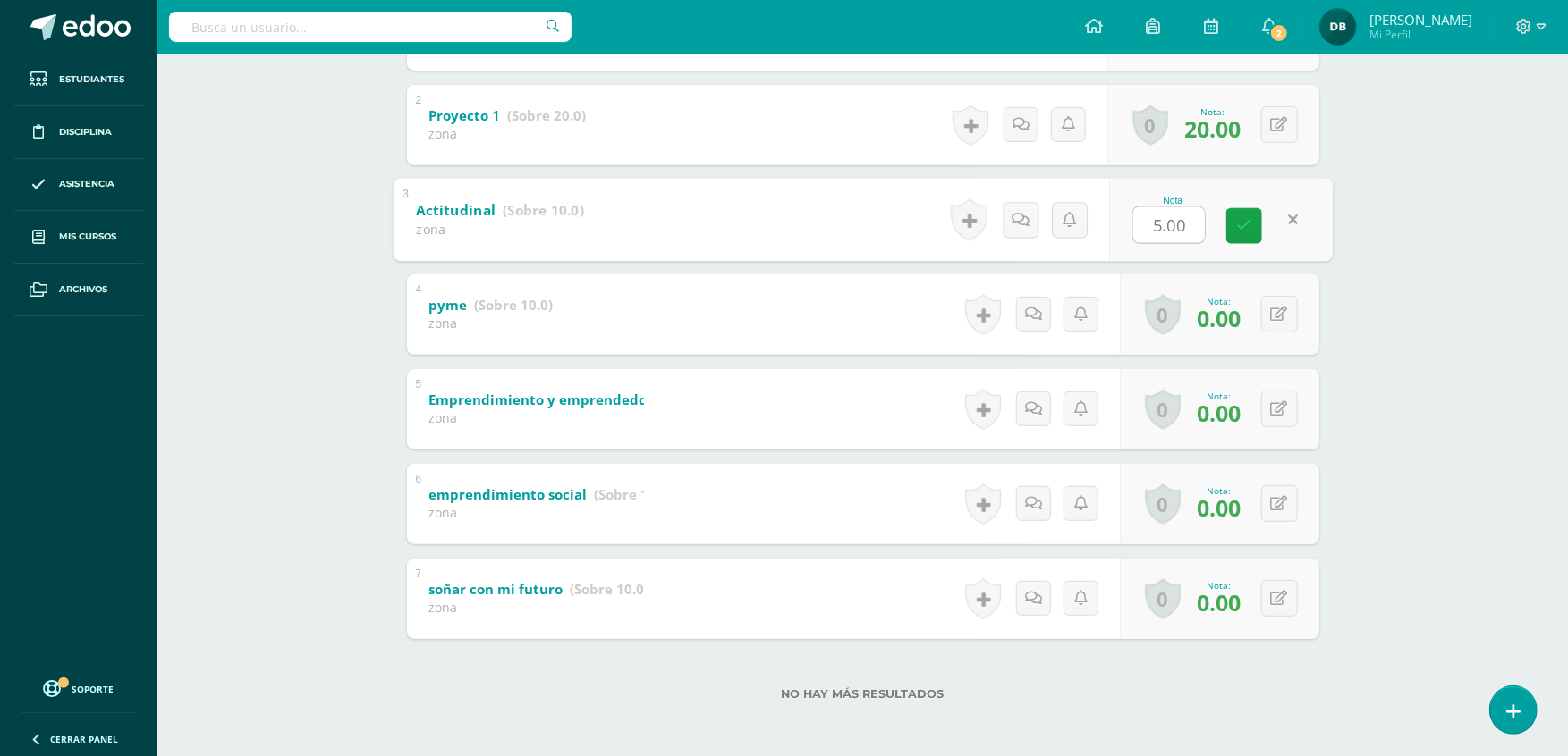
type input "3"
click at [1230, 236] on link at bounding box center [1243, 225] width 35 height 35
click at [1422, 325] on div "Emprendimiento para la Productividad Primero Básico "Primero Básico B" Herramie…" at bounding box center [862, 178] width 1410 height 1160
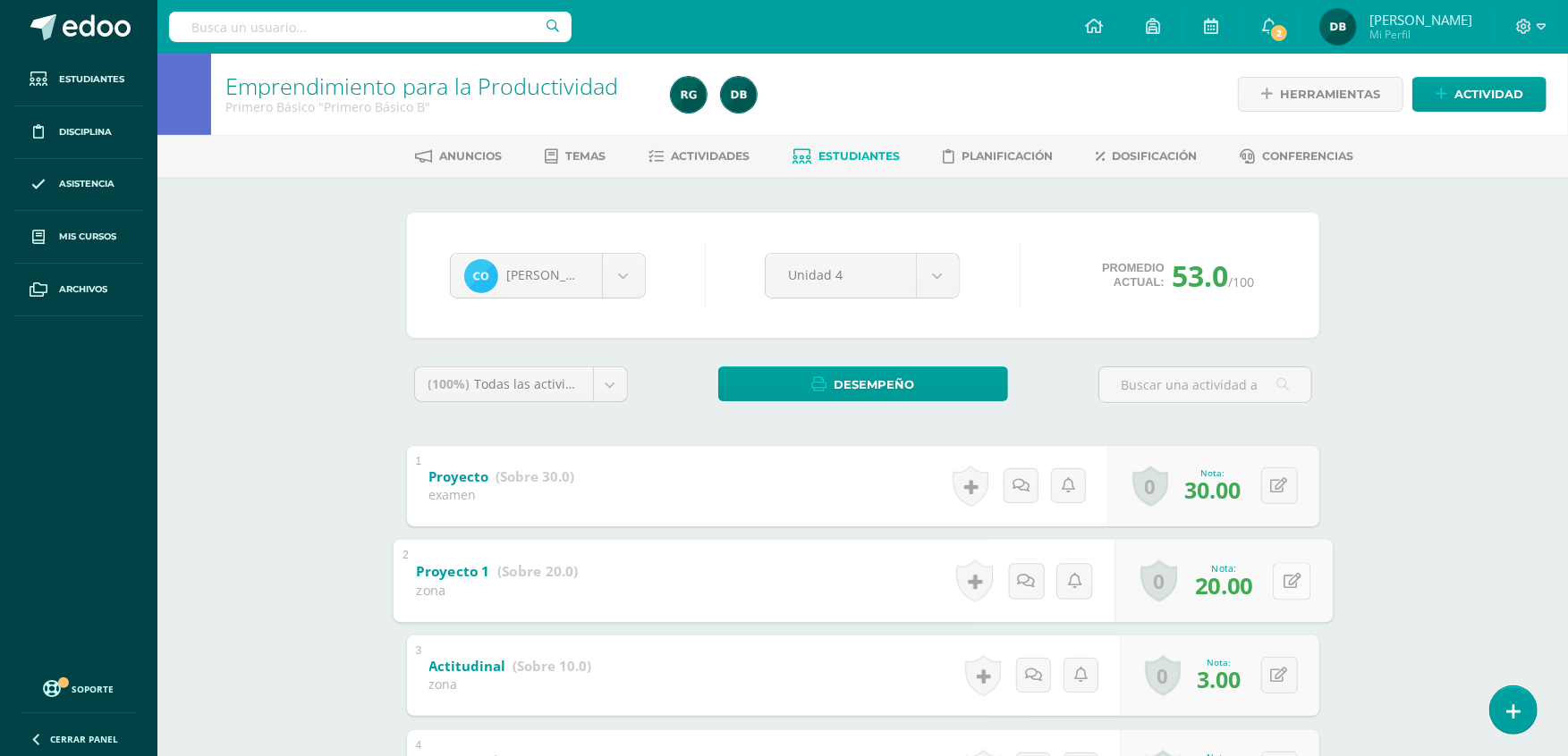
click at [1274, 575] on button at bounding box center [1291, 580] width 37 height 37
type input "10"
click at [1249, 580] on icon at bounding box center [1244, 587] width 16 height 15
click at [1249, 580] on div "0 Logros Logros obtenidos Aún no hay logros agregados Nota: 10.00" at bounding box center [1213, 581] width 212 height 80
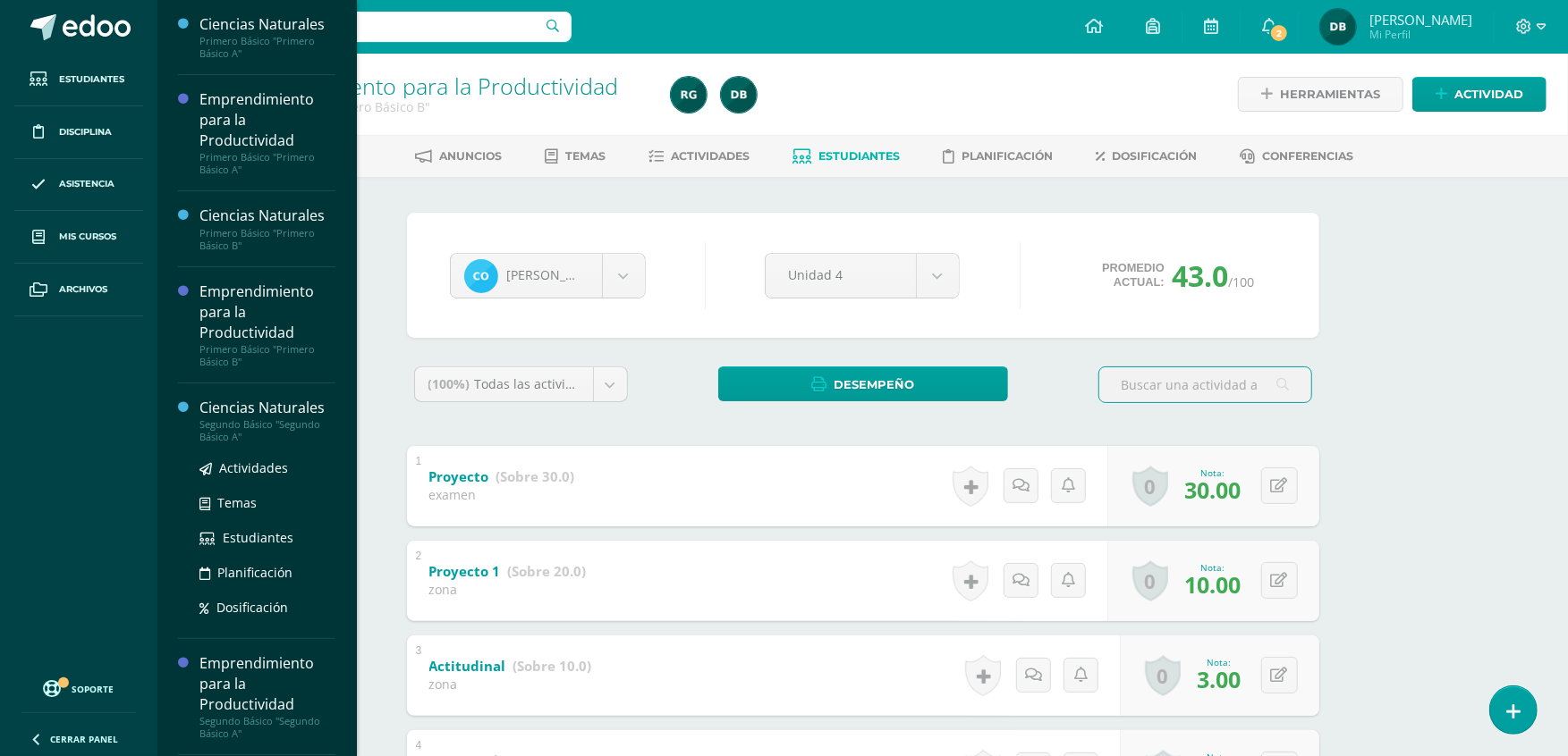
click at [250, 419] on div "Segundo Básico "Segundo Básico A"" at bounding box center [268, 431] width 136 height 25
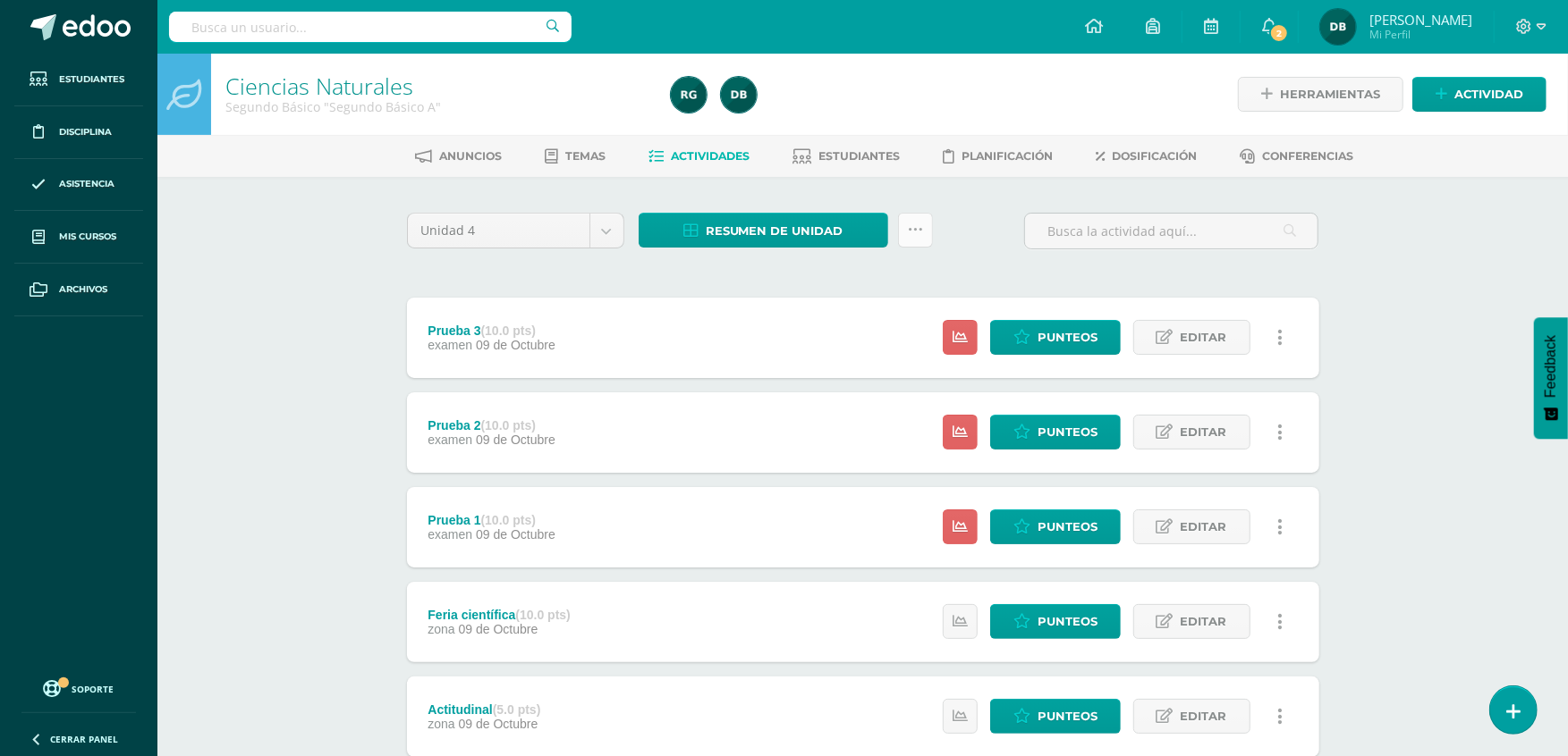
click at [909, 226] on icon at bounding box center [915, 230] width 15 height 15
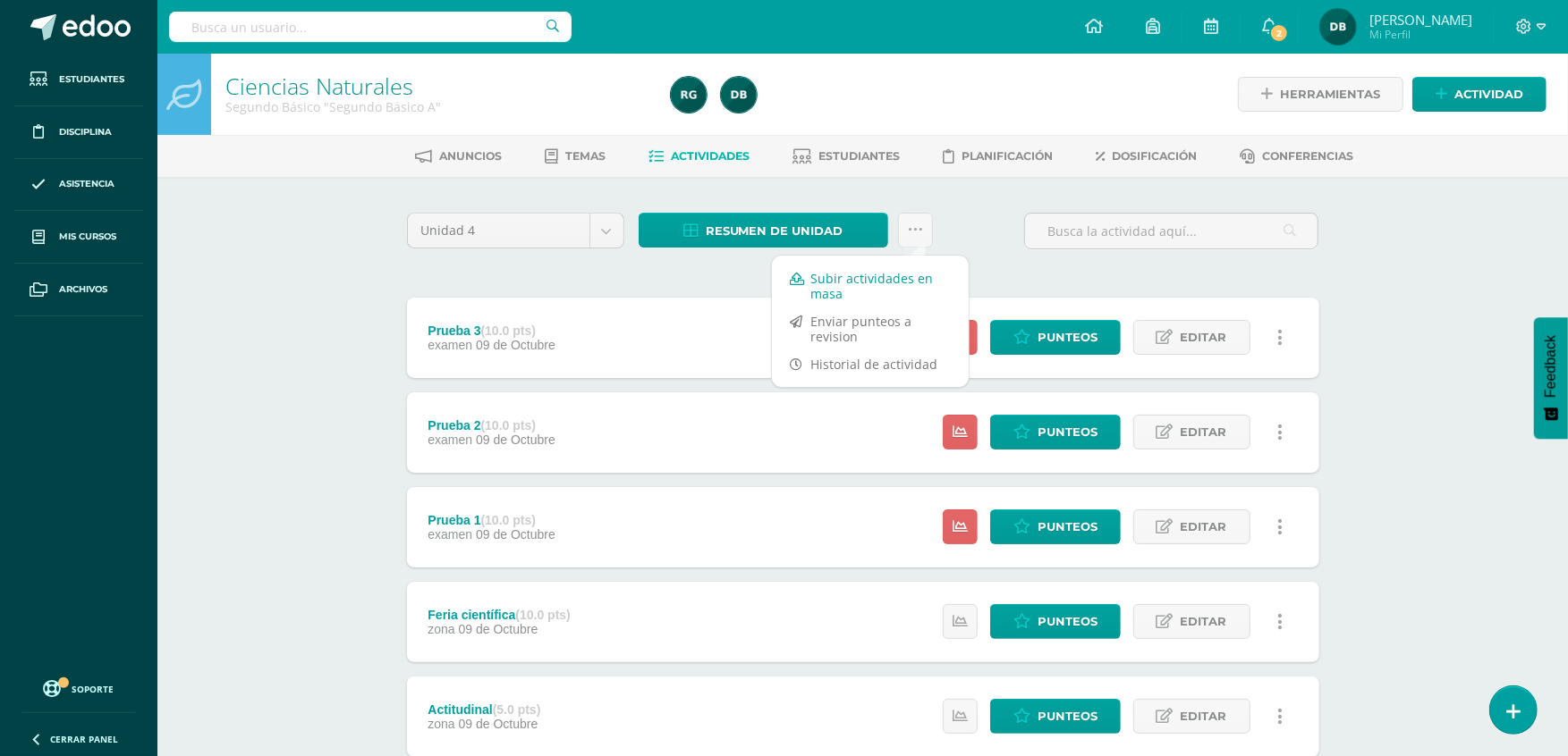
click at [900, 270] on link "Subir actividades en masa" at bounding box center [870, 286] width 197 height 43
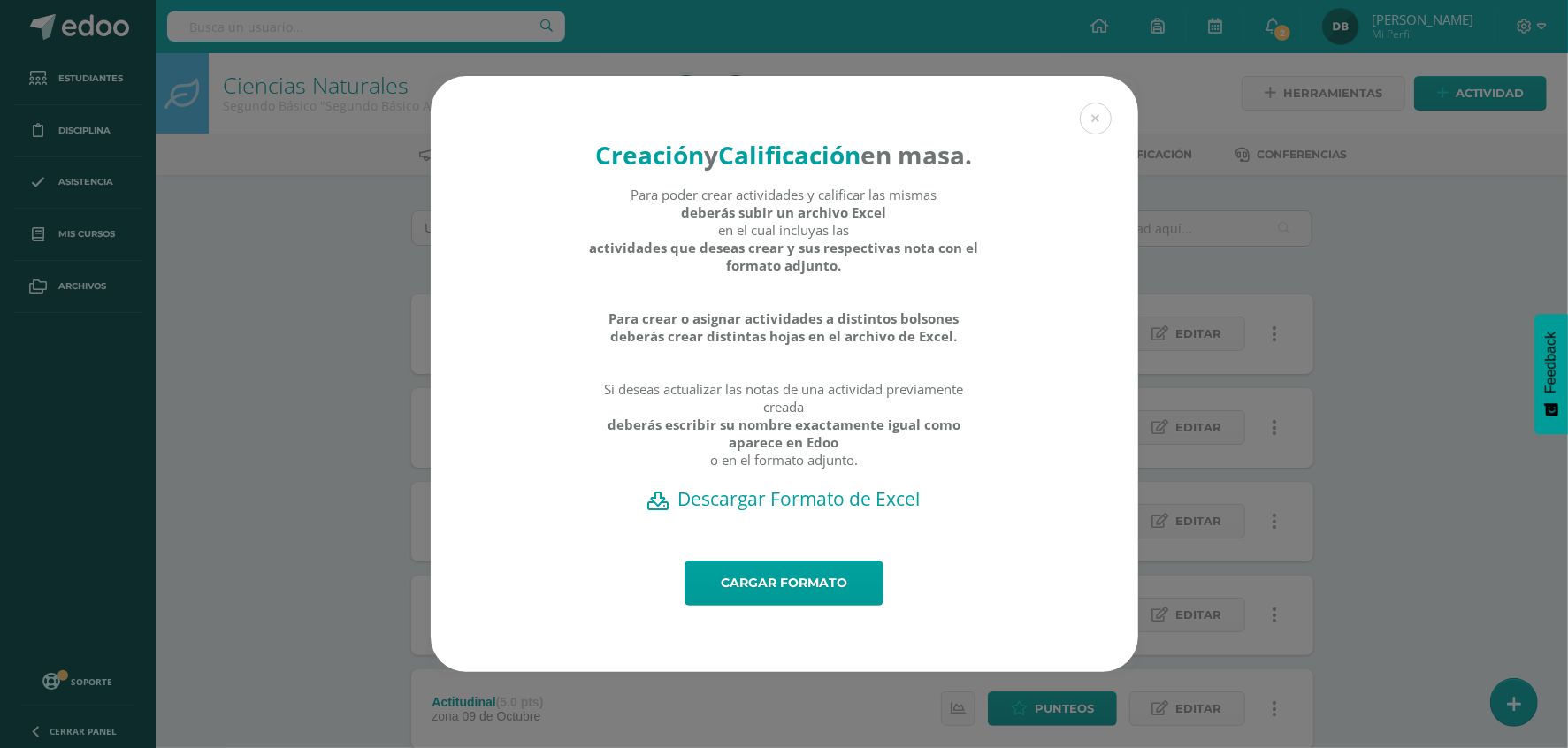
click at [808, 512] on h2 "Descargar Formato de Excel" at bounding box center [784, 498] width 646 height 25
click at [352, 475] on div "Creación y Calificación en masa. Para poder crear actividades y calificar las m…" at bounding box center [783, 374] width 1554 height 596
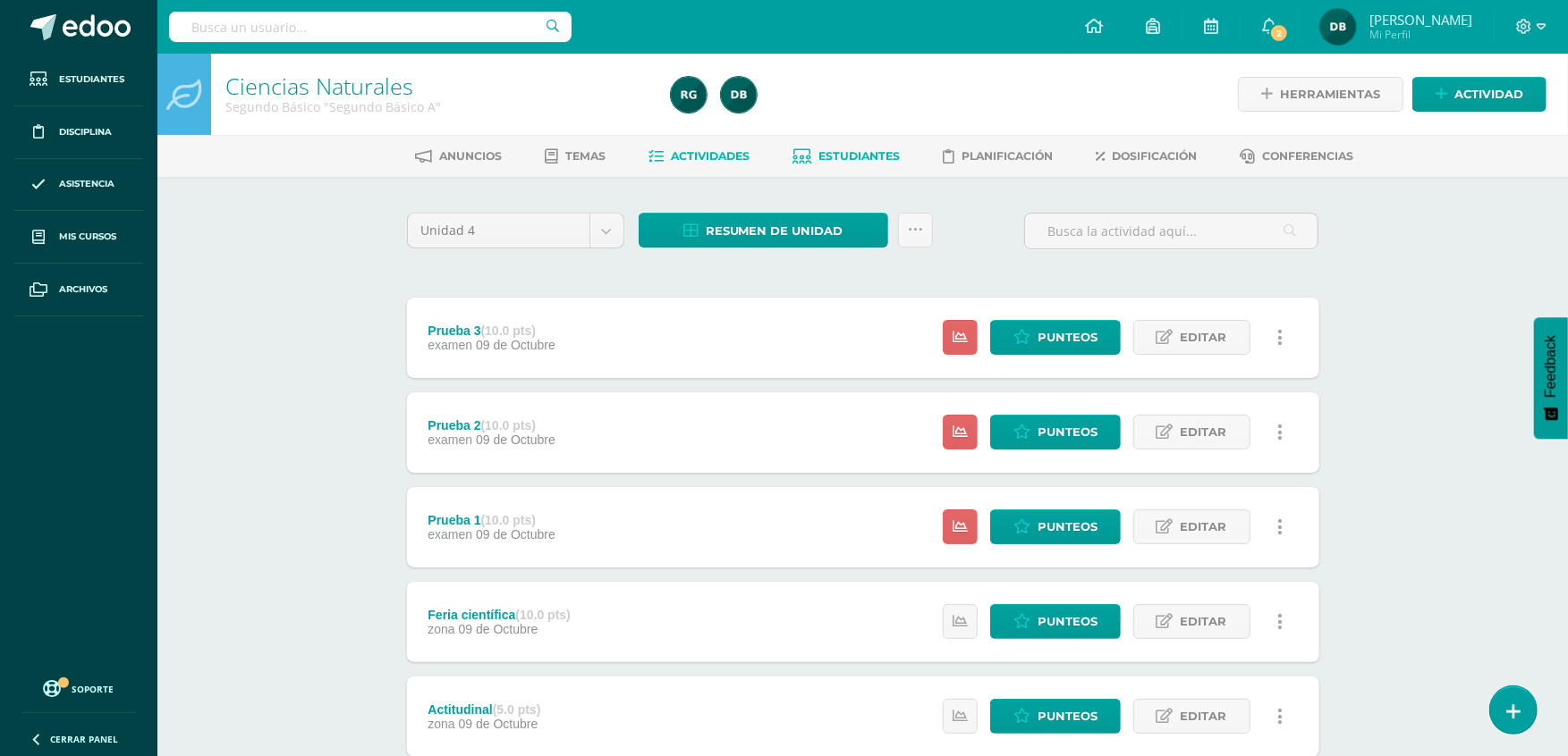
click at [878, 161] on span "Estudiantes" at bounding box center [859, 156] width 81 height 13
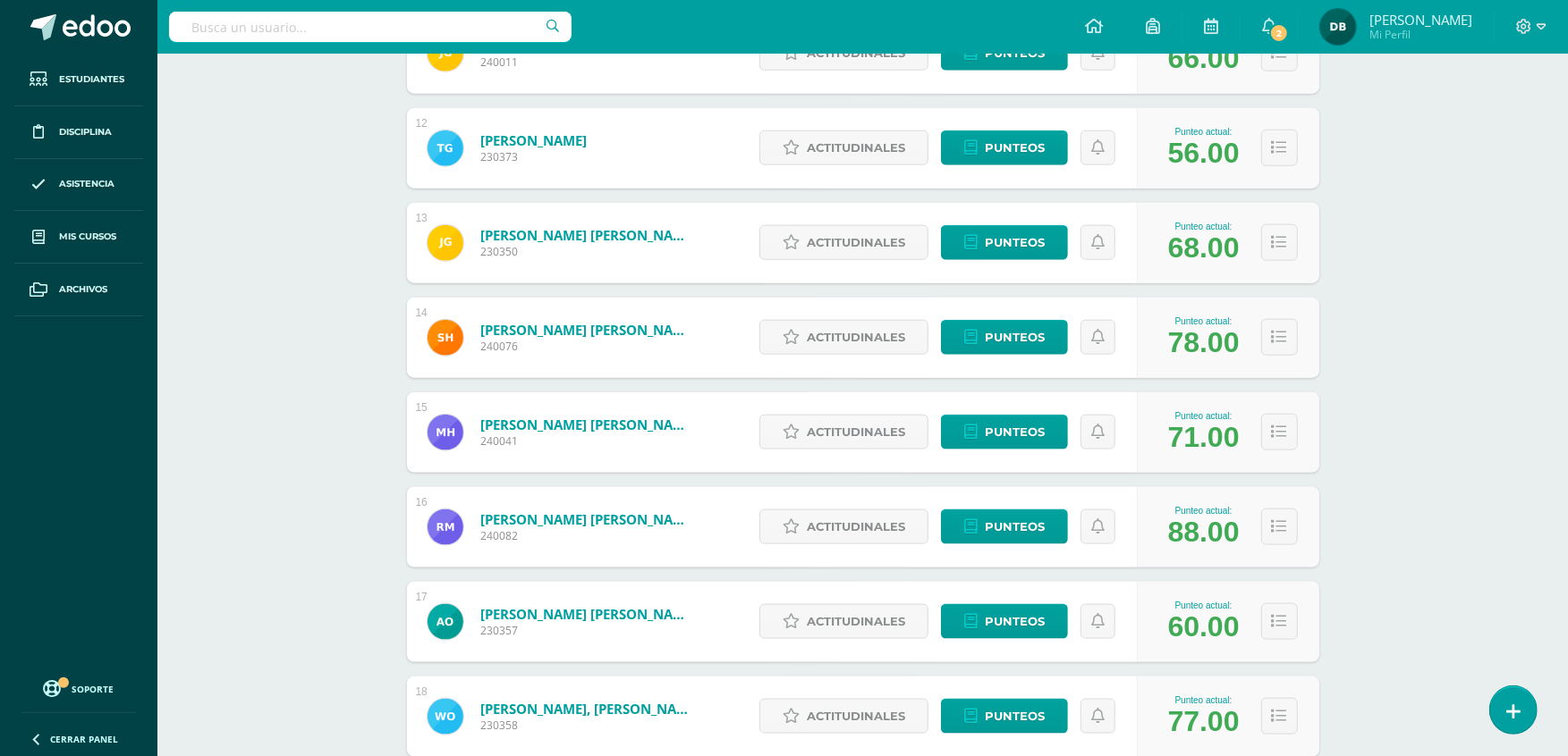
scroll to position [1282, 0]
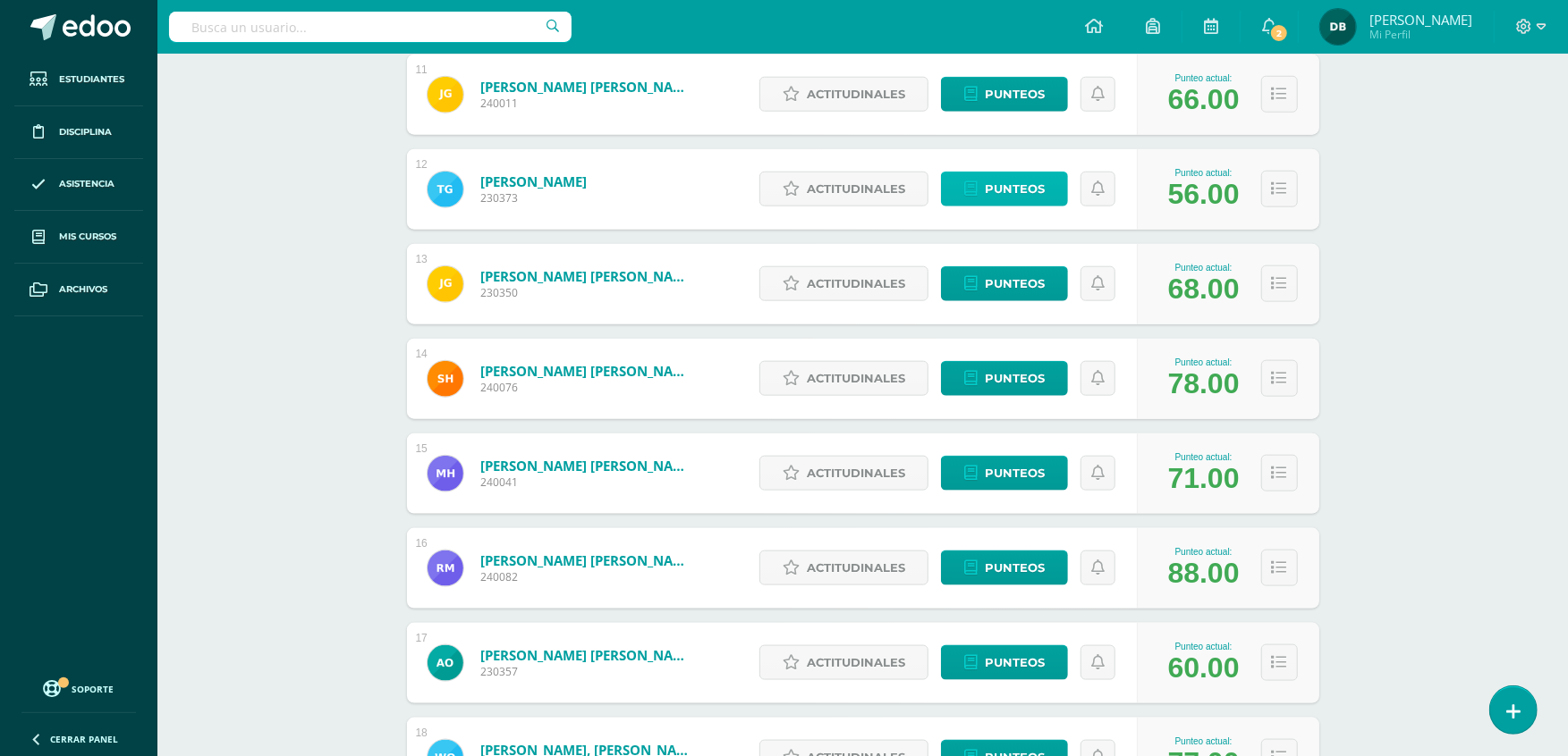
click at [1023, 186] on span "Punteos" at bounding box center [1014, 189] width 60 height 33
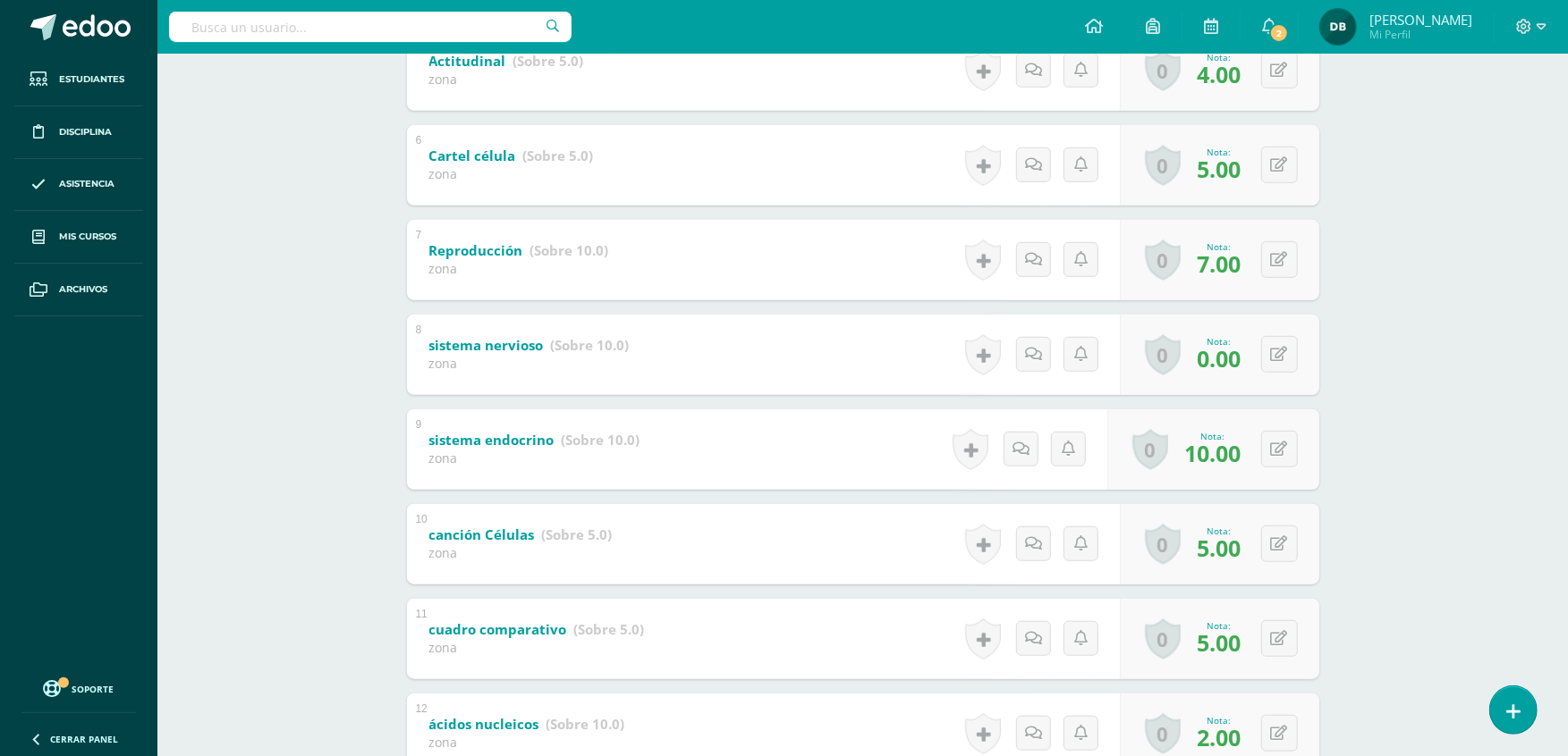
scroll to position [834, 0]
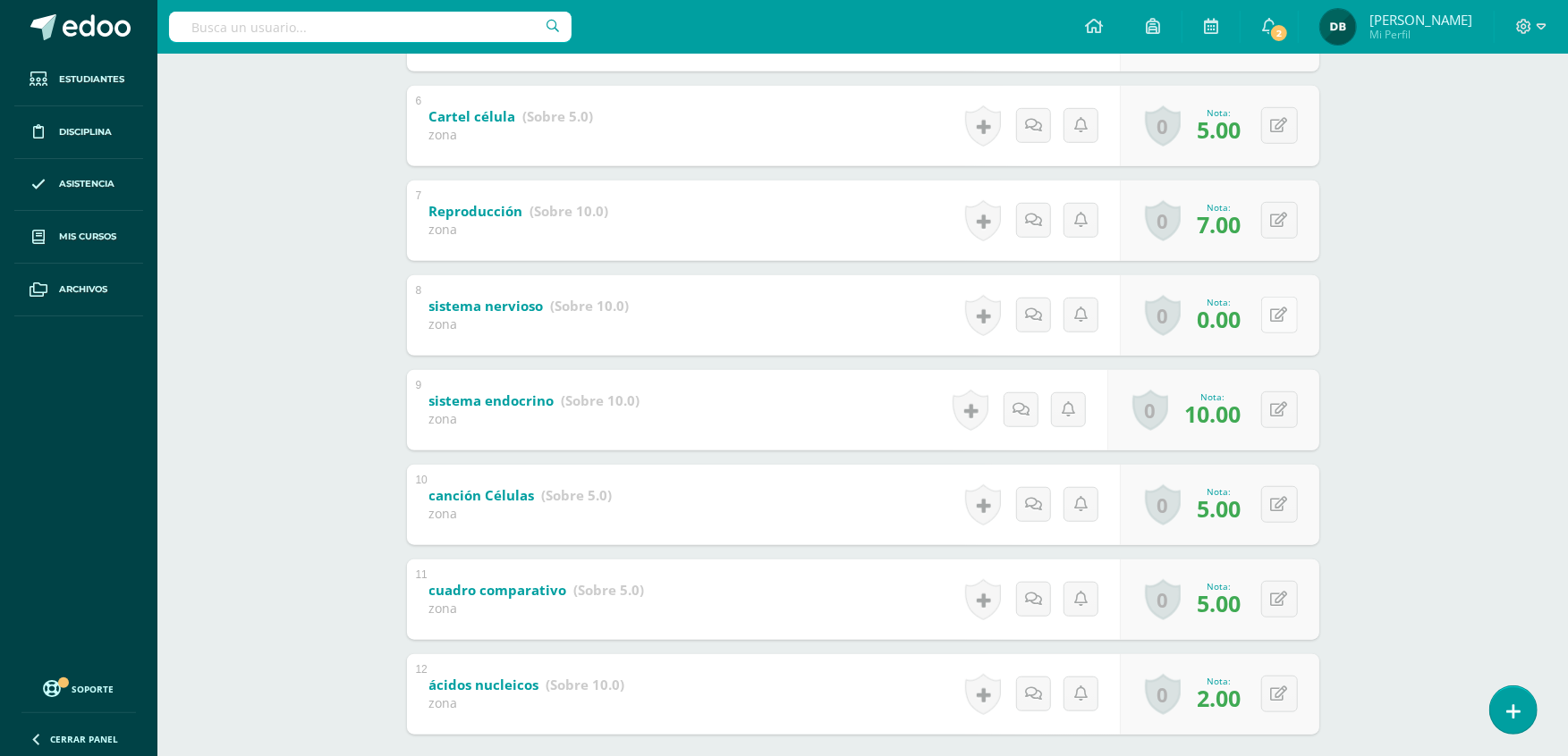
click at [1278, 322] on button at bounding box center [1279, 315] width 36 height 36
type input "4"
click at [1256, 316] on link at bounding box center [1243, 320] width 35 height 35
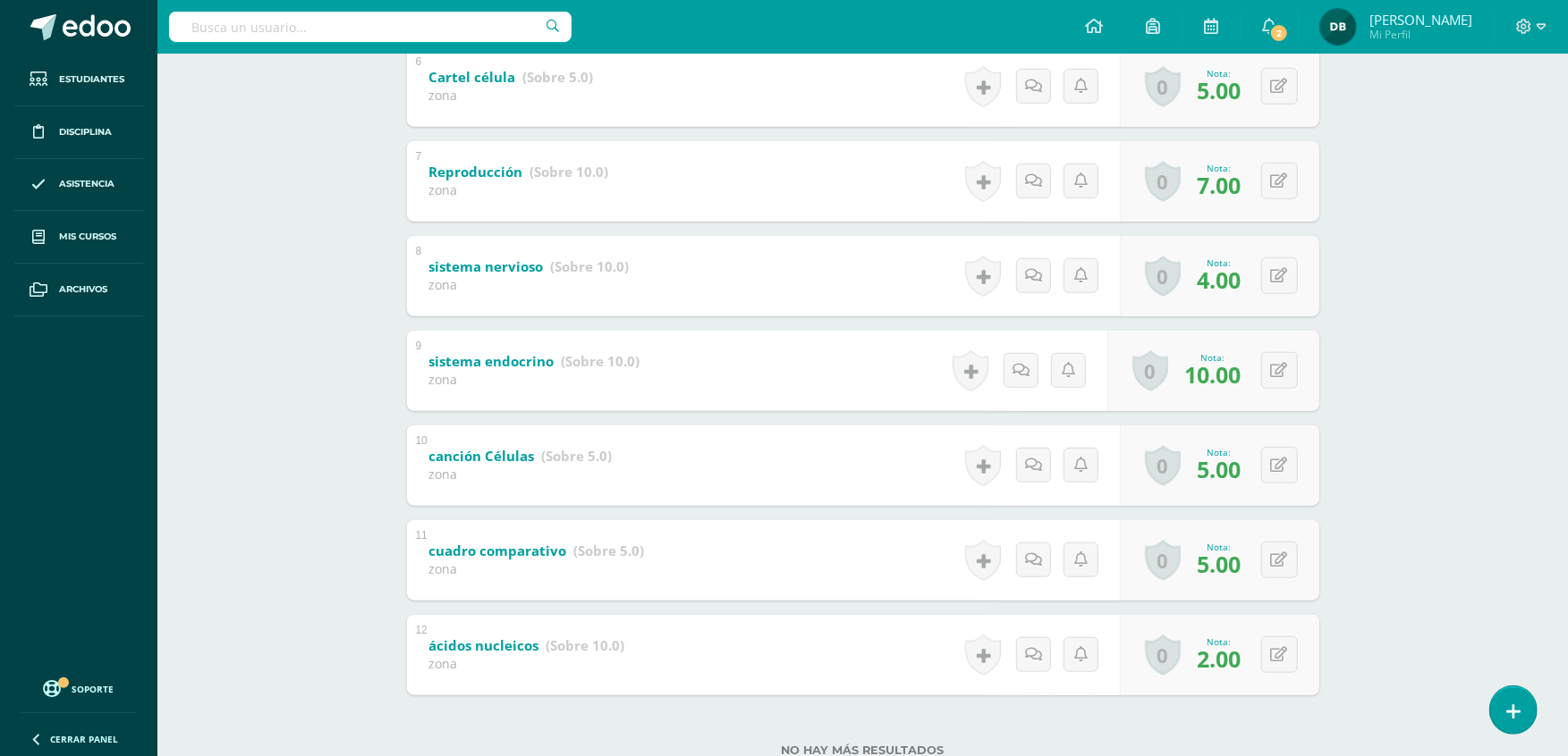
scroll to position [930, 0]
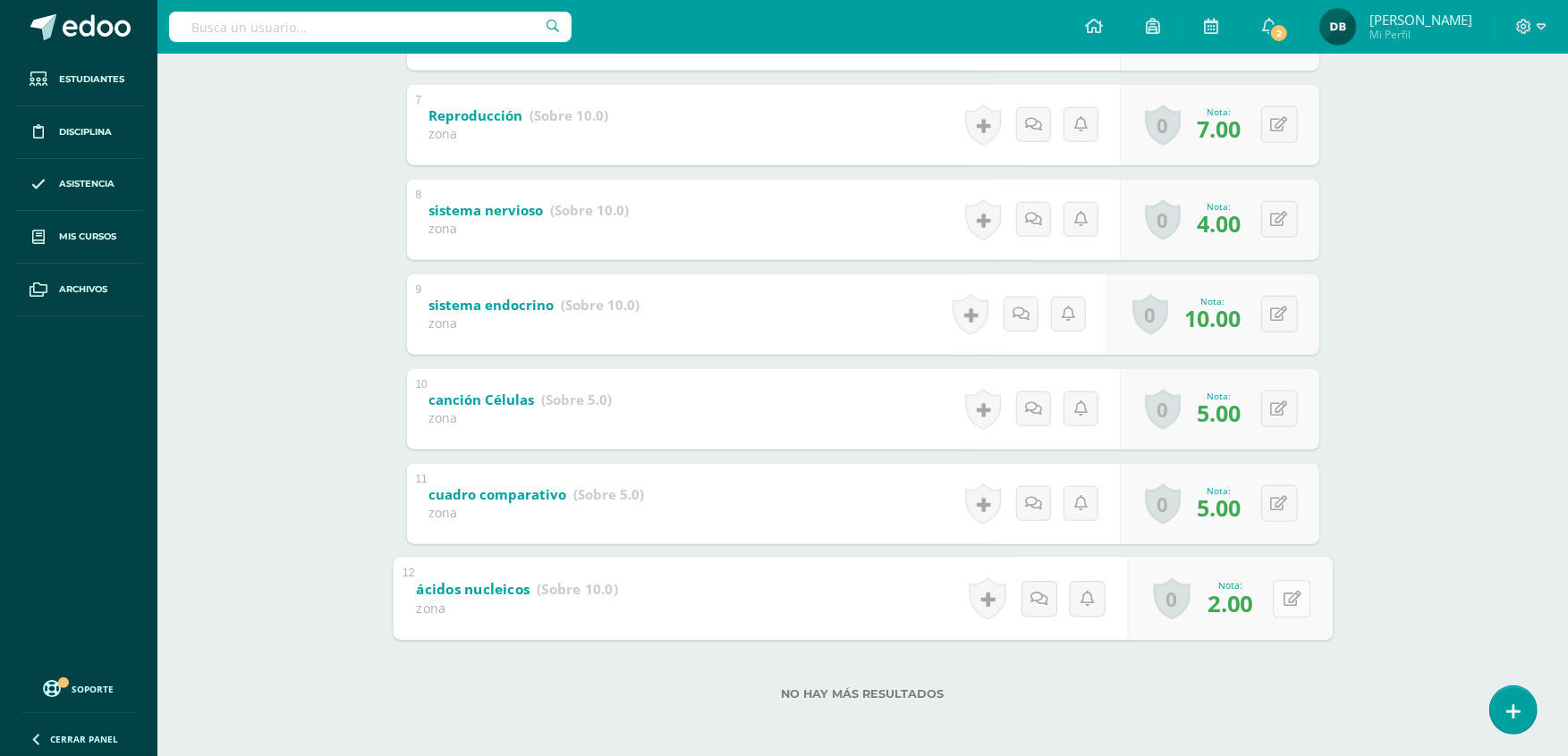
click at [1293, 599] on button at bounding box center [1291, 598] width 37 height 37
click at [1243, 602] on icon at bounding box center [1244, 605] width 16 height 15
click at [1274, 597] on button at bounding box center [1279, 598] width 36 height 36
click at [1274, 557] on form "ácidos nucleicos (Sobre 10.0) zona Nota 4.00 0 Logros Logros obtenidos" at bounding box center [862, 557] width 940 height 0
type input "6"
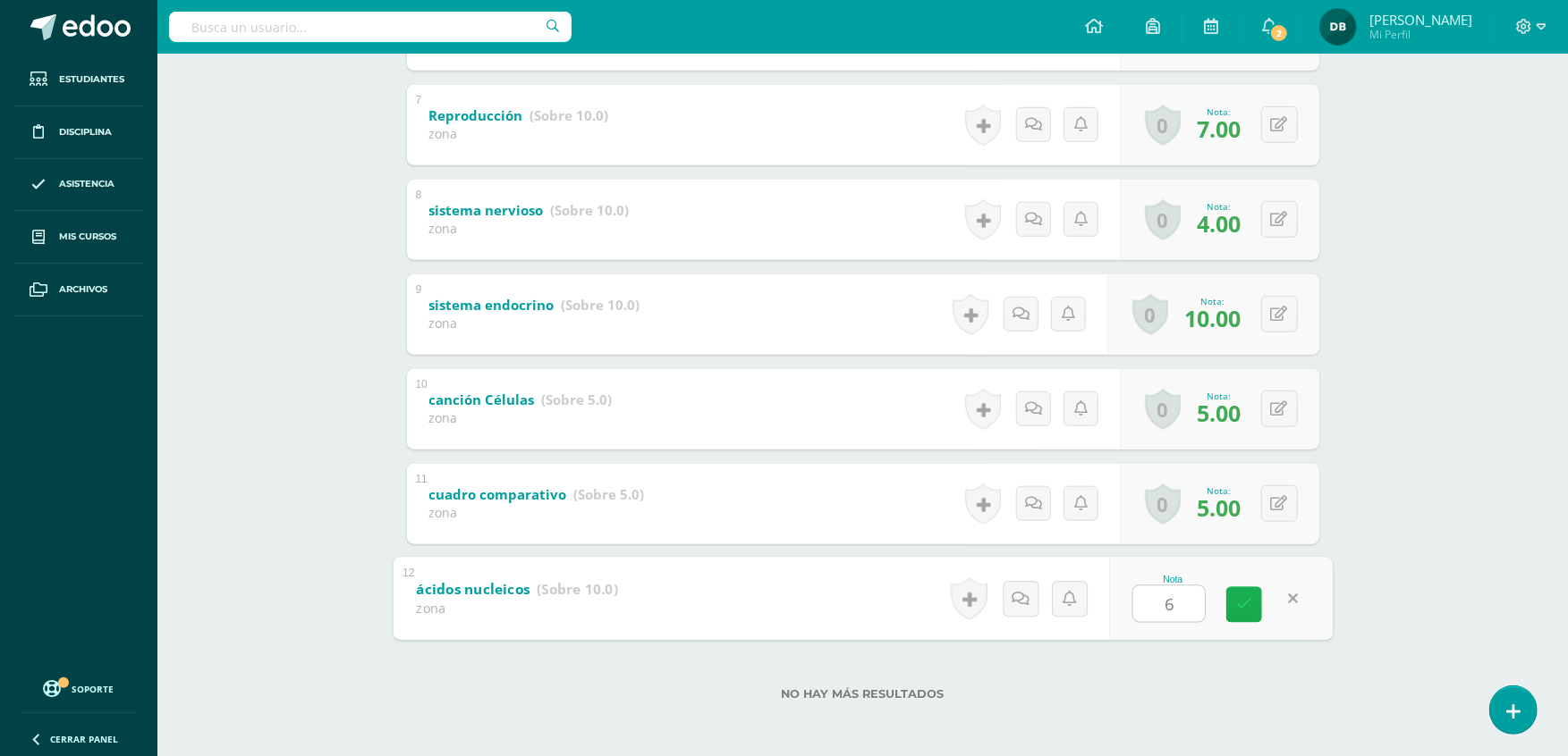
click at [1257, 613] on link at bounding box center [1243, 604] width 35 height 35
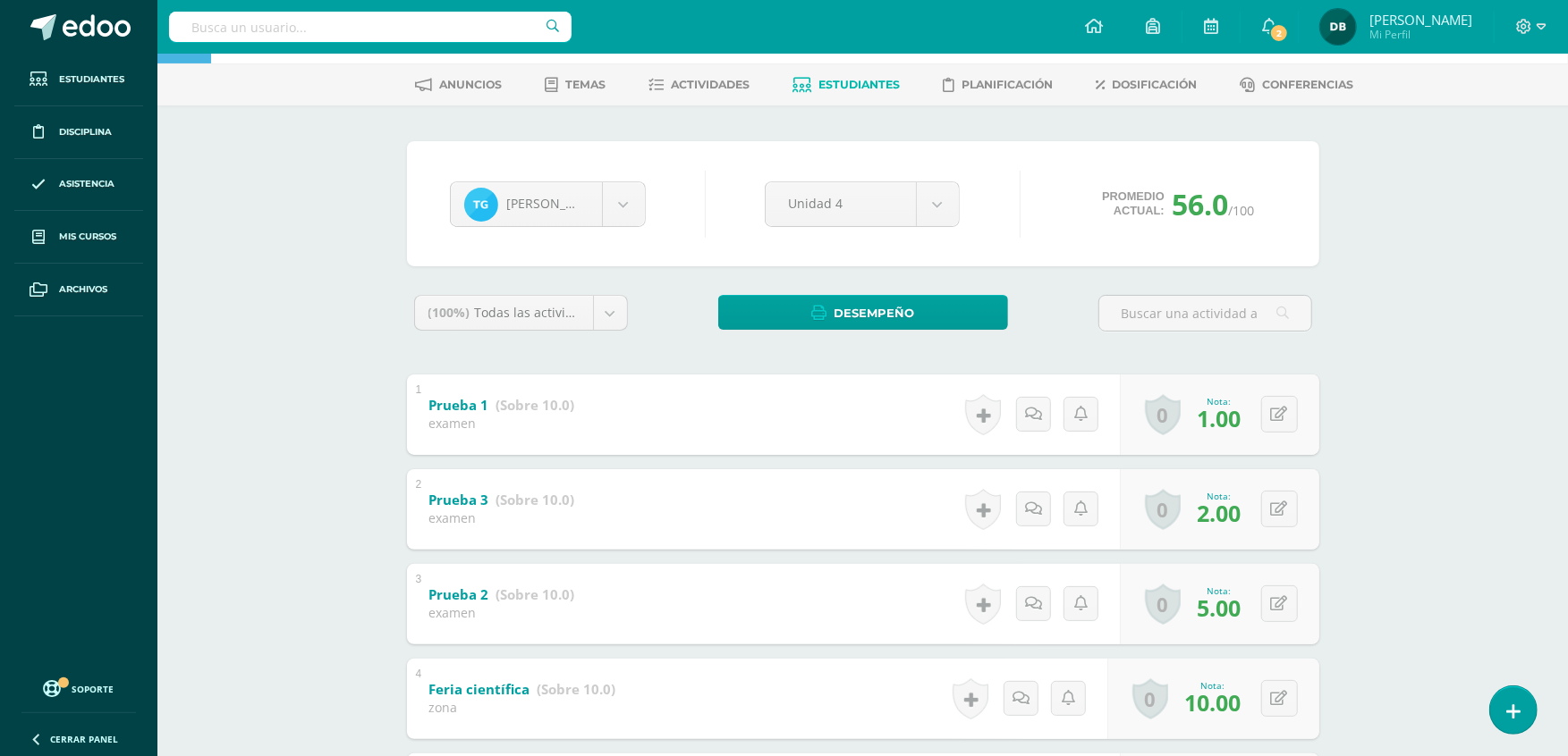
scroll to position [0, 0]
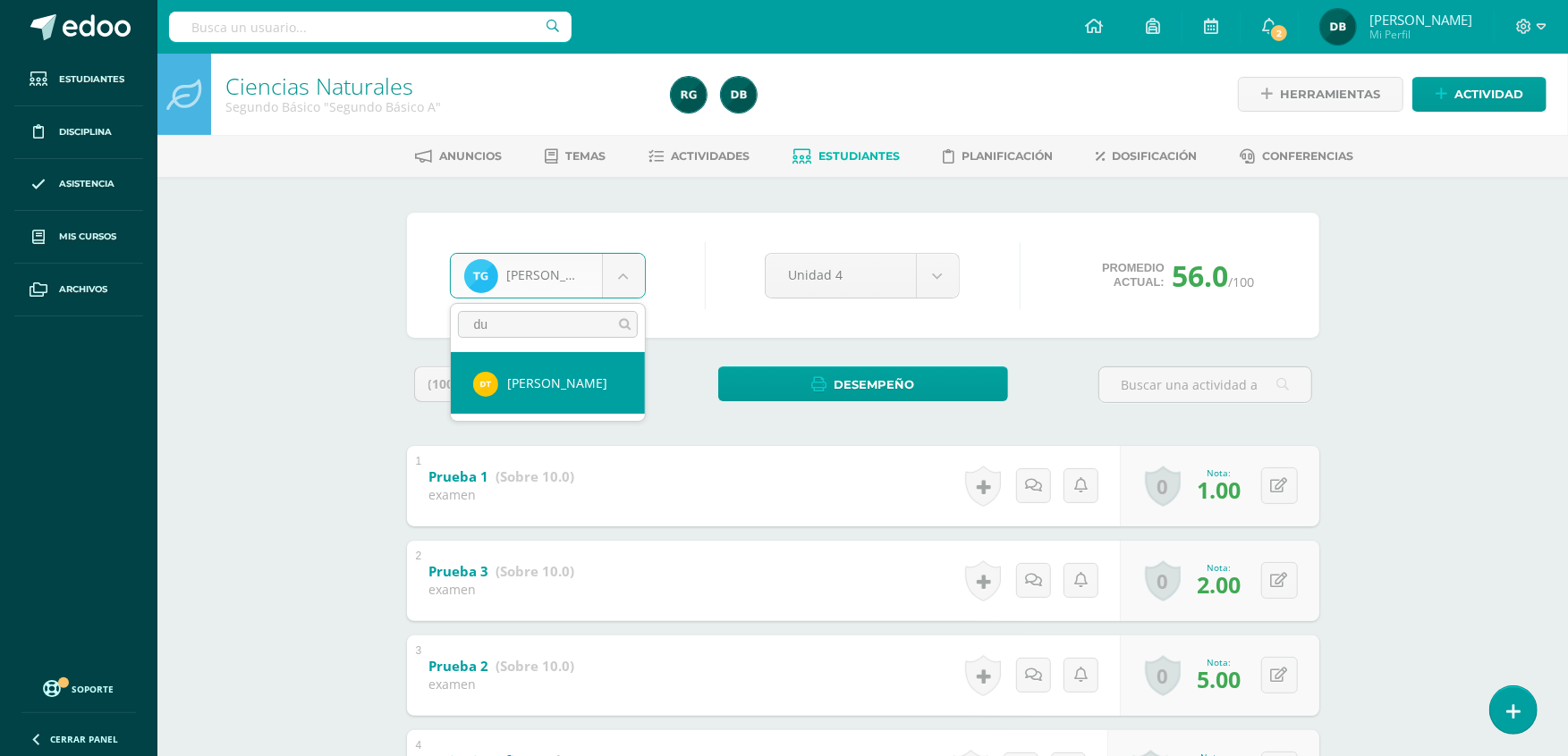
type input "du"
select select "1270"
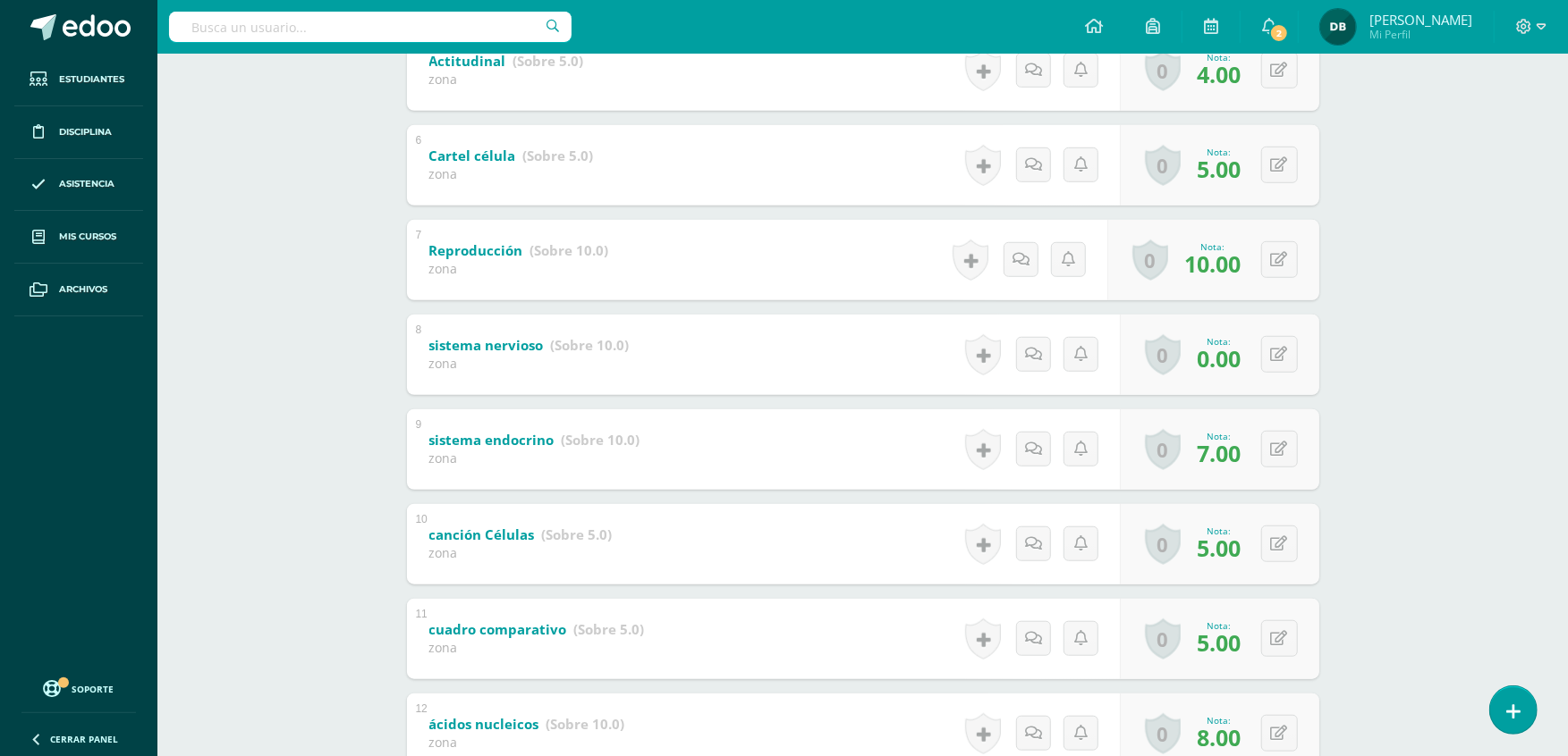
scroll to position [754, 0]
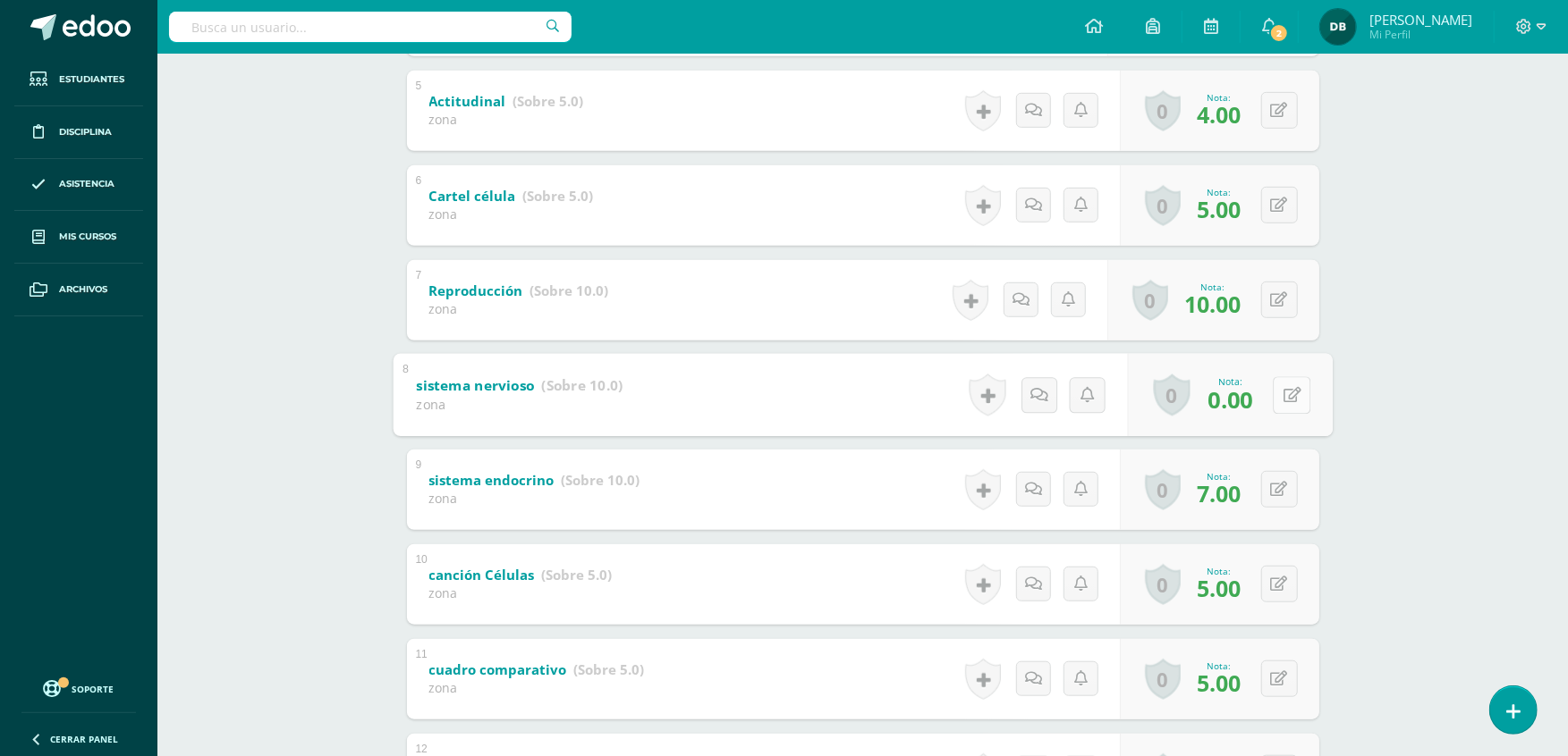
click at [1295, 388] on button at bounding box center [1291, 395] width 37 height 37
type input "5"
click at [1249, 401] on icon at bounding box center [1244, 401] width 16 height 15
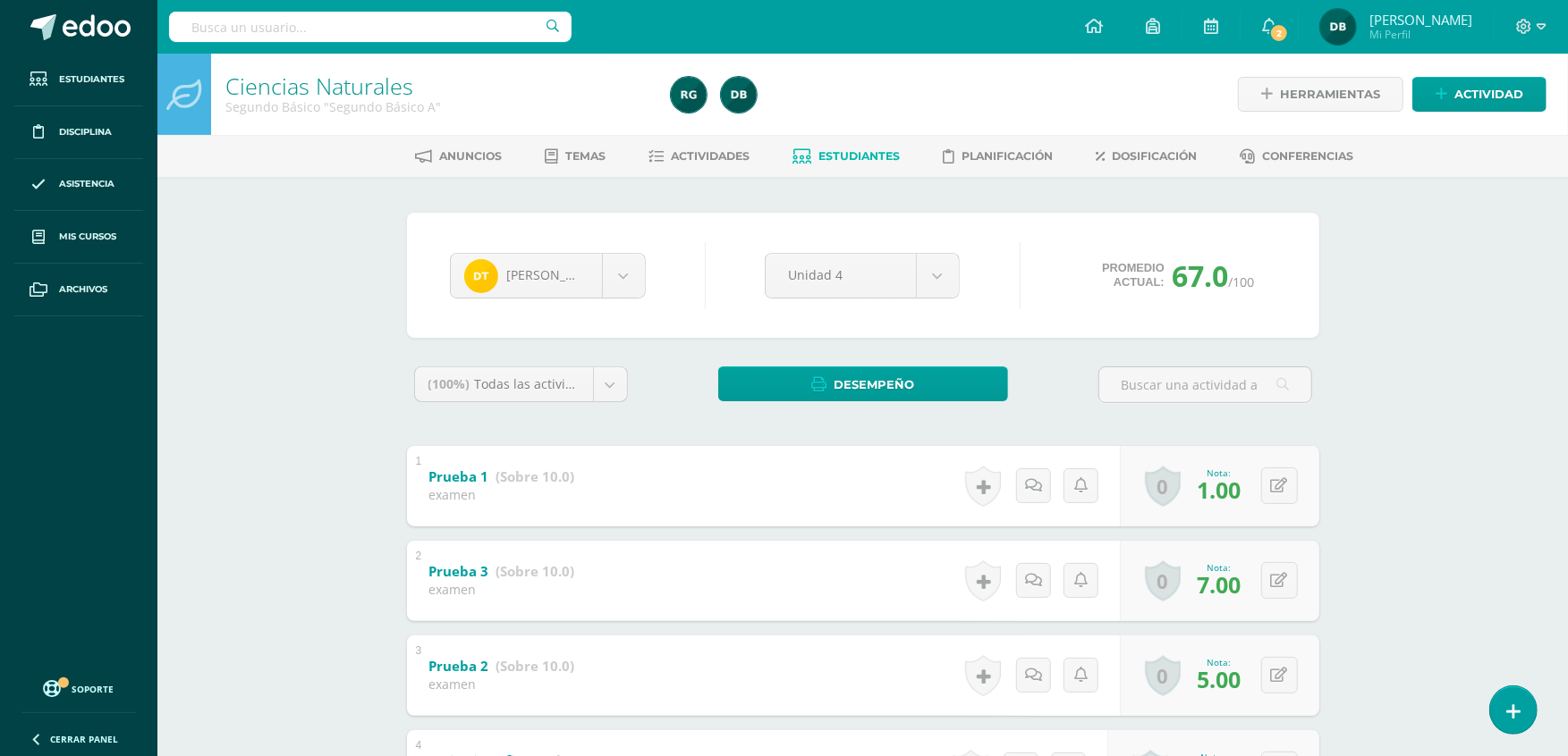
click at [859, 151] on span "Estudiantes" at bounding box center [859, 156] width 81 height 13
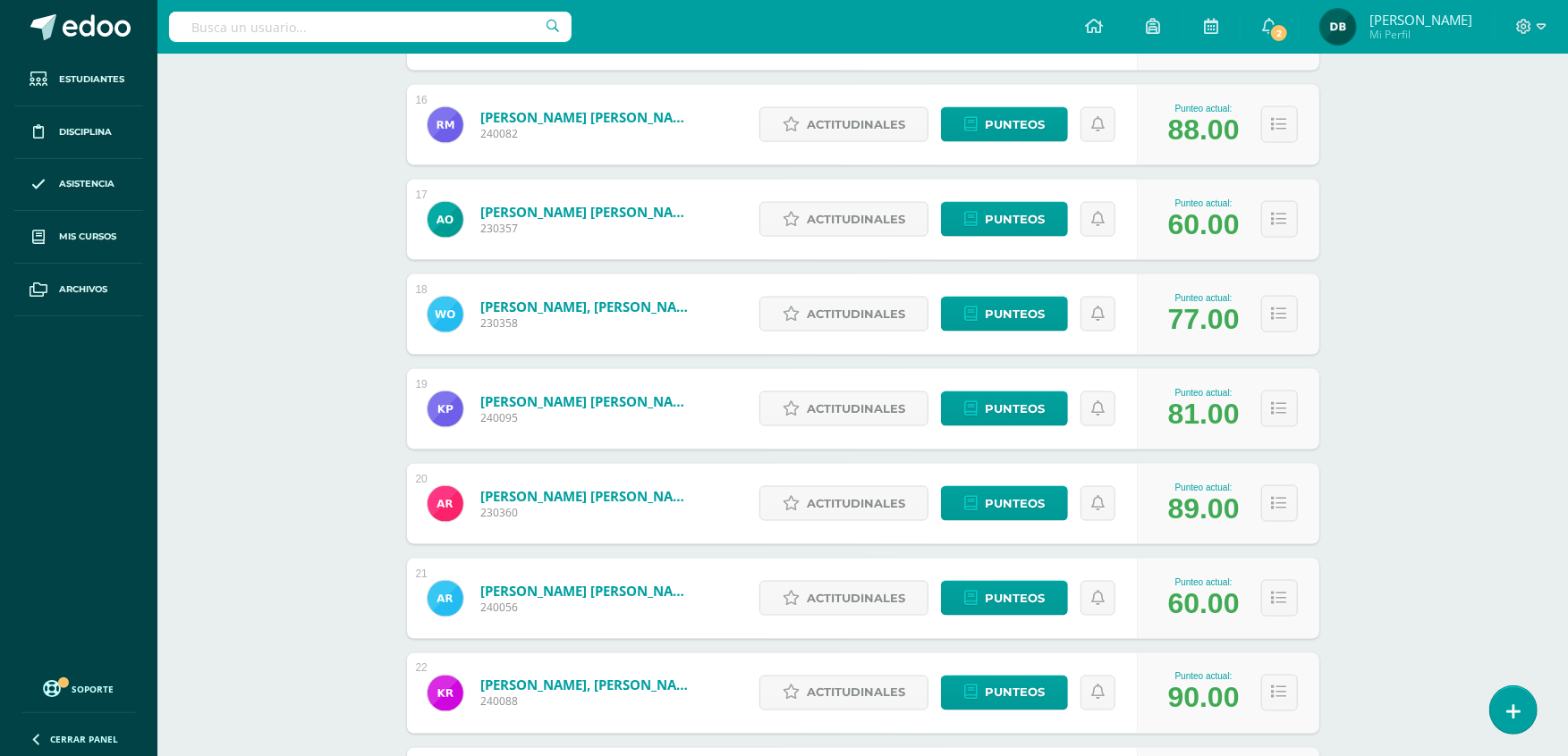
scroll to position [2010, 0]
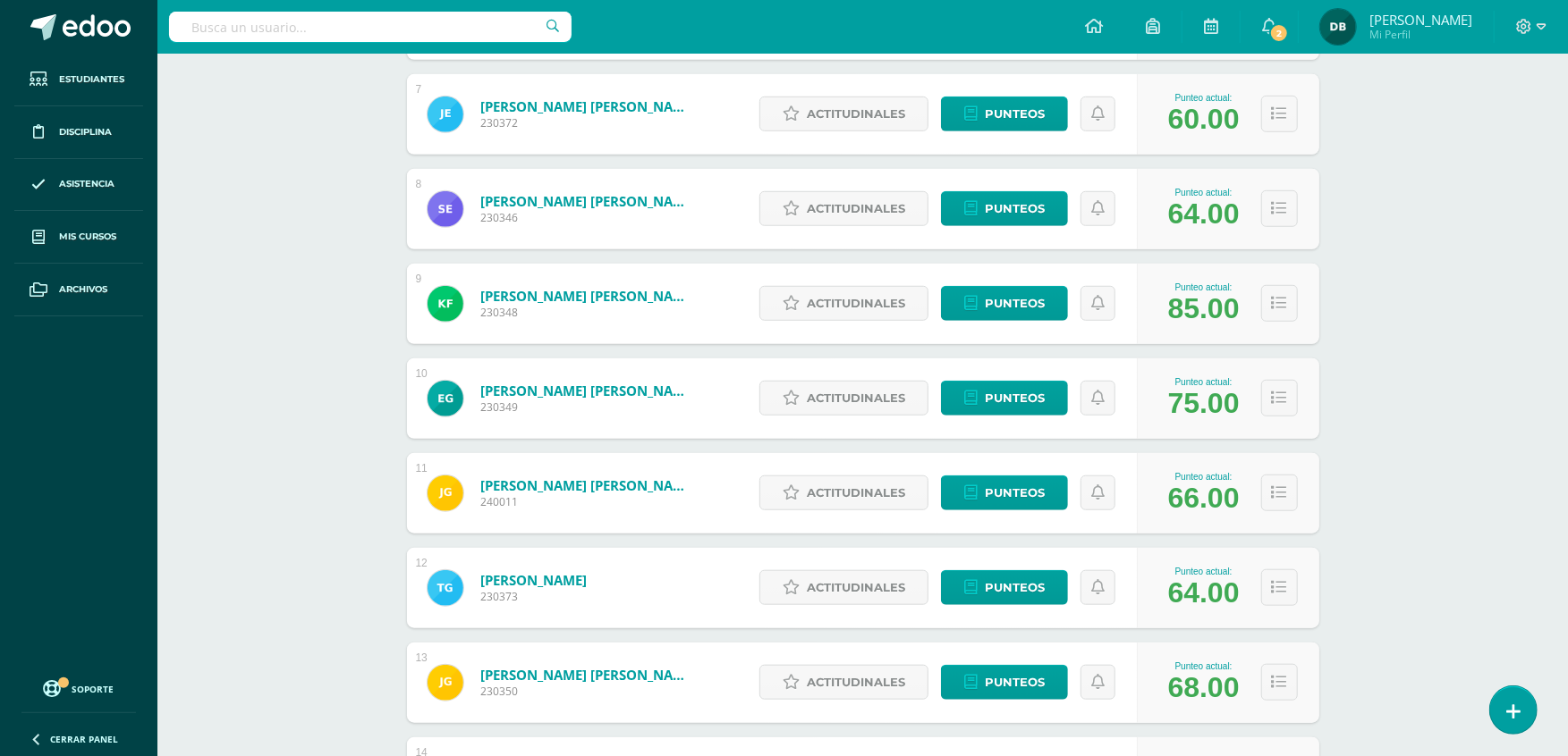
scroll to position [1752, 0]
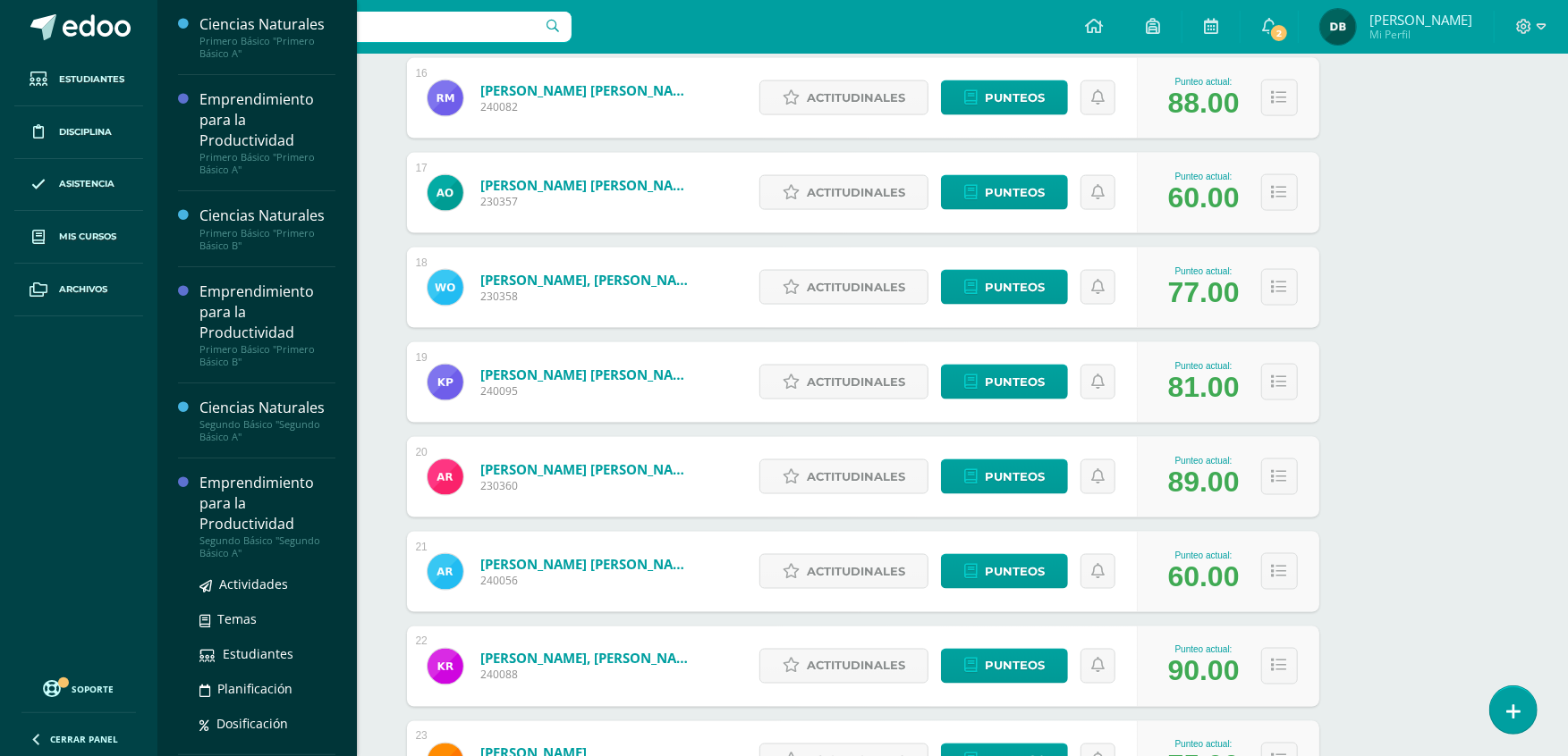
click at [208, 523] on div "Emprendimiento para la Productividad" at bounding box center [268, 504] width 136 height 62
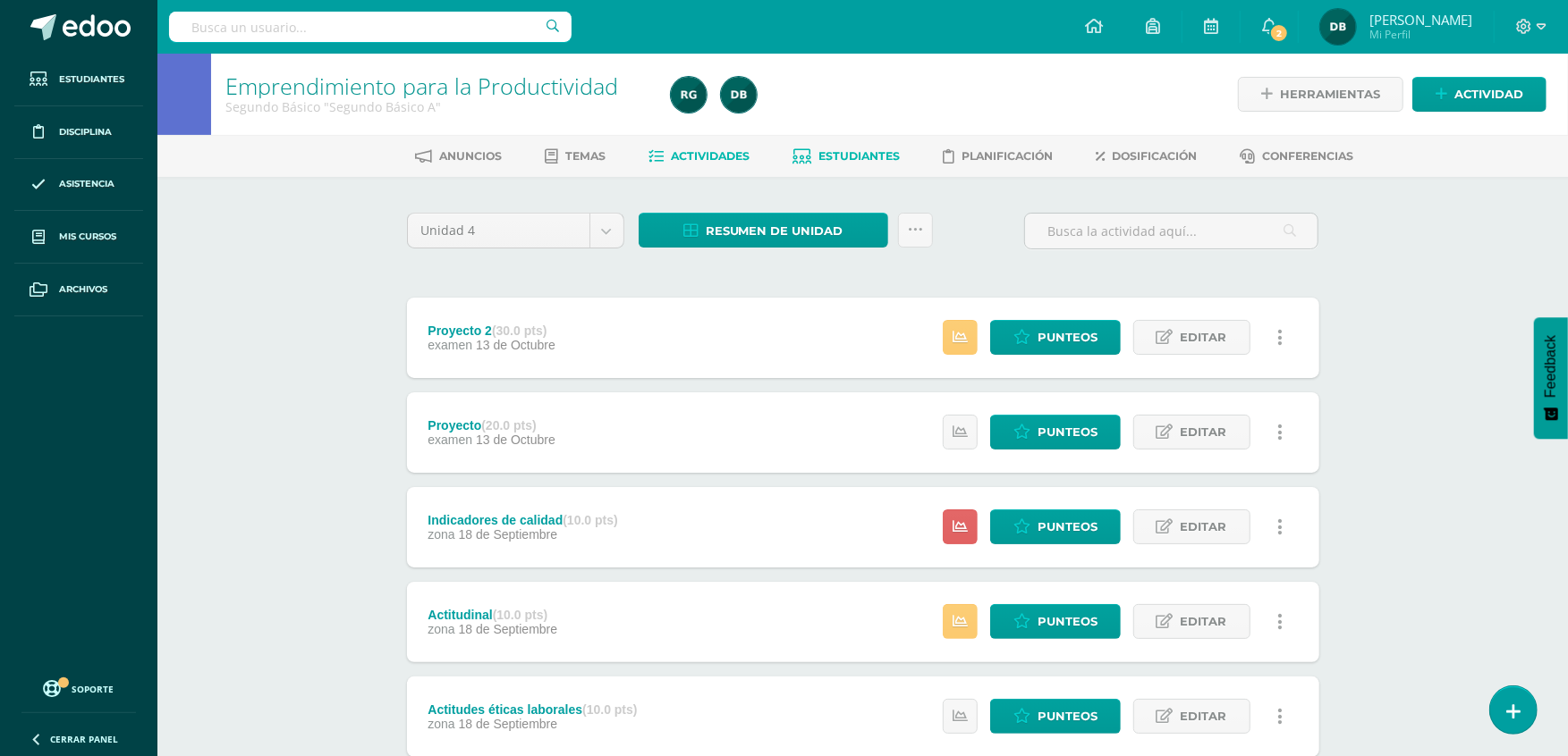
click at [845, 160] on span "Estudiantes" at bounding box center [859, 156] width 81 height 13
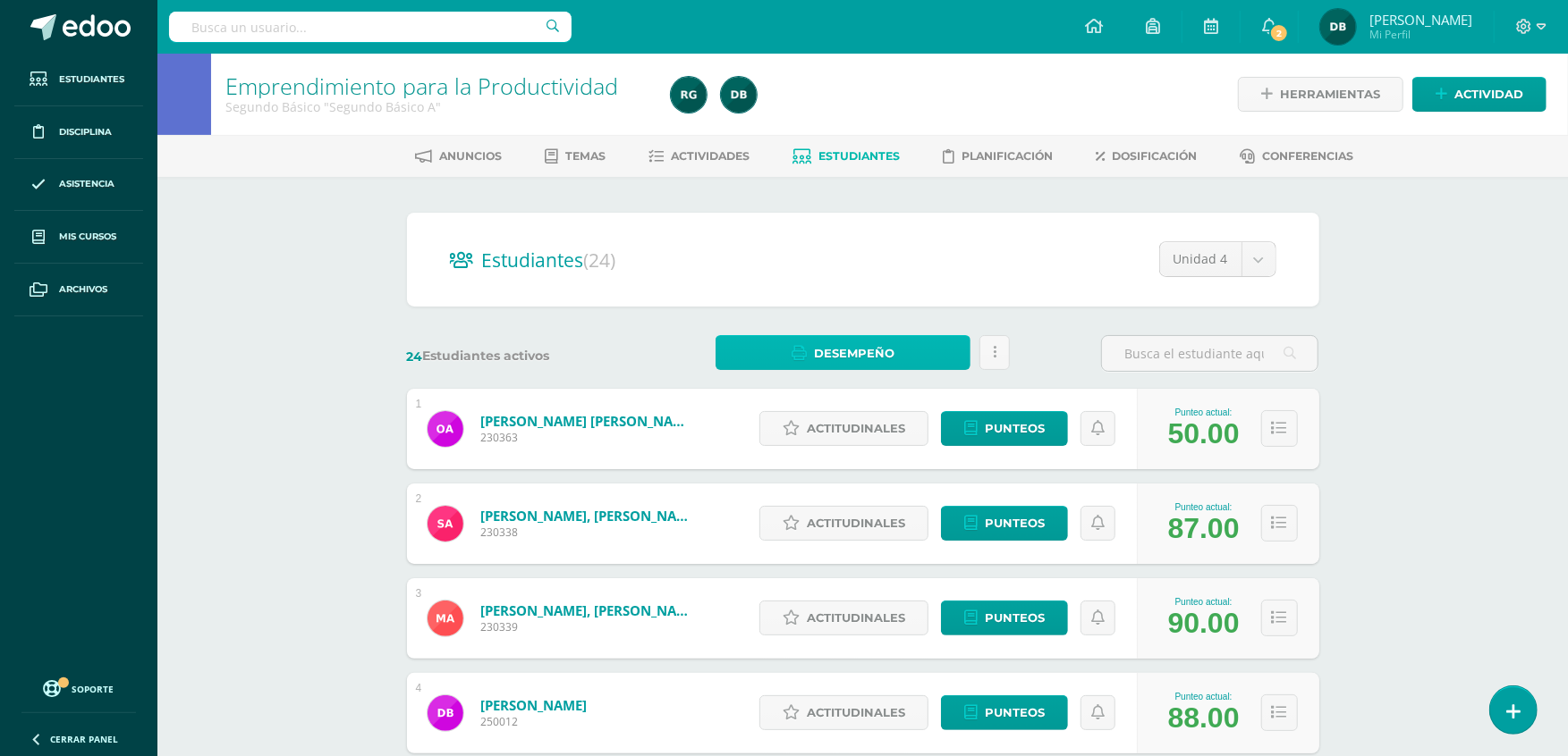
click at [947, 339] on link "Desempeño" at bounding box center [842, 353] width 255 height 34
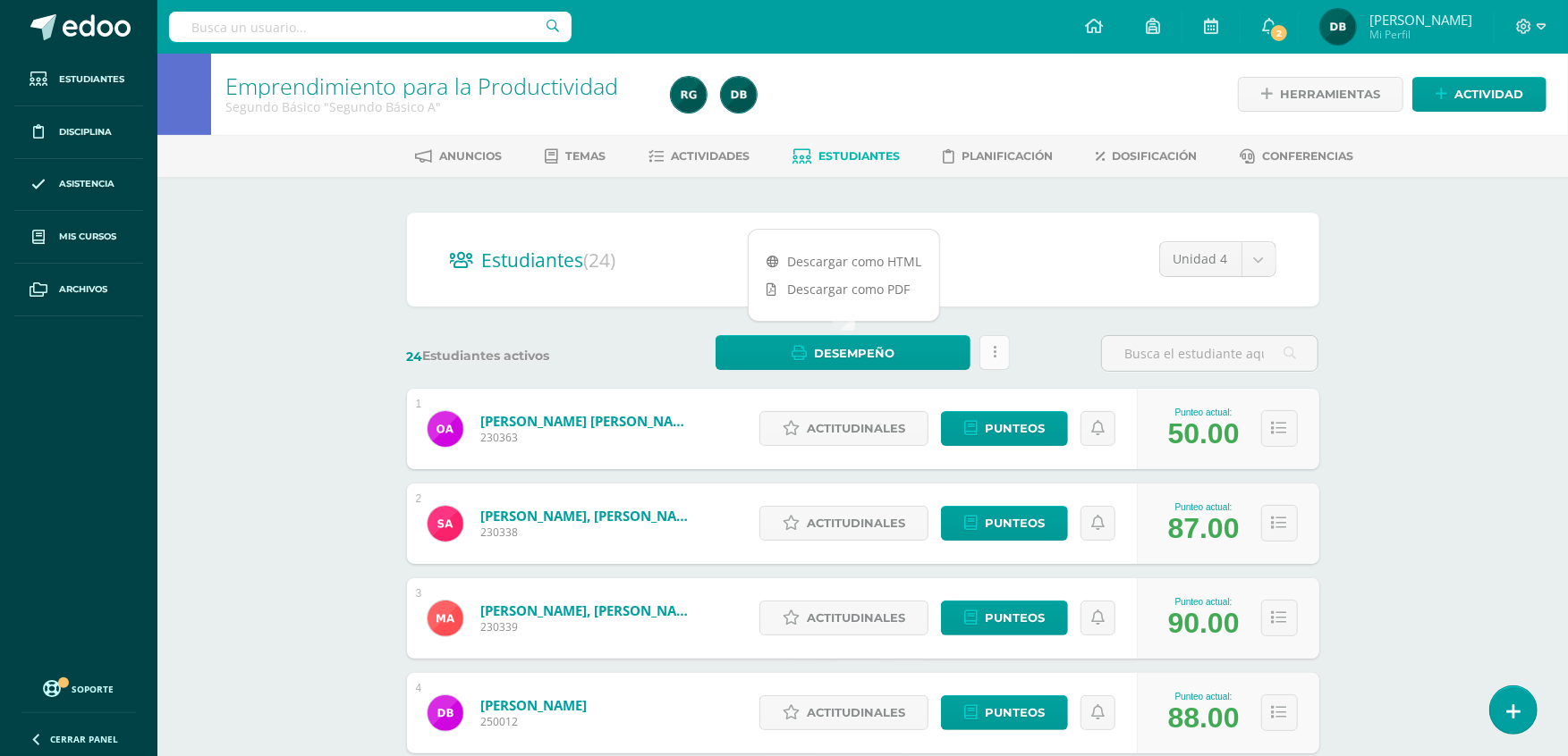
click at [986, 343] on link at bounding box center [994, 353] width 31 height 34
click at [724, 162] on span "Actividades" at bounding box center [710, 156] width 78 height 13
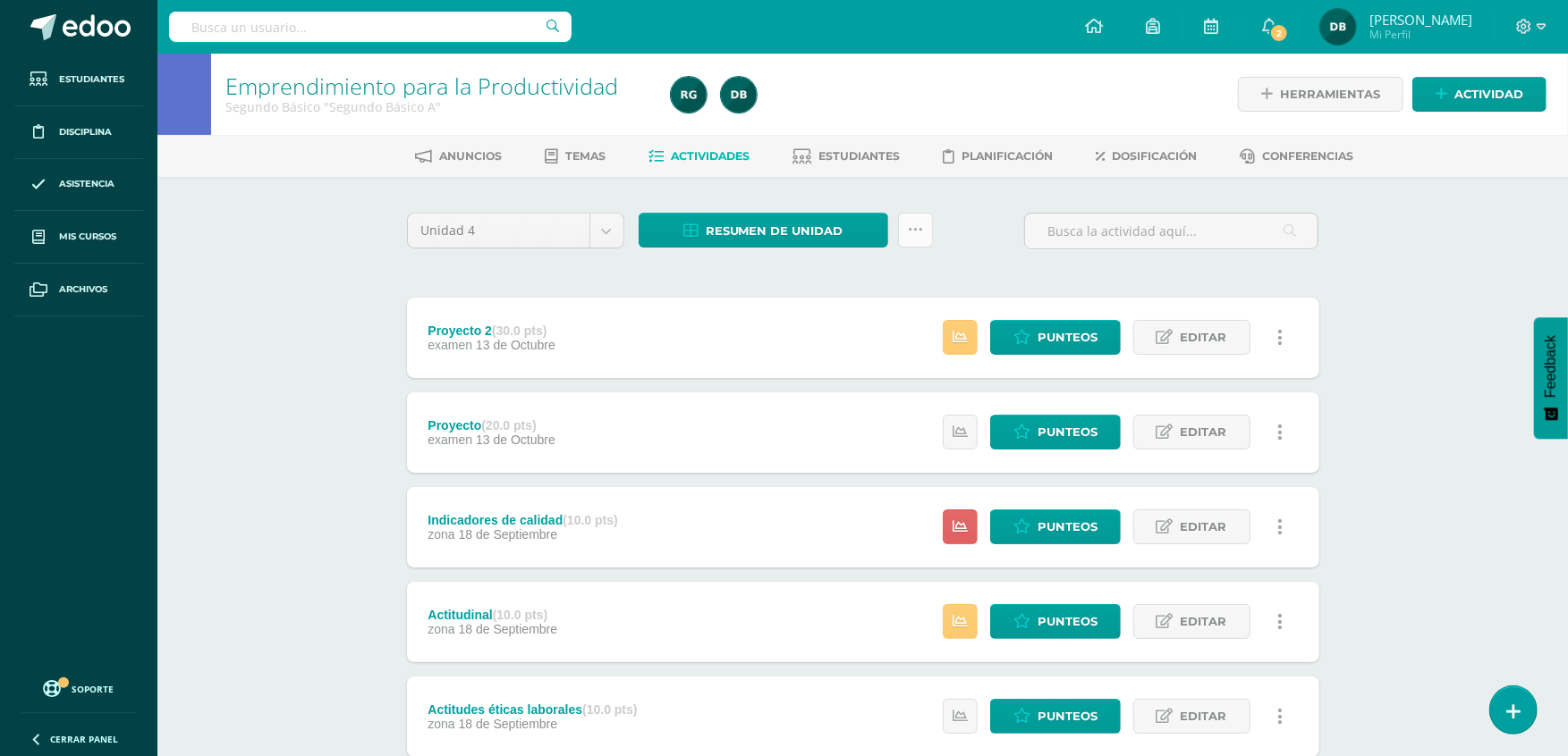
click at [917, 224] on icon at bounding box center [915, 230] width 15 height 15
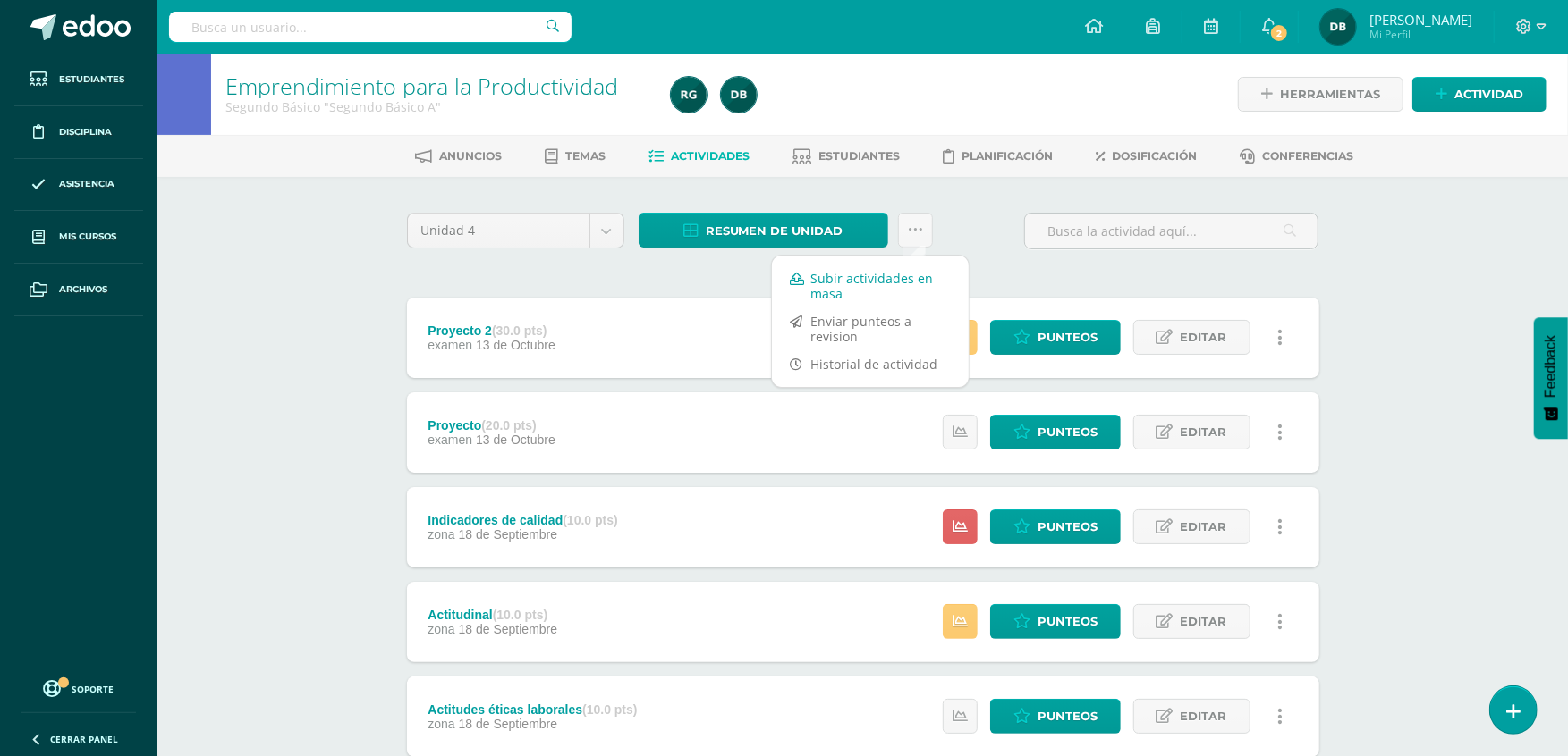
click at [891, 283] on link "Subir actividades en masa" at bounding box center [870, 286] width 197 height 43
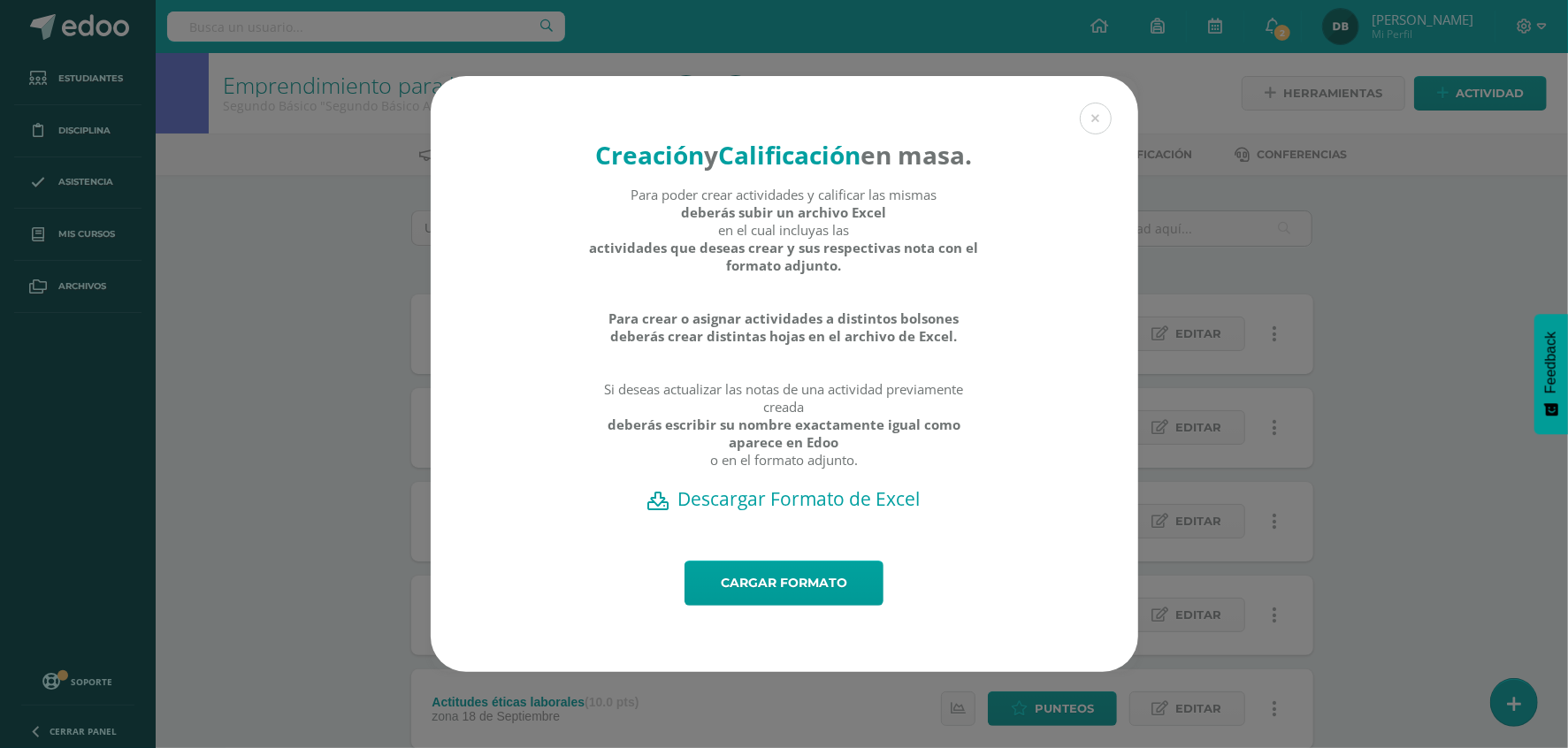
click at [793, 512] on h2 "Descargar Formato de Excel" at bounding box center [784, 498] width 646 height 25
